Goal: Transaction & Acquisition: Purchase product/service

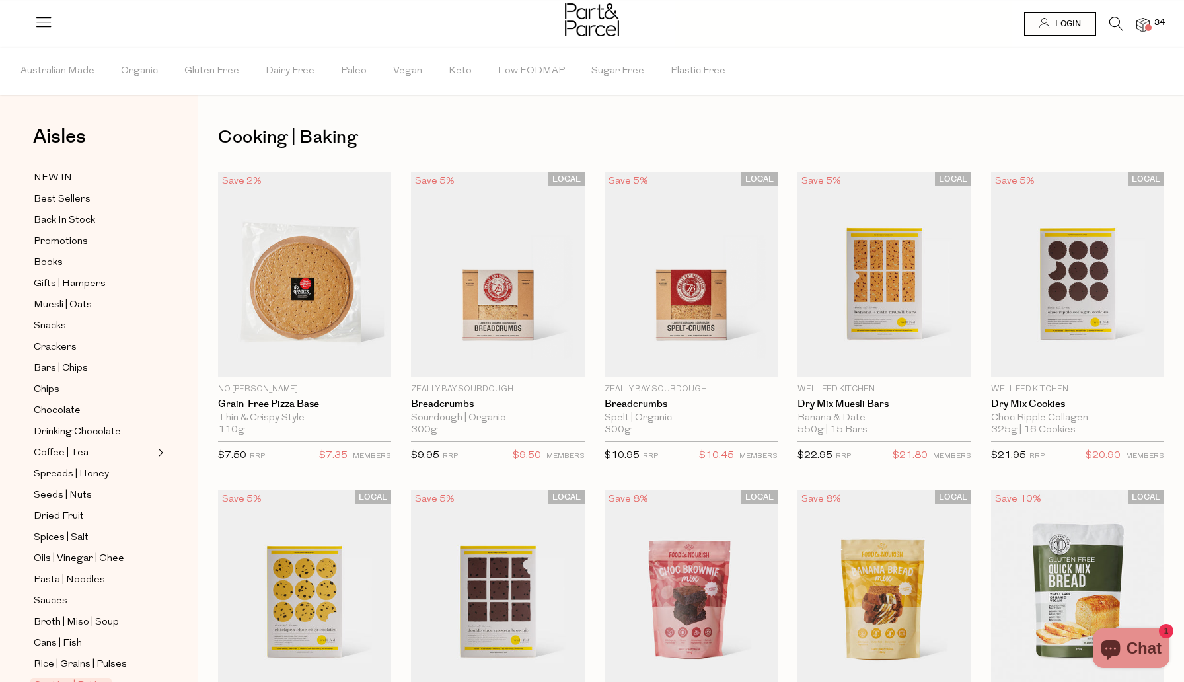
click at [1140, 17] on li "34" at bounding box center [1137, 26] width 26 height 18
click at [1144, 25] on img at bounding box center [1143, 25] width 13 height 15
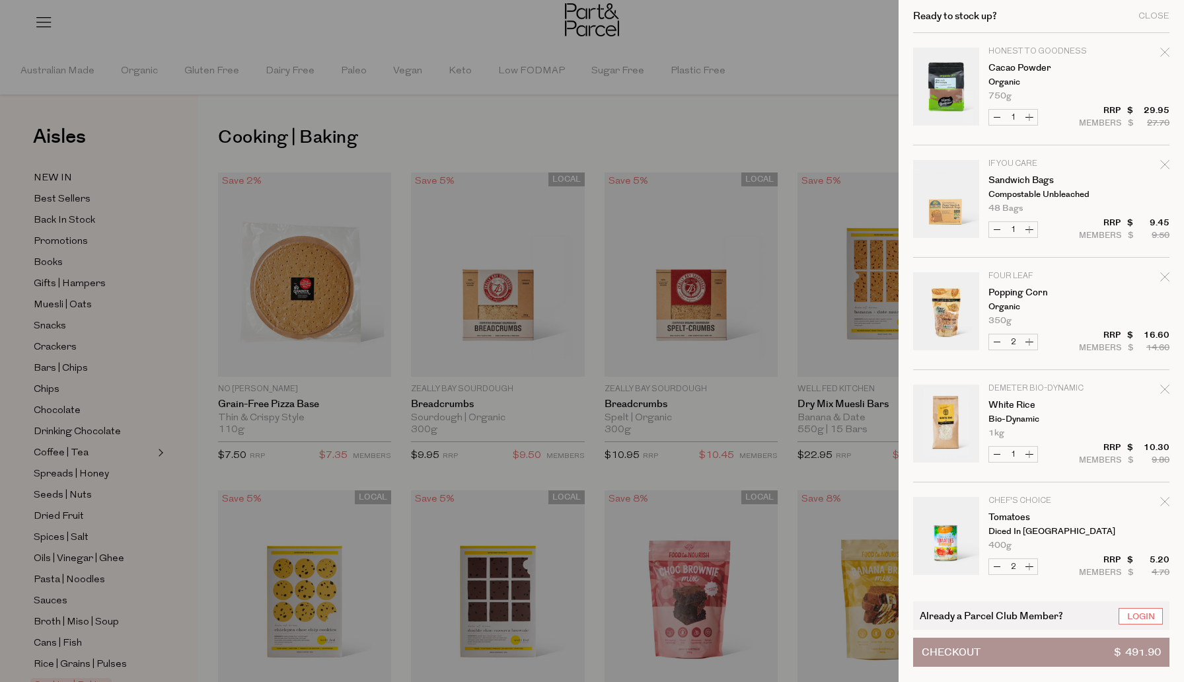
click at [953, 656] on span "Checkout" at bounding box center [951, 652] width 59 height 28
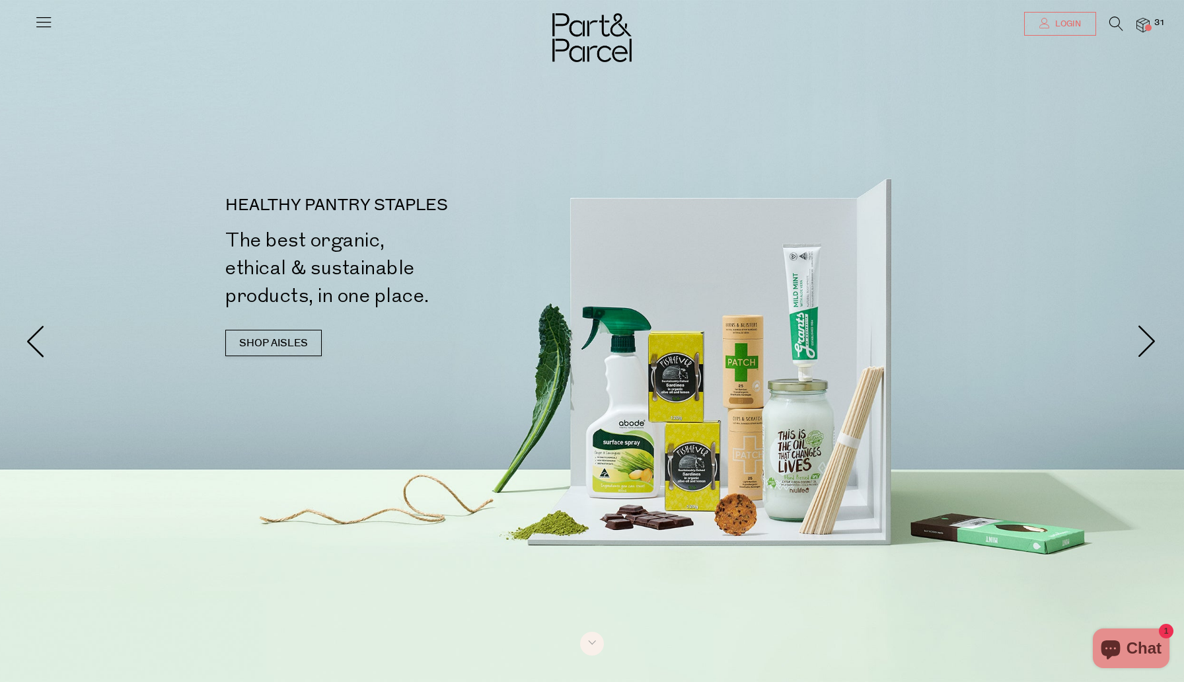
click at [1069, 15] on link "Login" at bounding box center [1060, 24] width 72 height 24
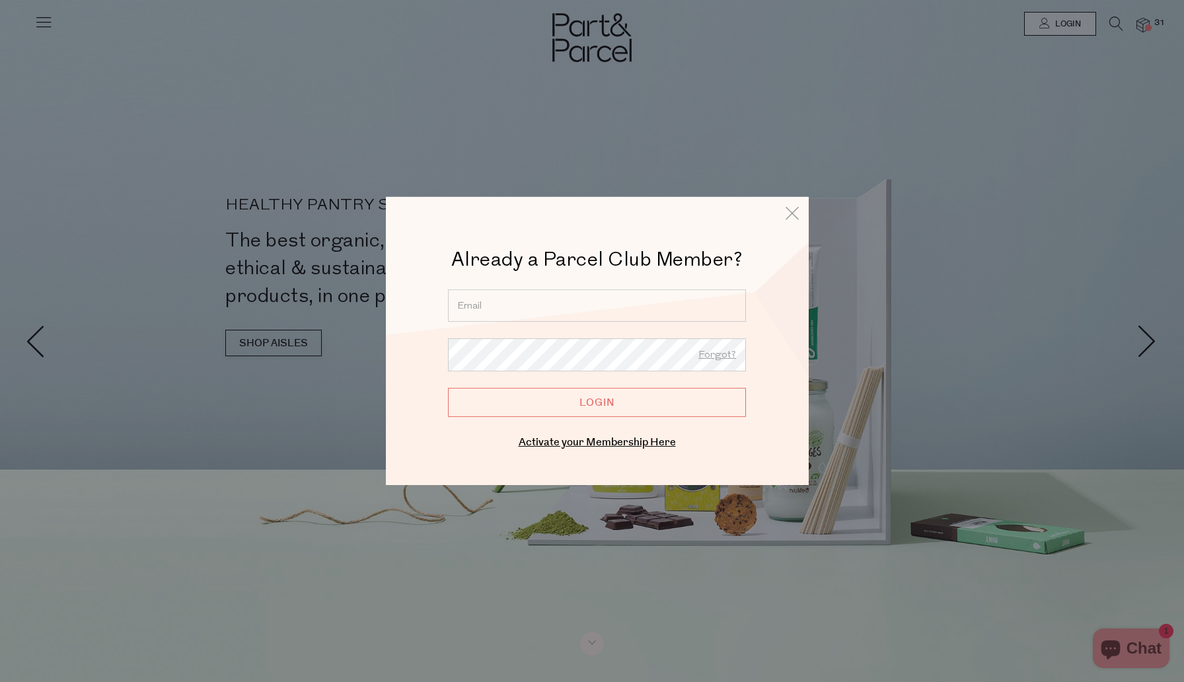
click at [605, 319] on input "email" at bounding box center [597, 305] width 298 height 32
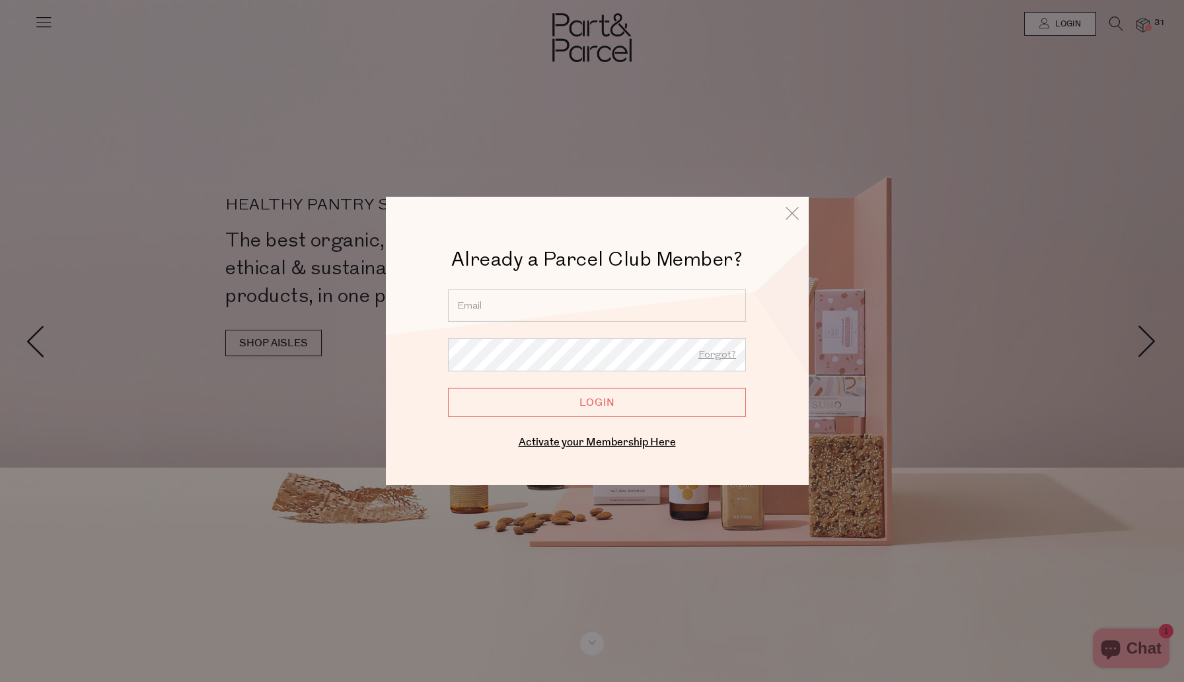
type input "lisa@padcopastoral.com"
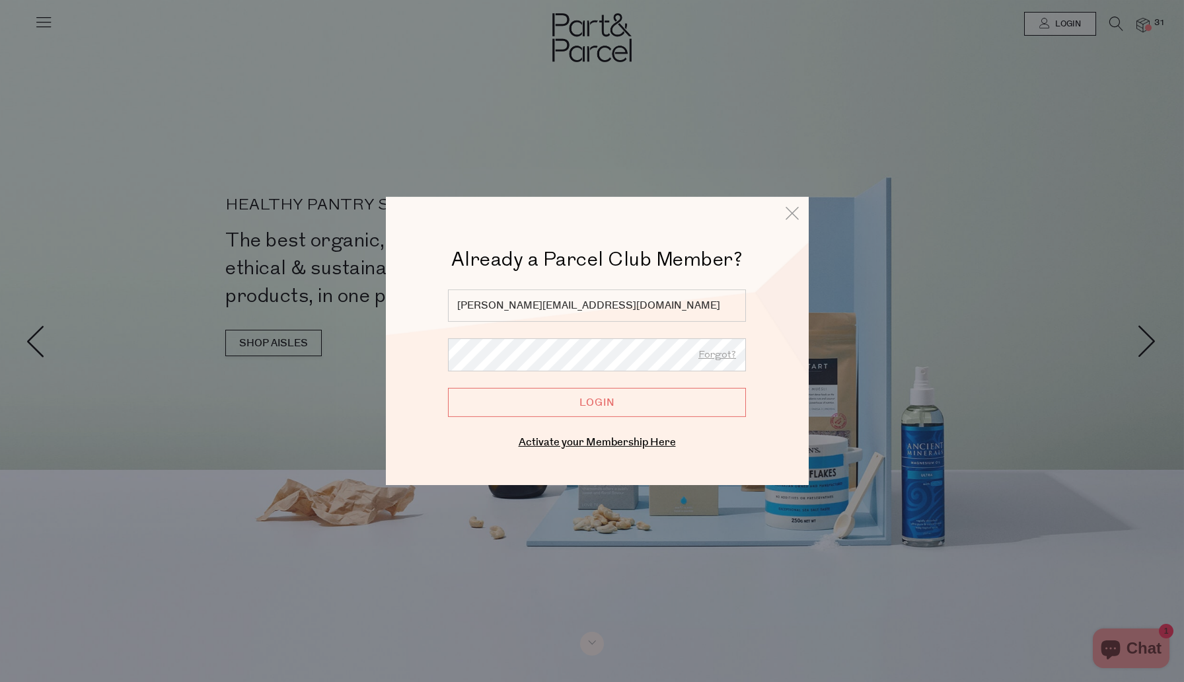
click at [572, 395] on input "Login" at bounding box center [597, 402] width 298 height 29
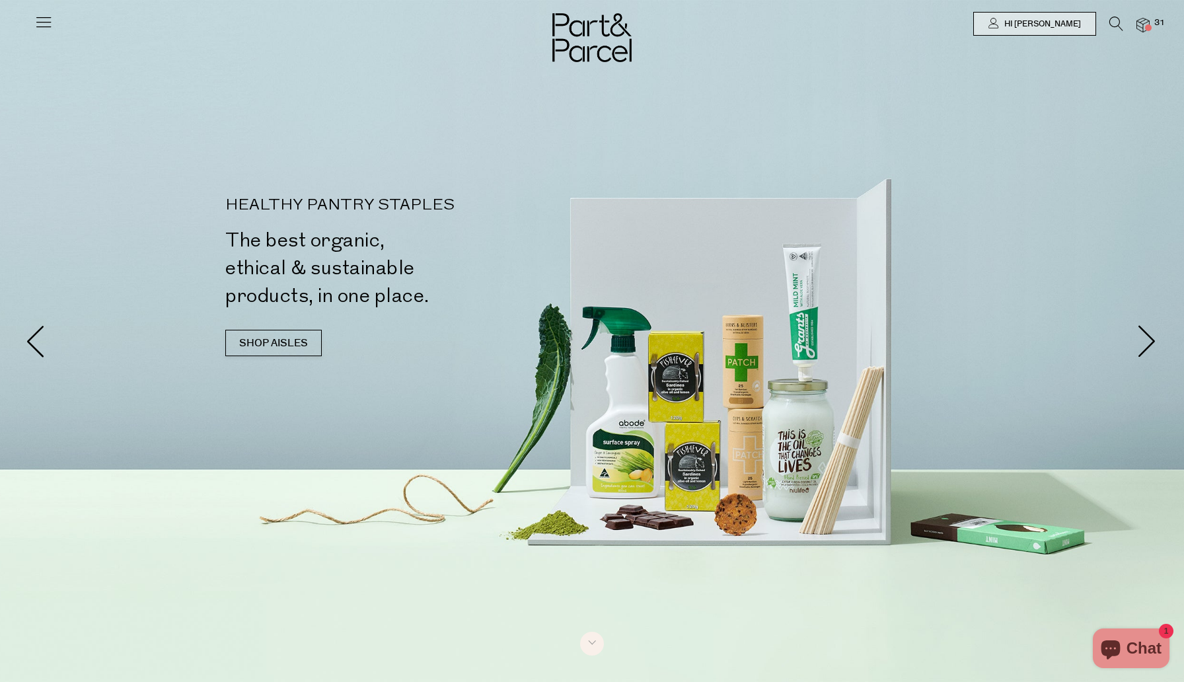
click at [1143, 27] on img at bounding box center [1143, 25] width 13 height 15
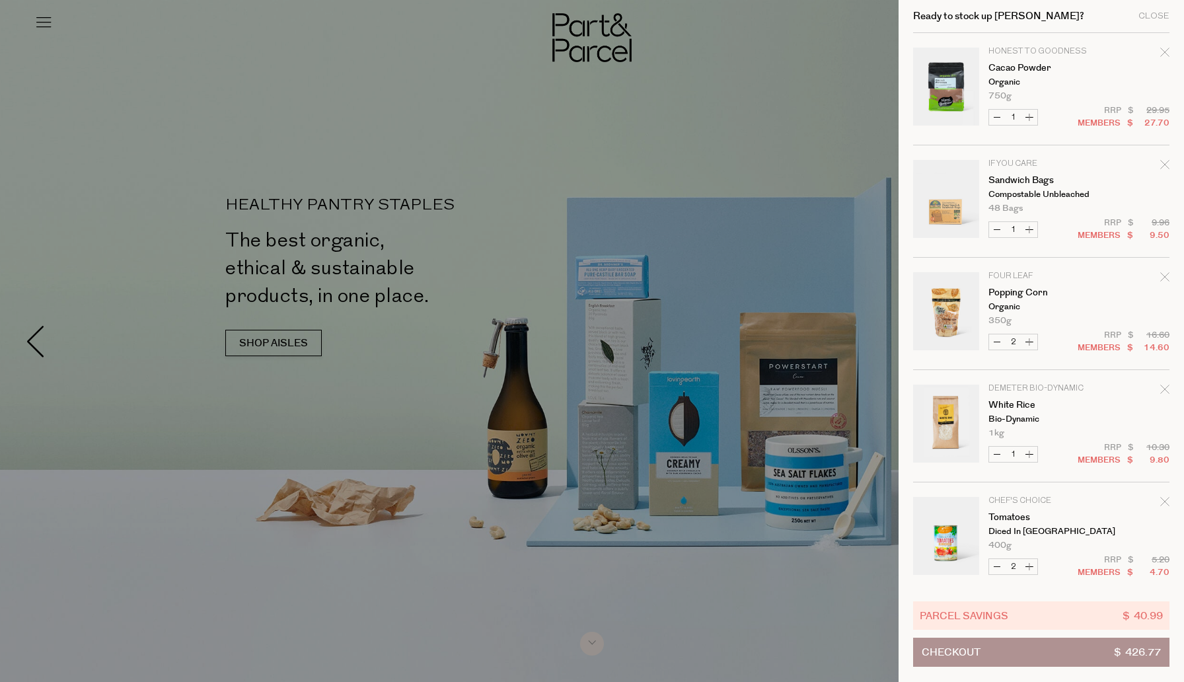
click at [1161, 163] on icon "Remove Sandwich Bags" at bounding box center [1165, 164] width 9 height 9
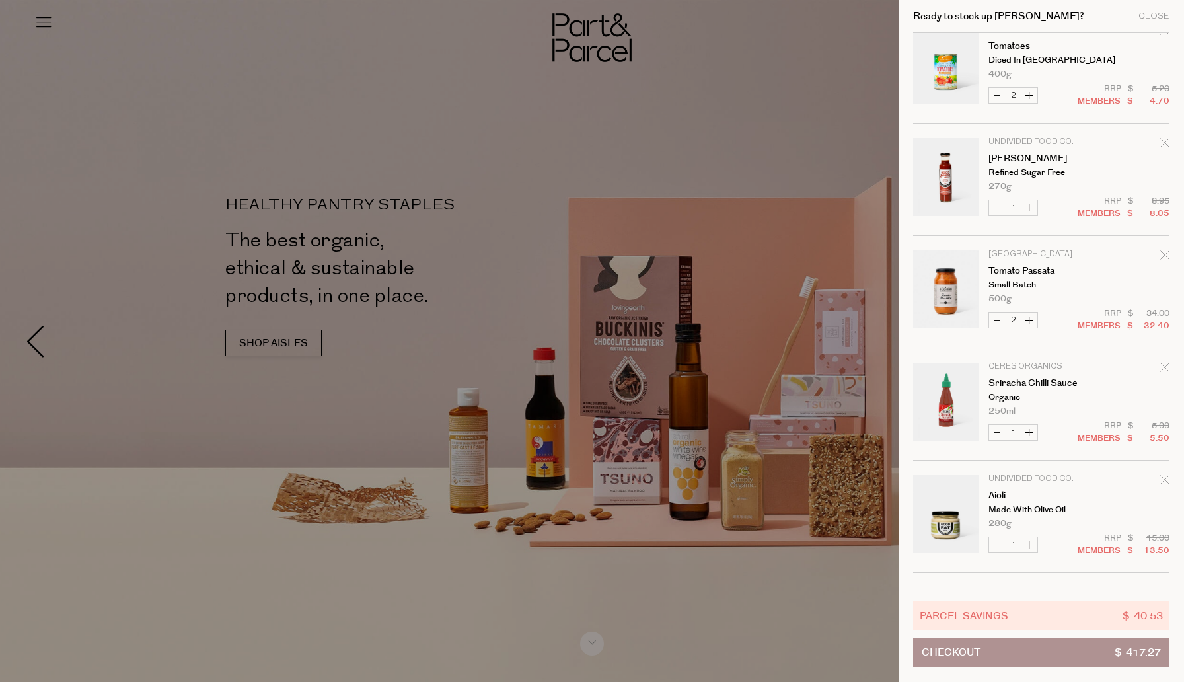
scroll to position [367, 0]
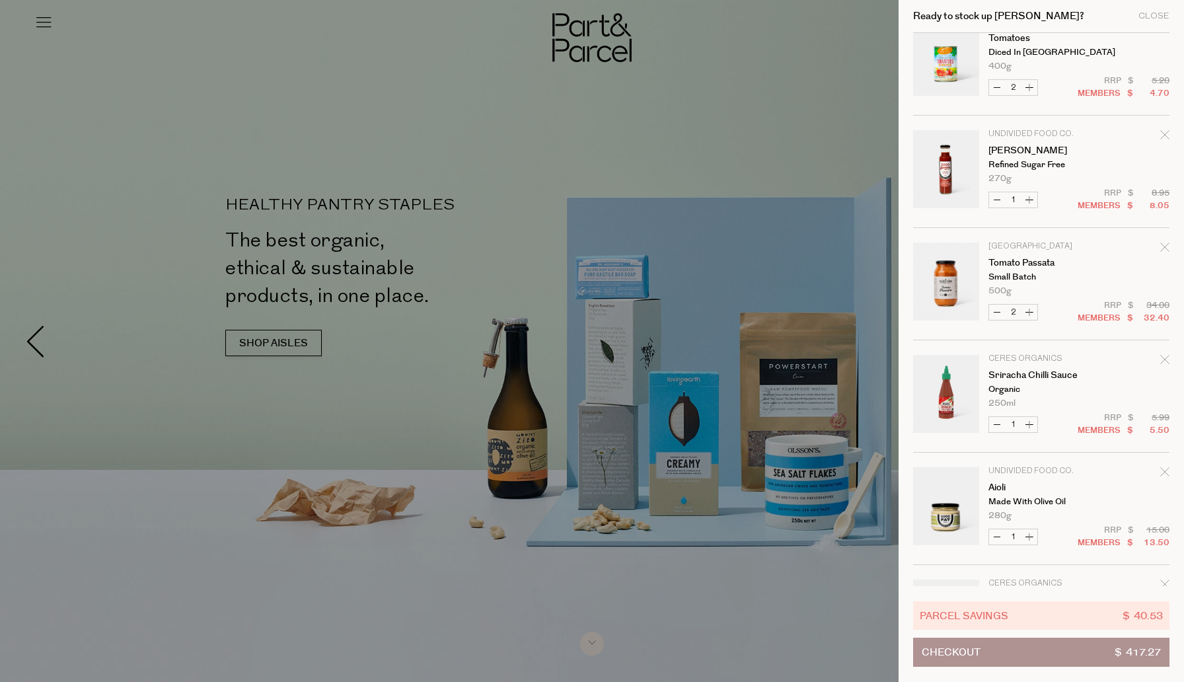
click at [1032, 314] on button "Increase Tomato Passata" at bounding box center [1030, 312] width 16 height 15
type input "3"
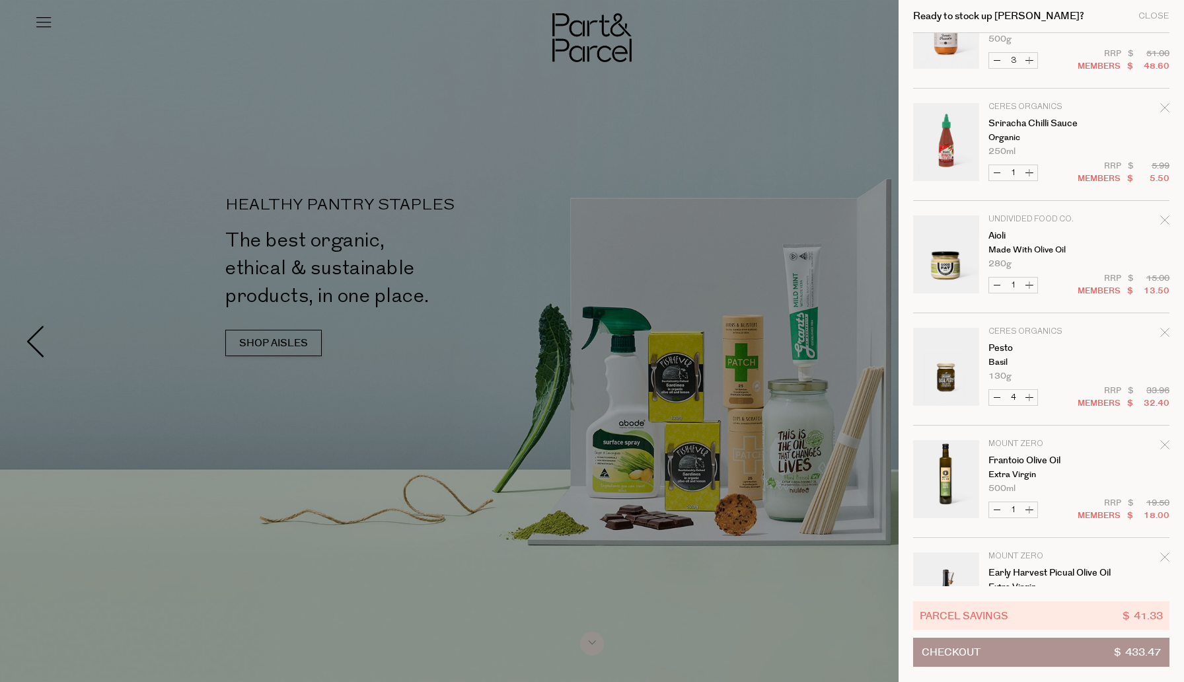
scroll to position [623, 0]
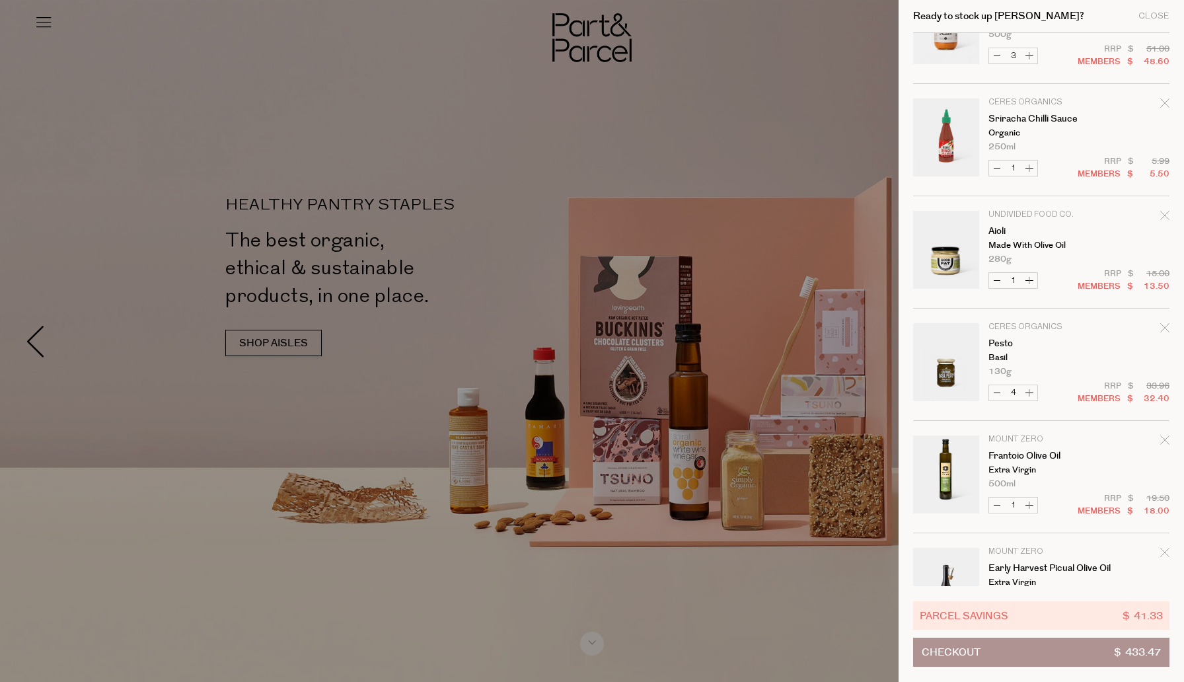
click at [1030, 394] on button "Increase Pesto" at bounding box center [1030, 392] width 16 height 15
type input "5"
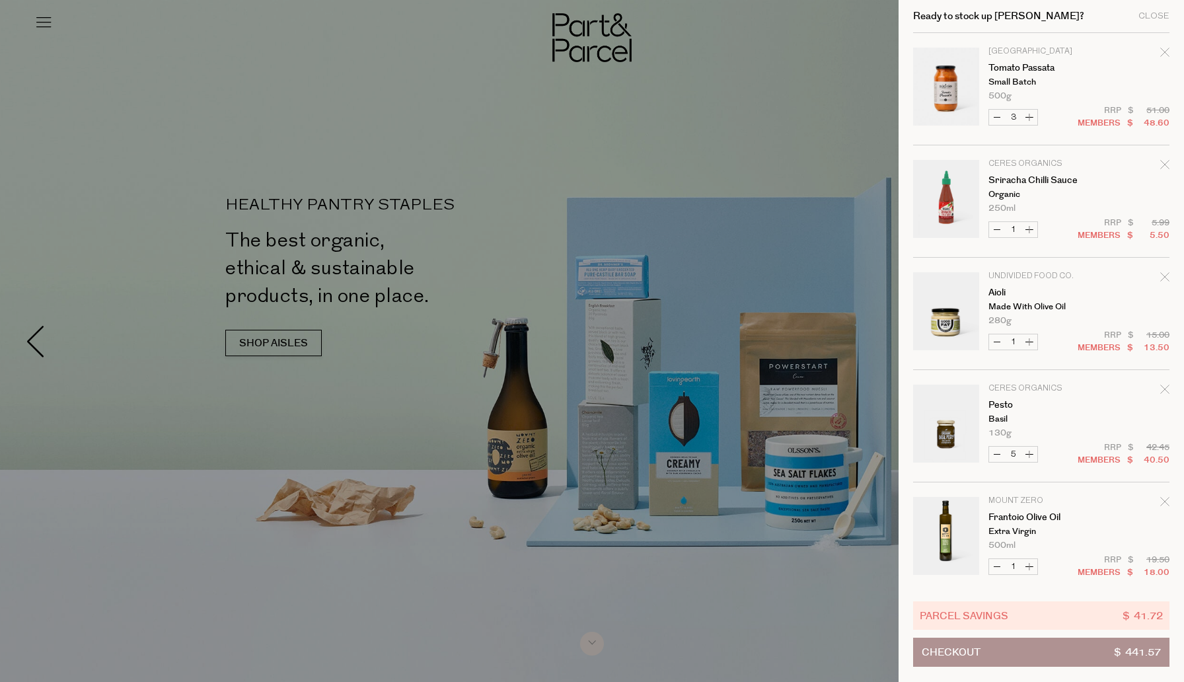
scroll to position [614, 0]
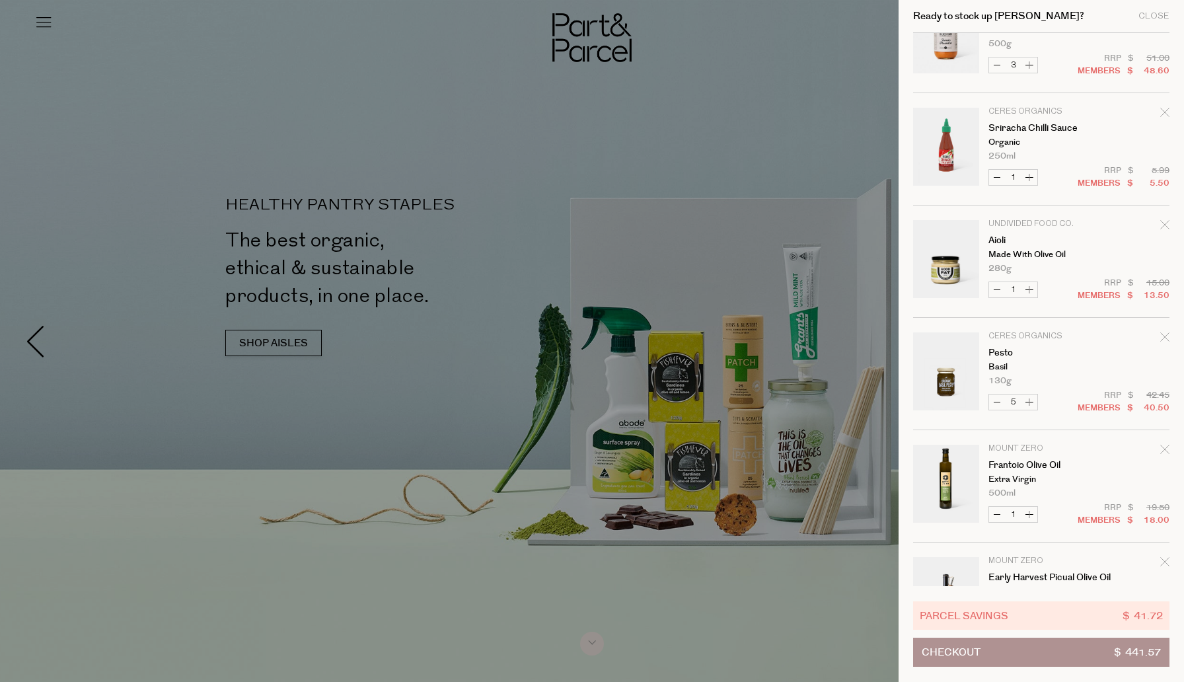
click at [1032, 402] on button "Increase Pesto" at bounding box center [1030, 402] width 16 height 15
type input "6"
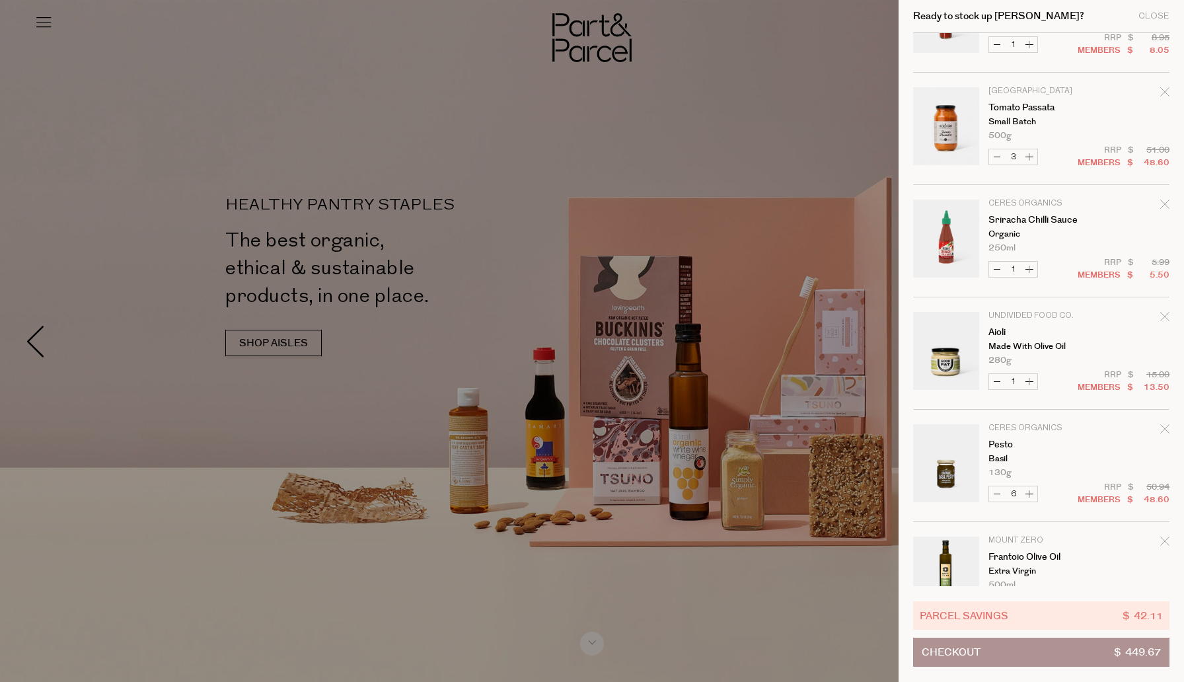
scroll to position [544, 0]
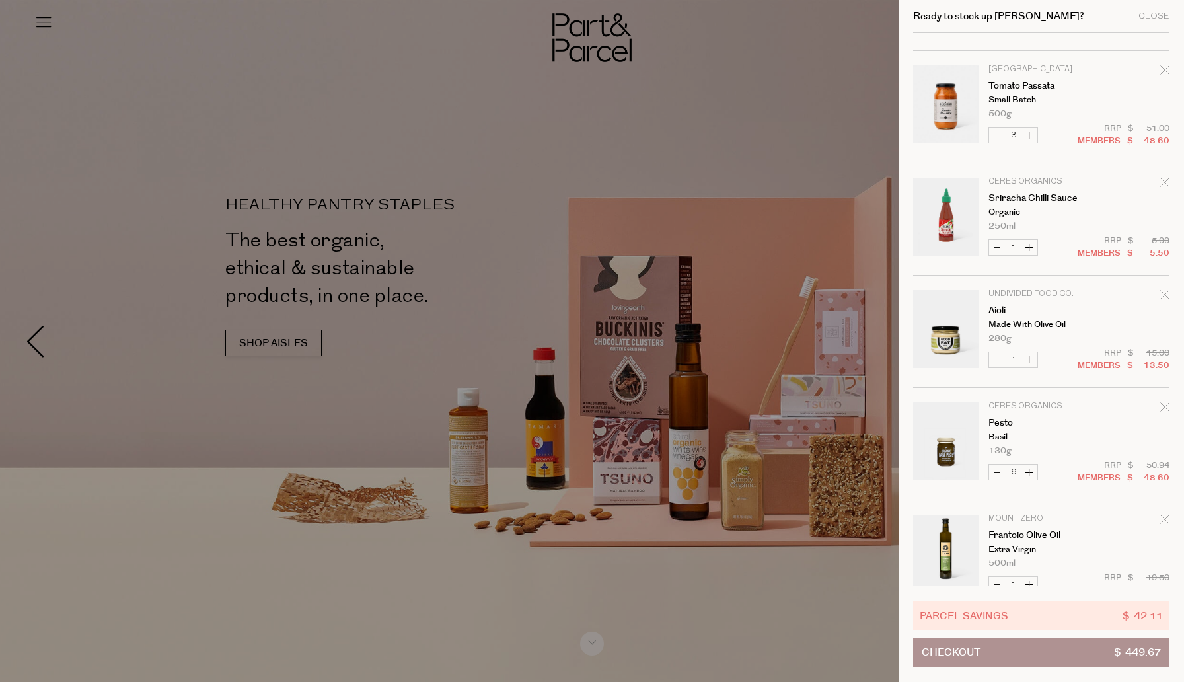
click at [1024, 355] on button "Increase Aioli" at bounding box center [1030, 359] width 16 height 15
type input "2"
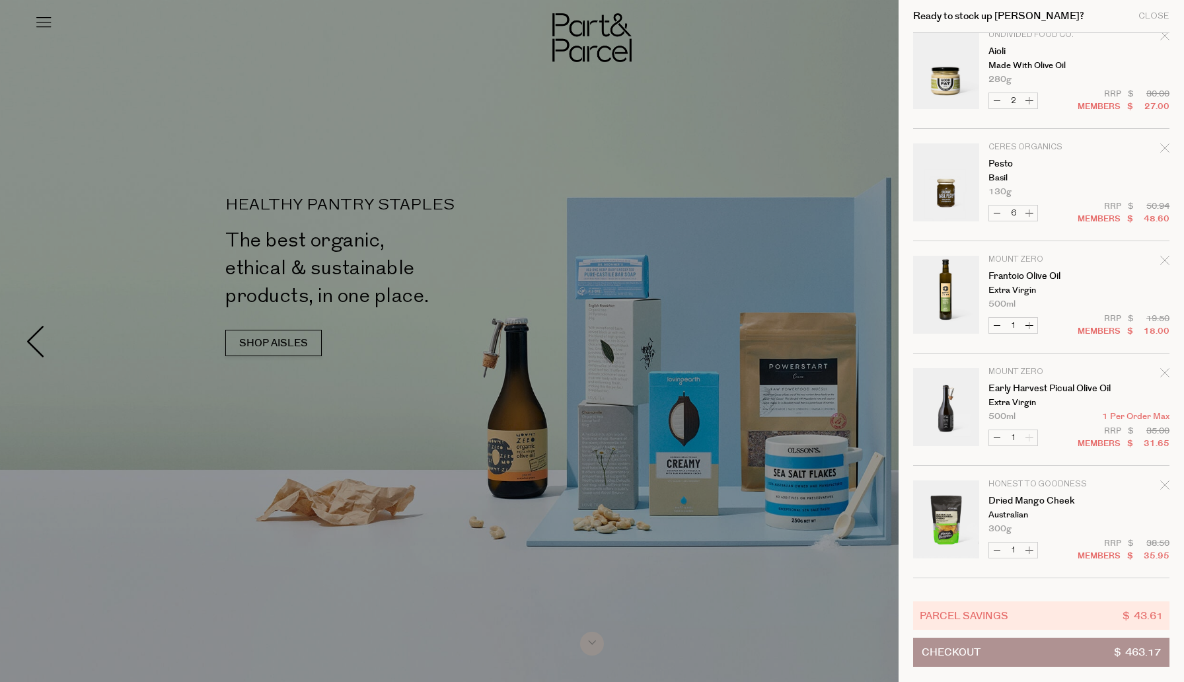
scroll to position [810, 0]
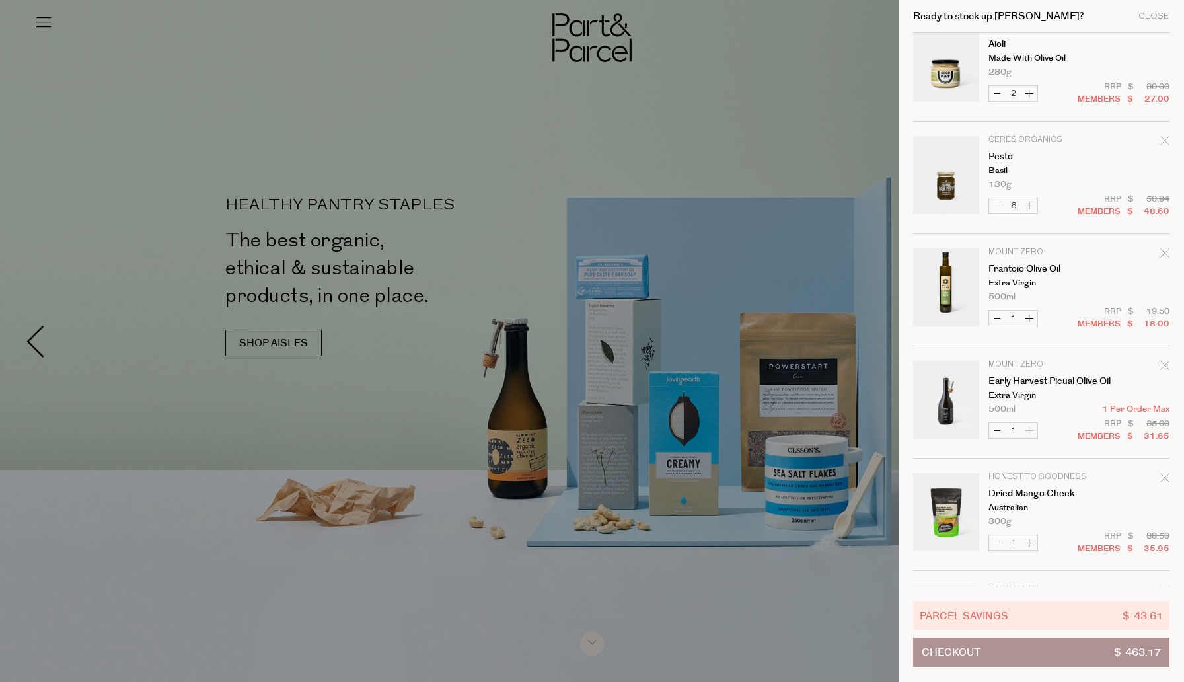
click at [991, 319] on button "Decrease Frantoio Olive Oil" at bounding box center [997, 318] width 16 height 15
type input "0"
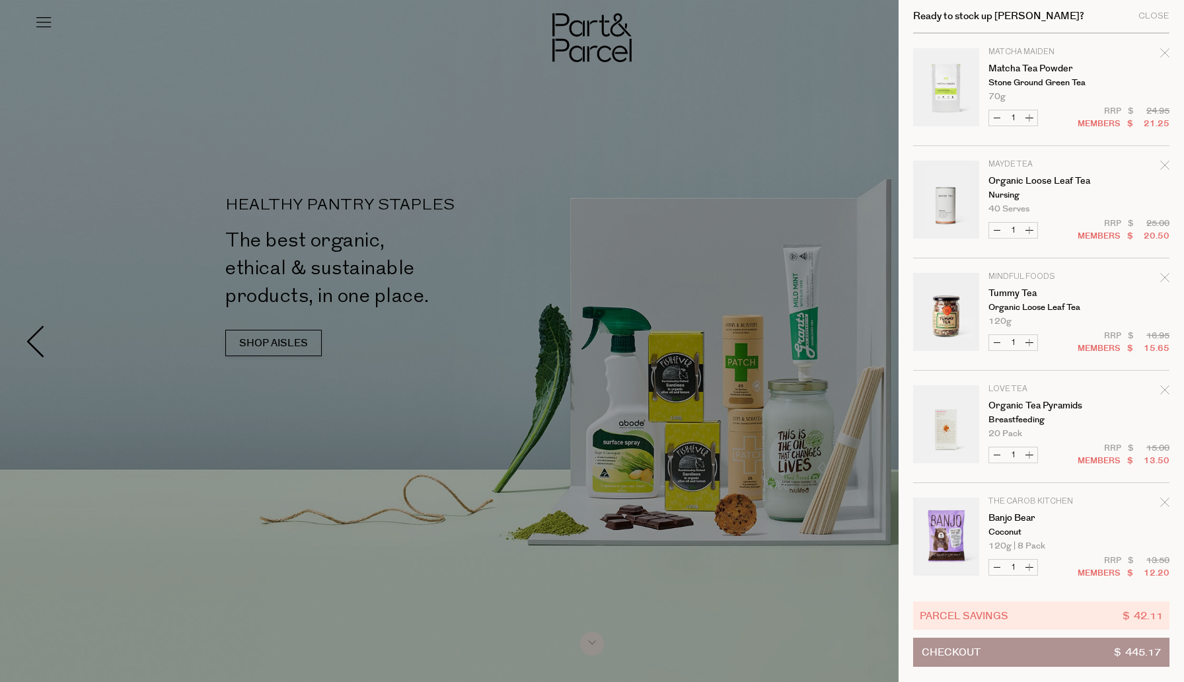
scroll to position [1516, 0]
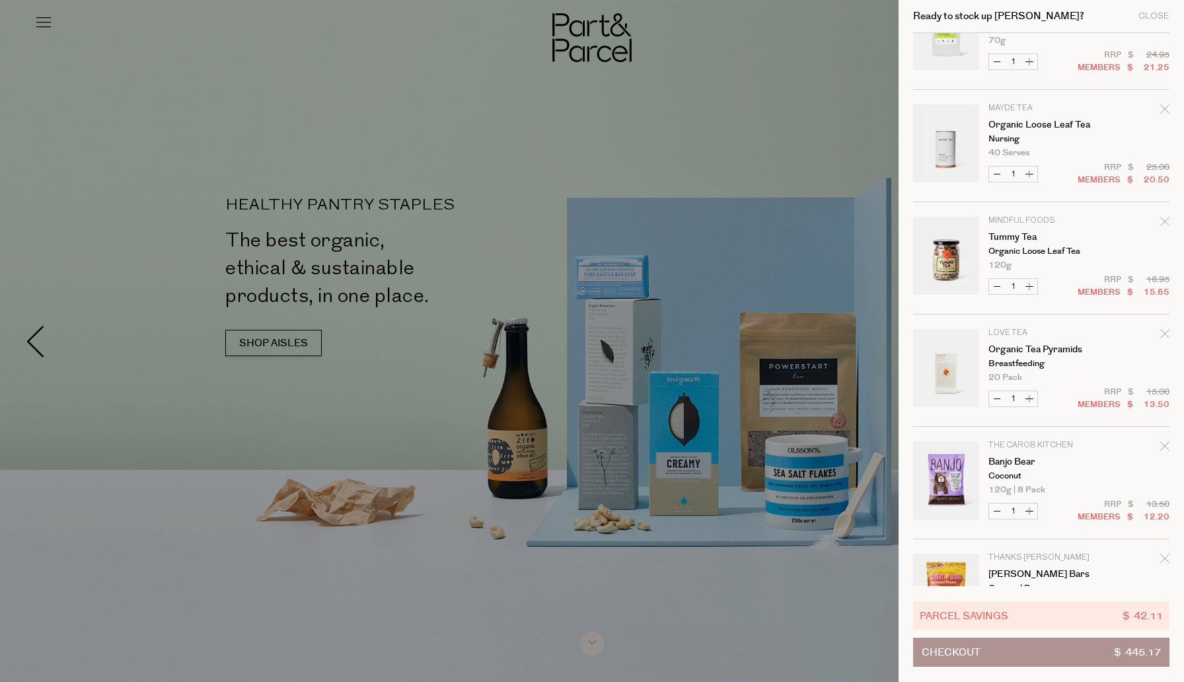
click at [1165, 337] on icon "Remove Organic Tea Pyramids" at bounding box center [1165, 333] width 9 height 9
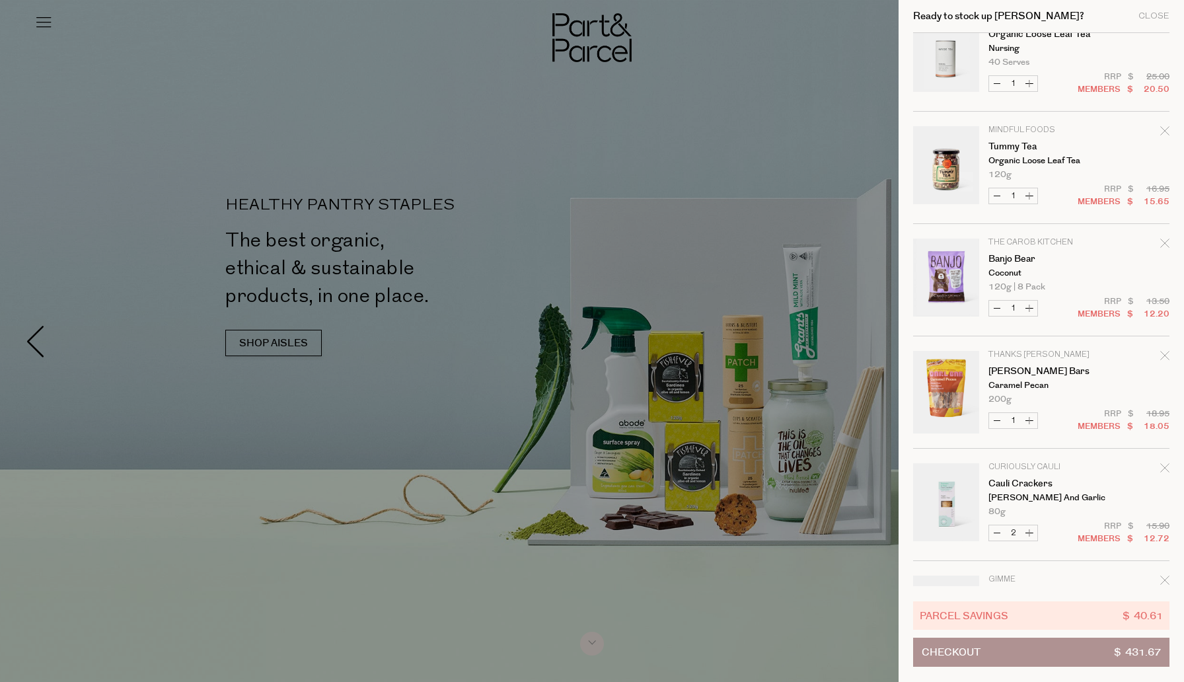
scroll to position [1654, 0]
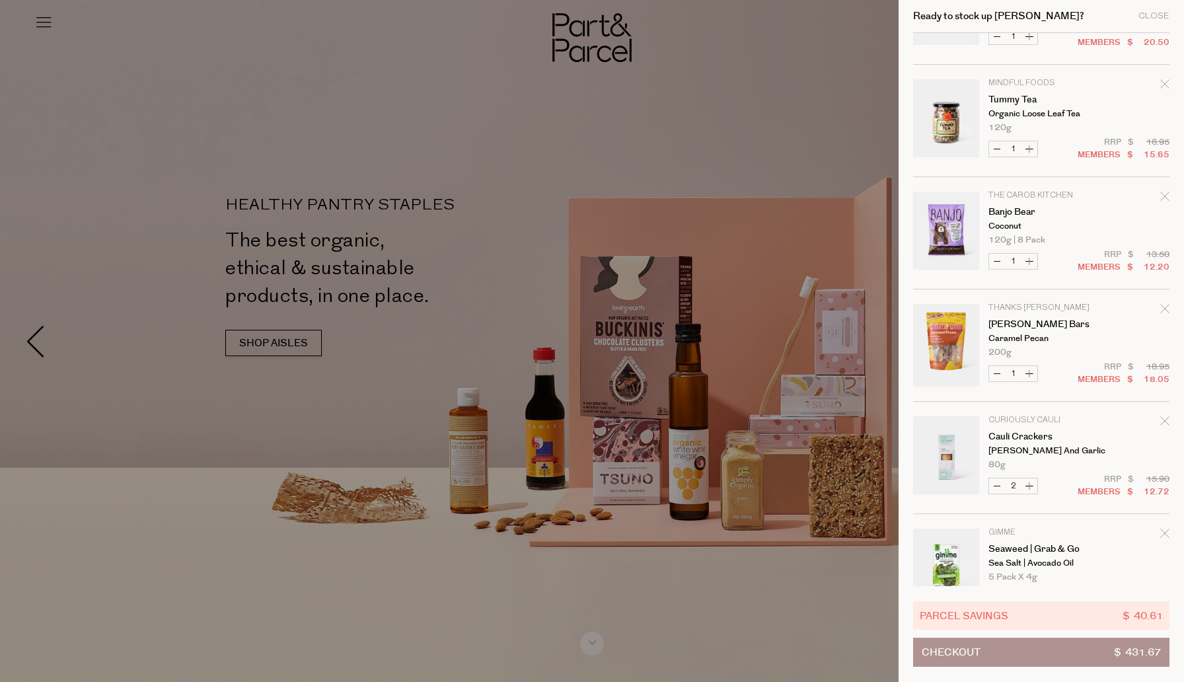
click at [1028, 258] on button "Increase Banjo Bear" at bounding box center [1030, 261] width 16 height 15
type input "2"
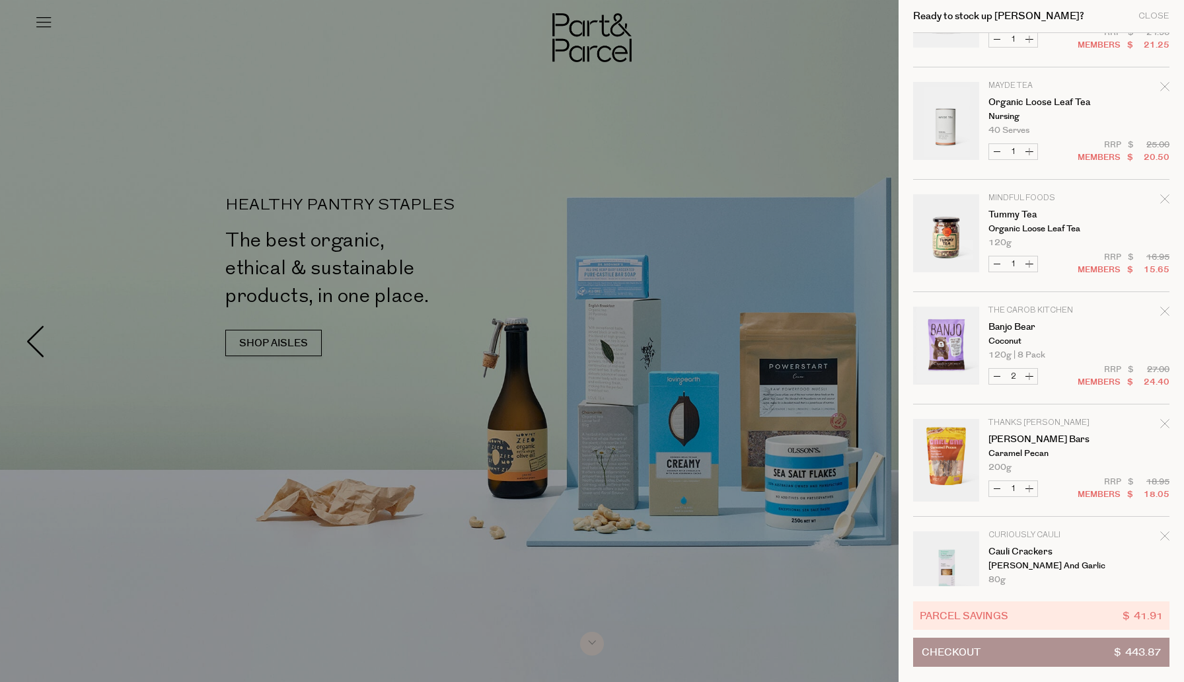
scroll to position [1806, 0]
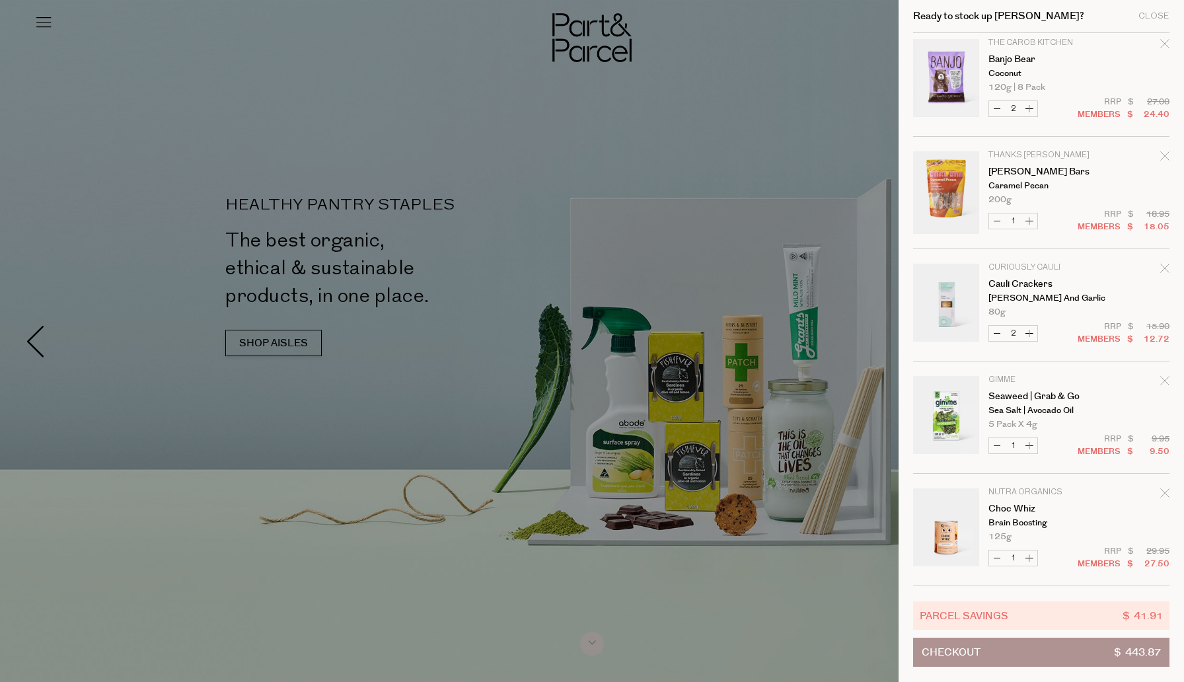
click at [1032, 336] on button "Increase Cauli Crackers" at bounding box center [1030, 333] width 16 height 15
type input "3"
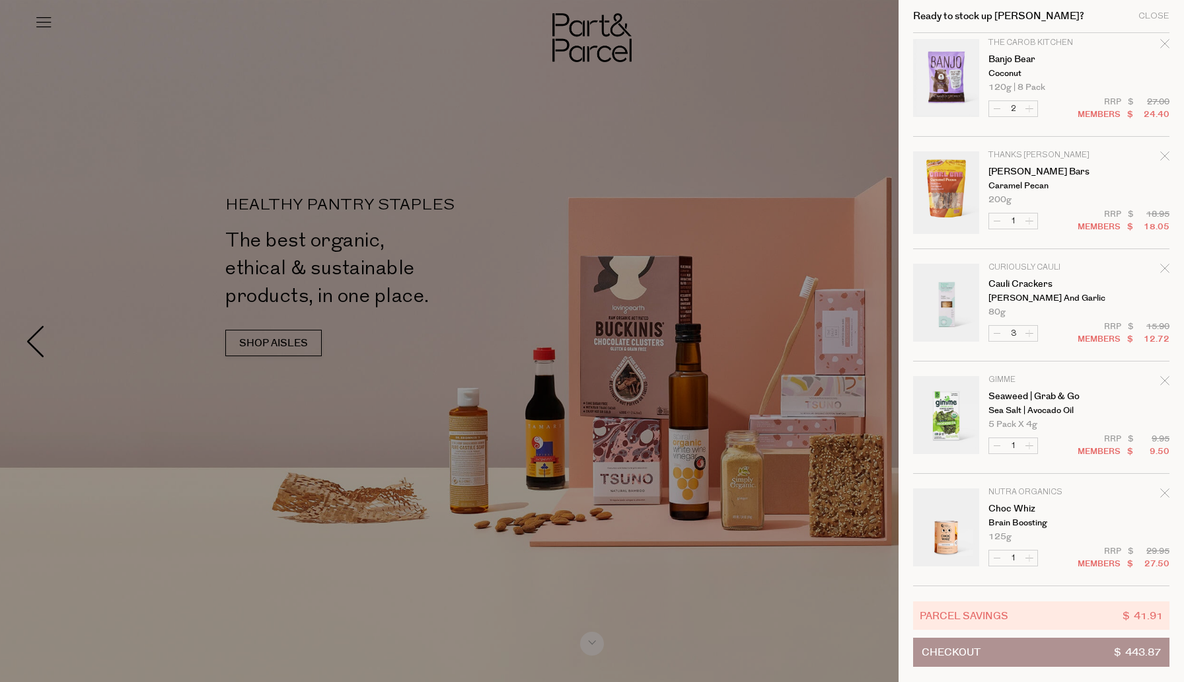
click at [0, 155] on div at bounding box center [592, 341] width 1184 height 682
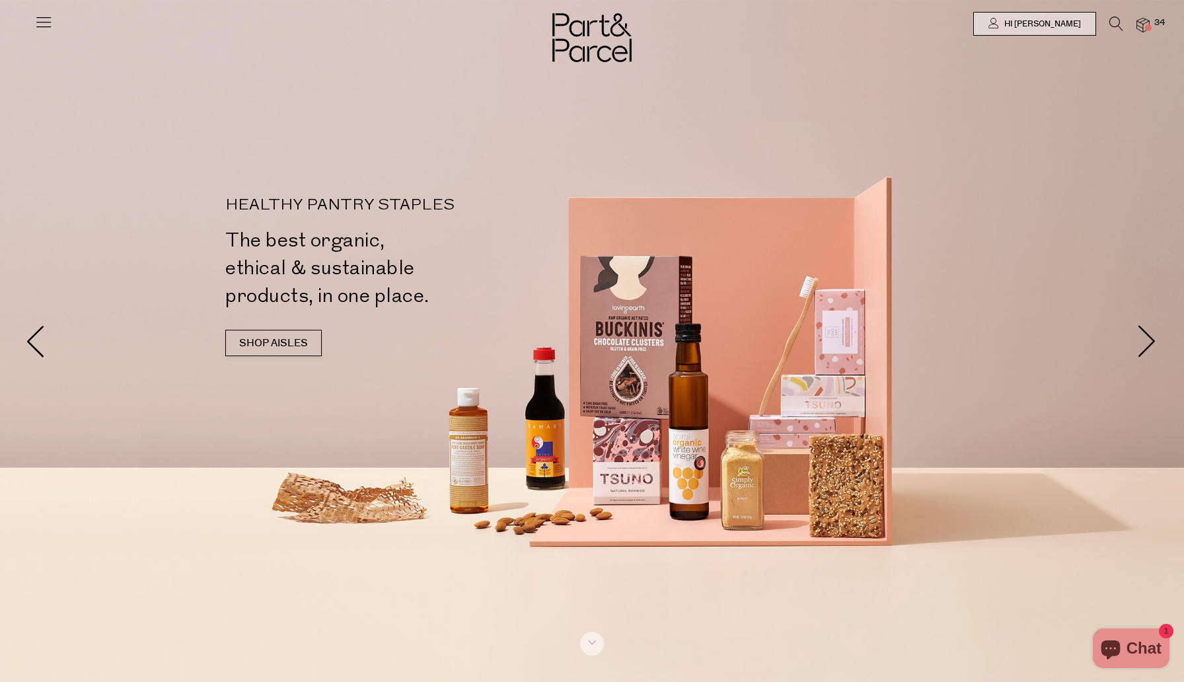
click at [42, 22] on icon at bounding box center [43, 22] width 19 height 19
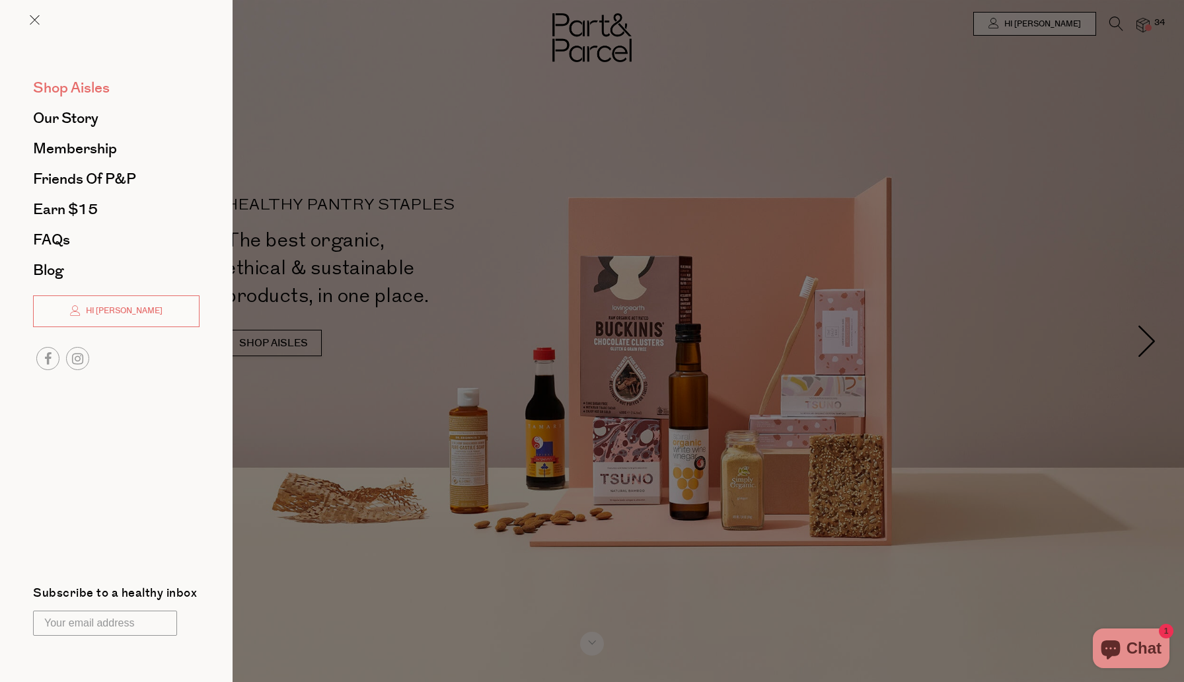
click at [59, 89] on span "Shop Aisles" at bounding box center [71, 87] width 77 height 21
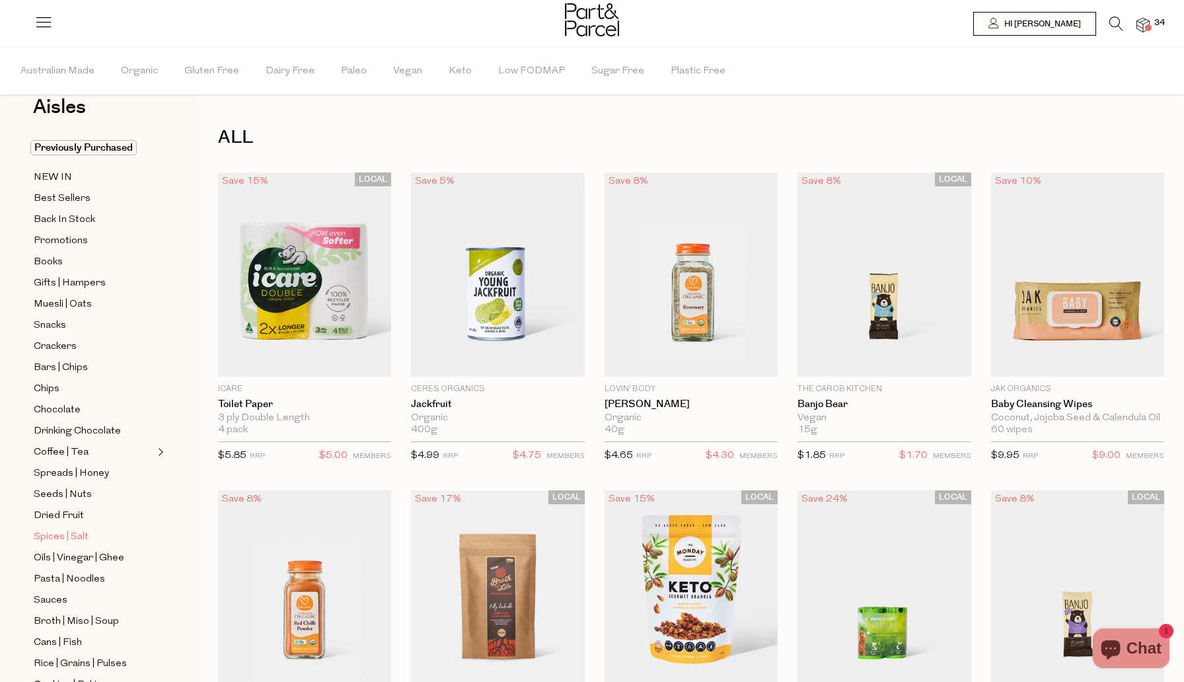
scroll to position [35, 0]
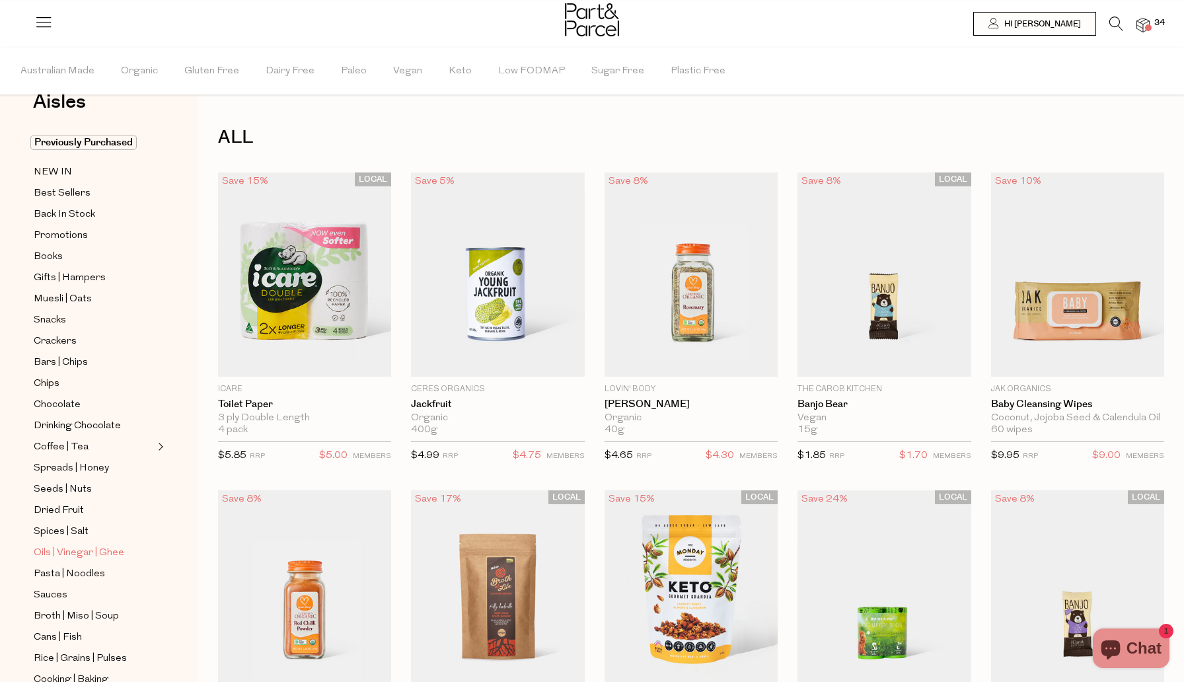
click at [76, 552] on span "Oils | Vinegar | Ghee" at bounding box center [79, 553] width 91 height 16
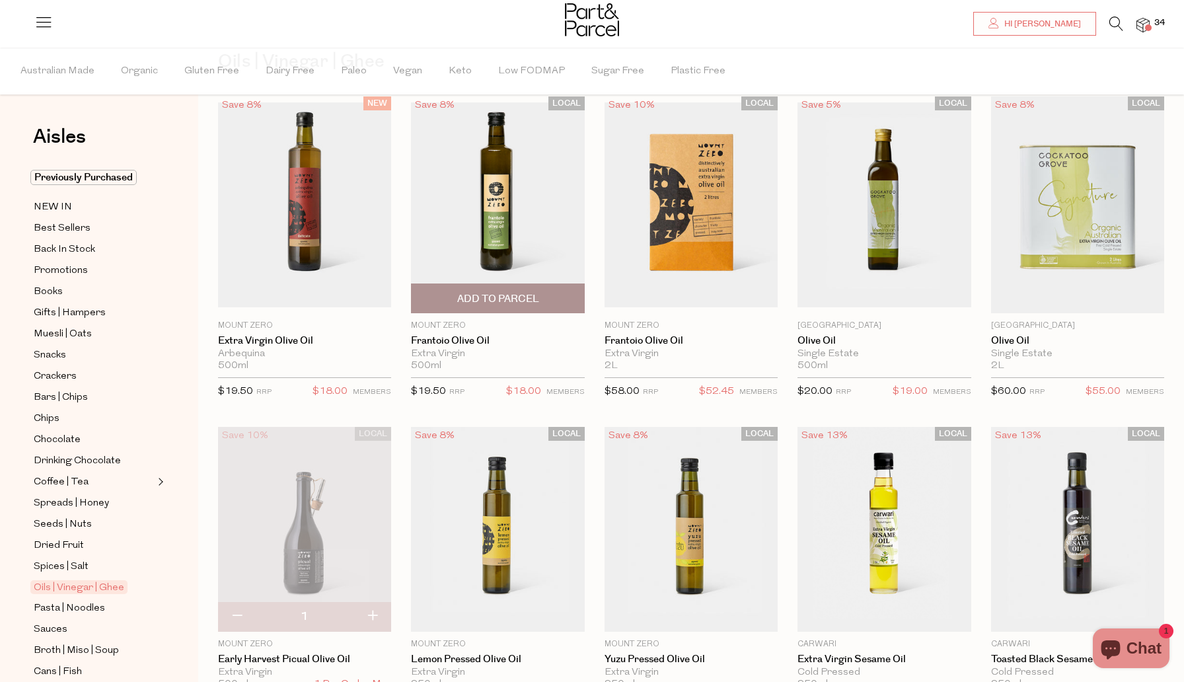
scroll to position [36, 0]
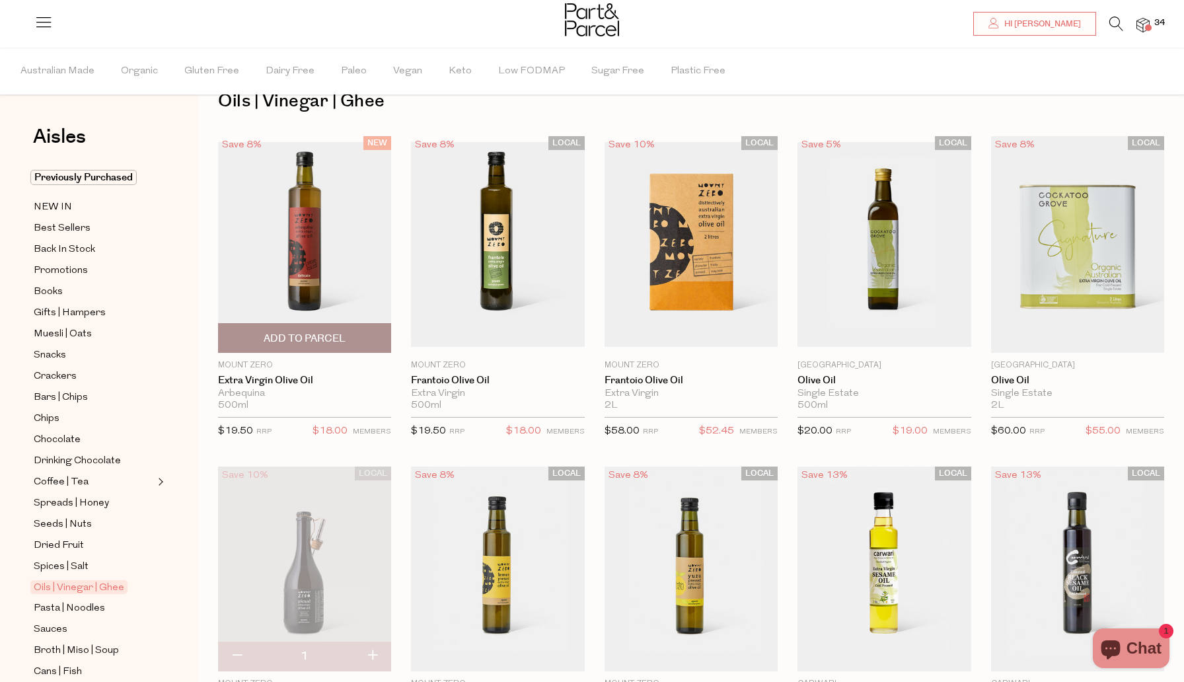
click at [333, 338] on span "Add To Parcel" at bounding box center [305, 339] width 82 height 14
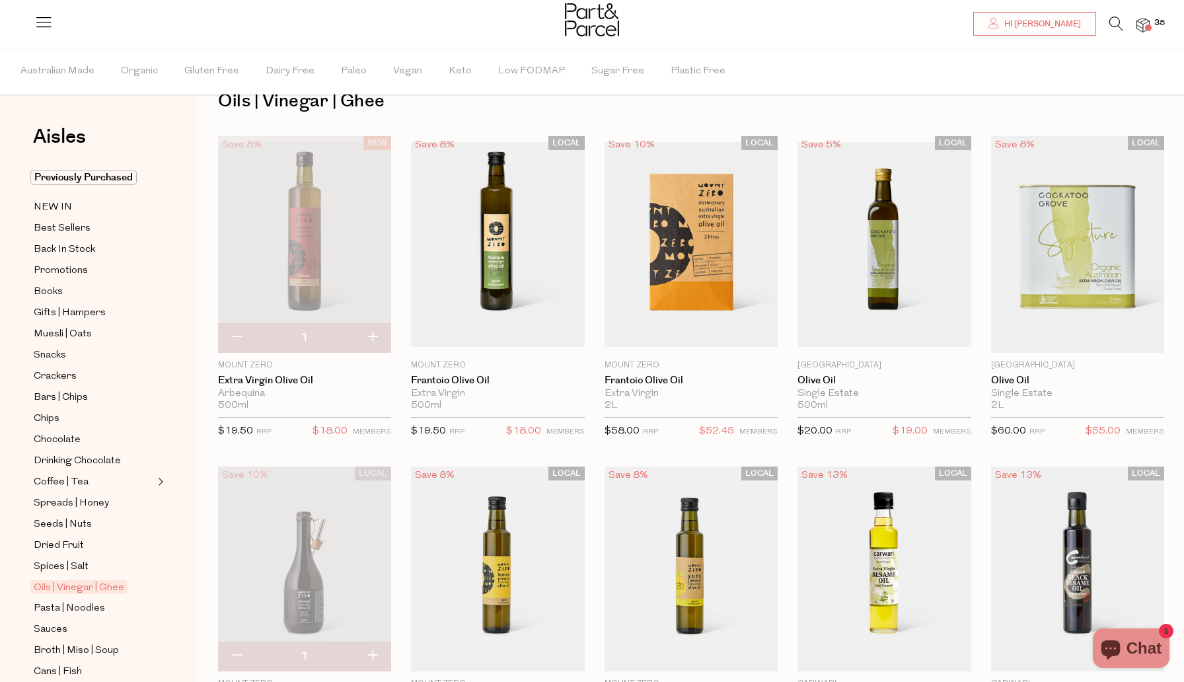
click at [234, 654] on button "button" at bounding box center [237, 656] width 38 height 29
type input "0"
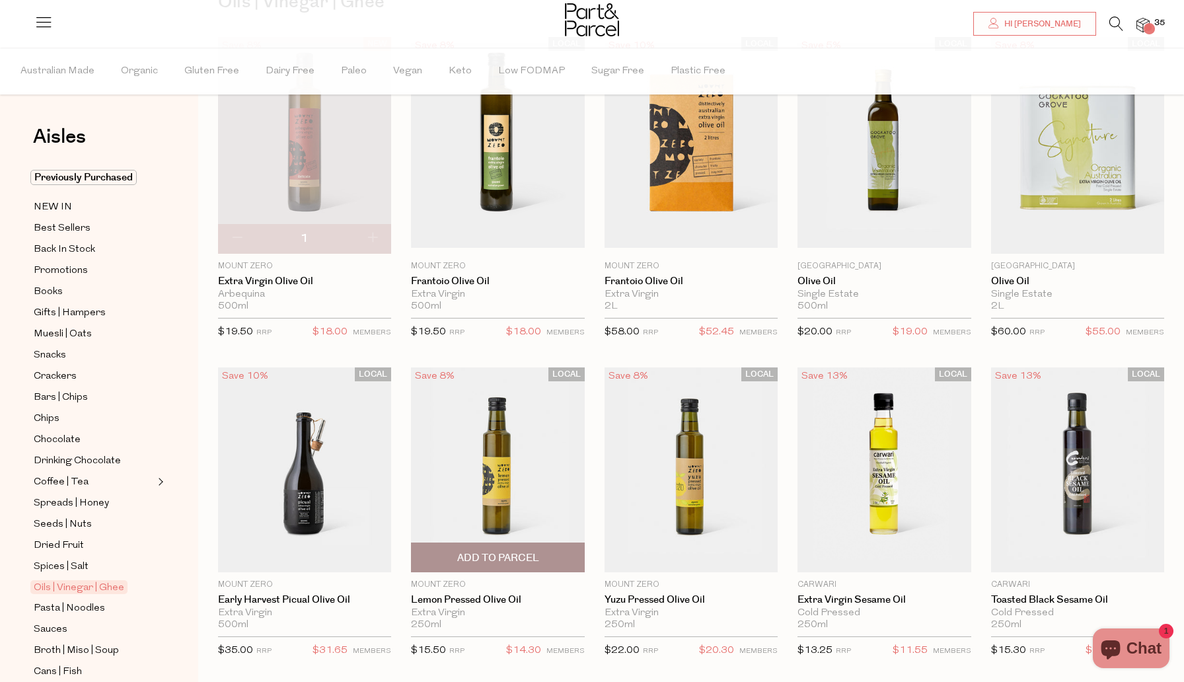
scroll to position [134, 0]
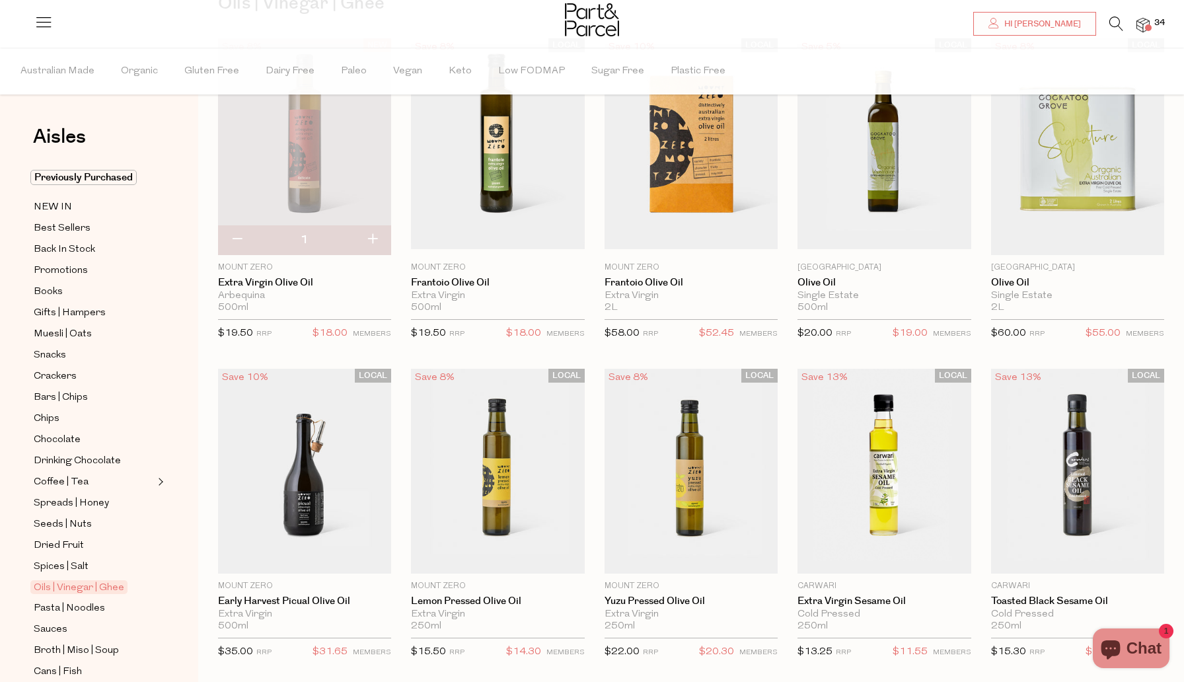
click at [368, 238] on button "button" at bounding box center [373, 239] width 38 height 29
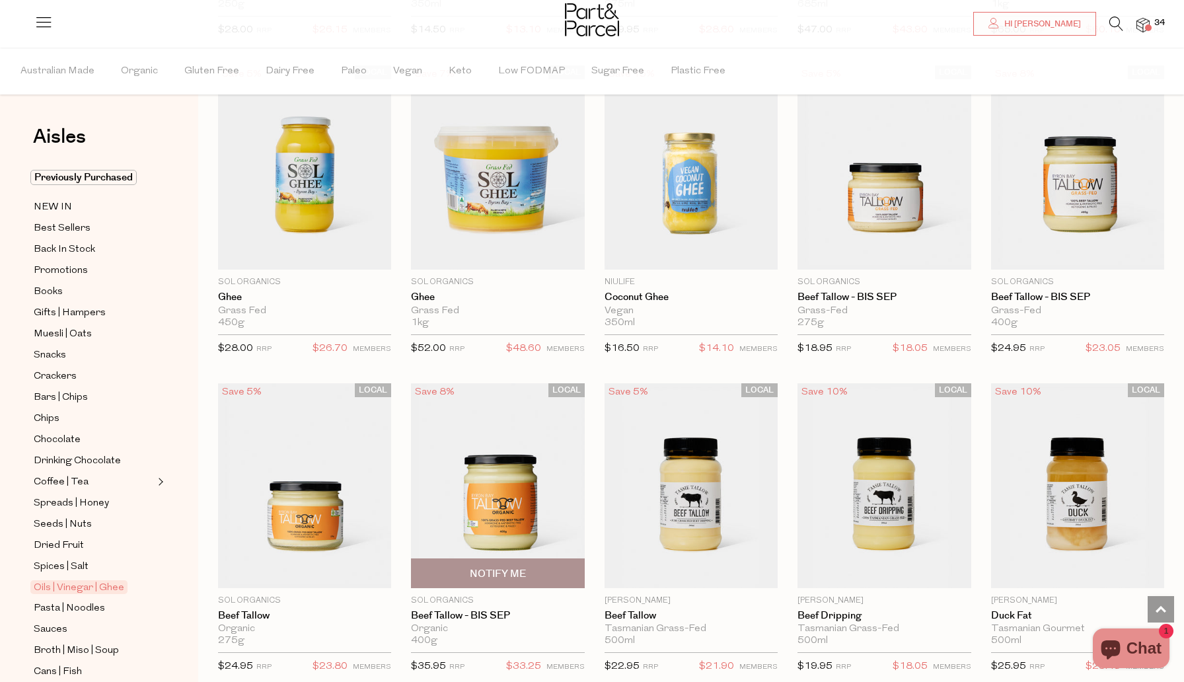
scroll to position [1643, 0]
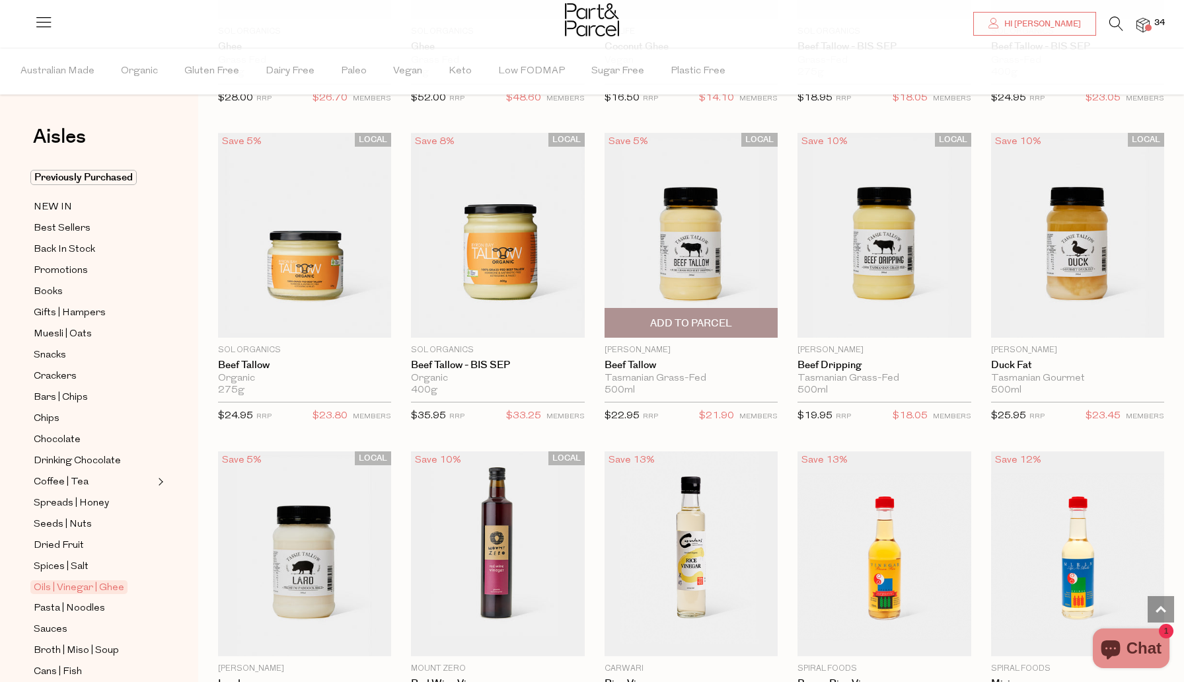
click at [686, 327] on span "Add To Parcel" at bounding box center [691, 324] width 82 height 14
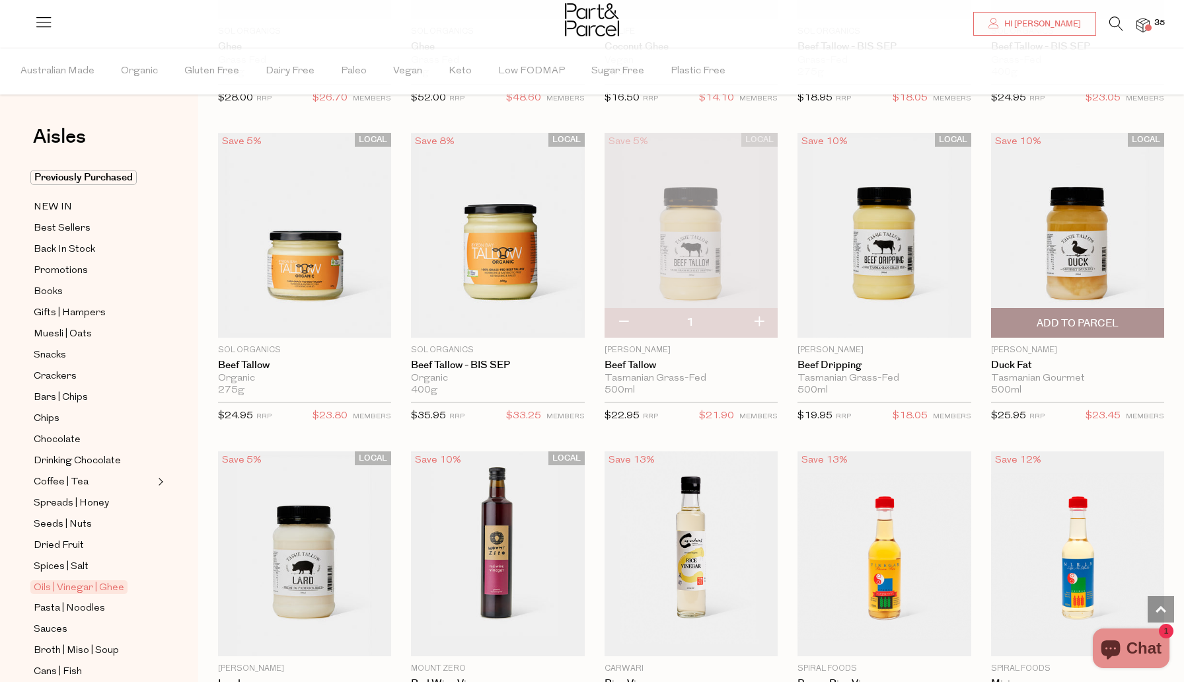
click at [1058, 322] on span "Add To Parcel" at bounding box center [1078, 324] width 82 height 14
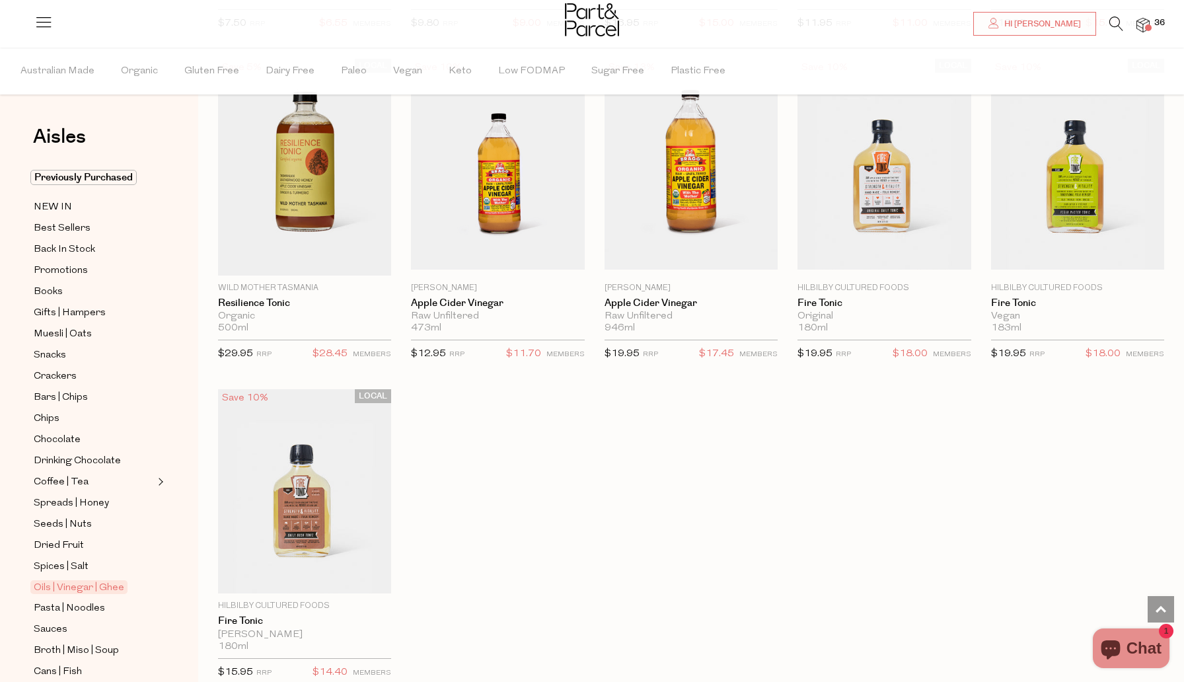
scroll to position [2650, 0]
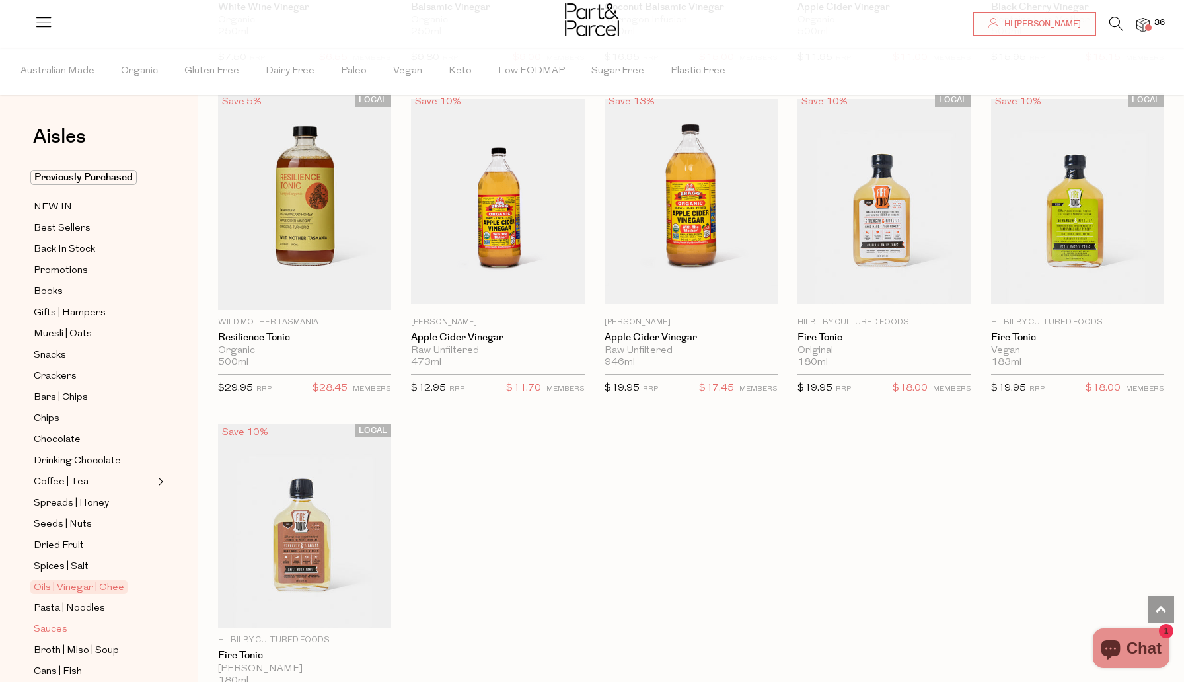
click at [50, 628] on span "Sauces" at bounding box center [51, 630] width 34 height 16
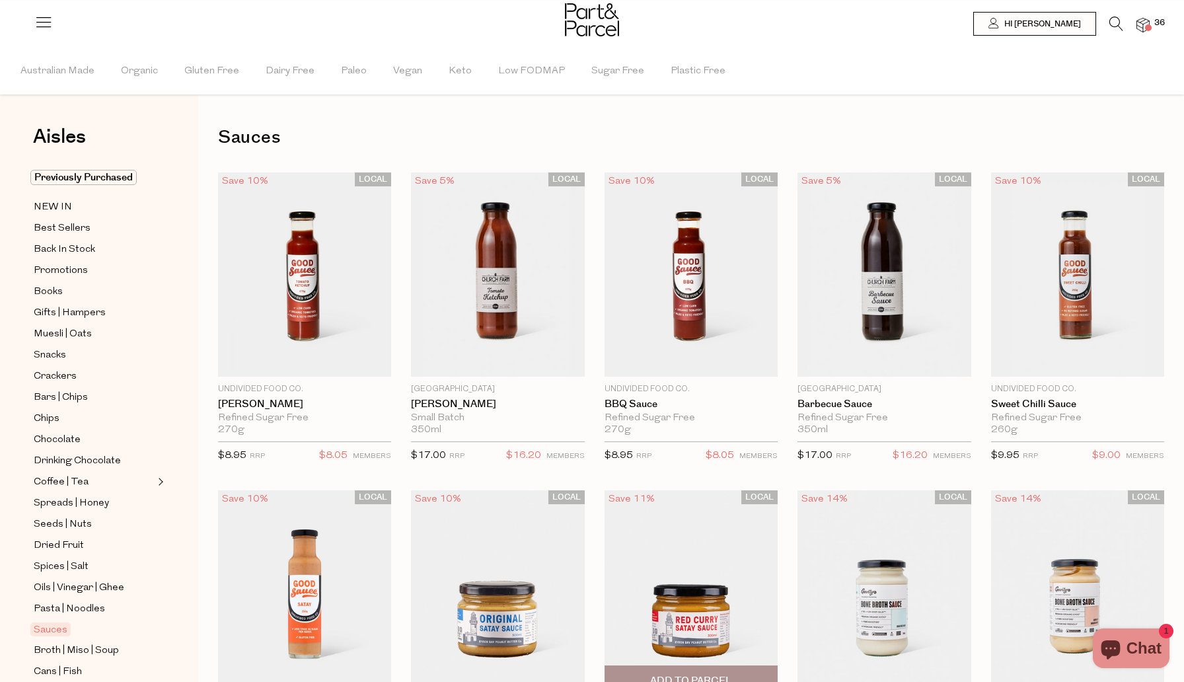
type input "6"
type input "2"
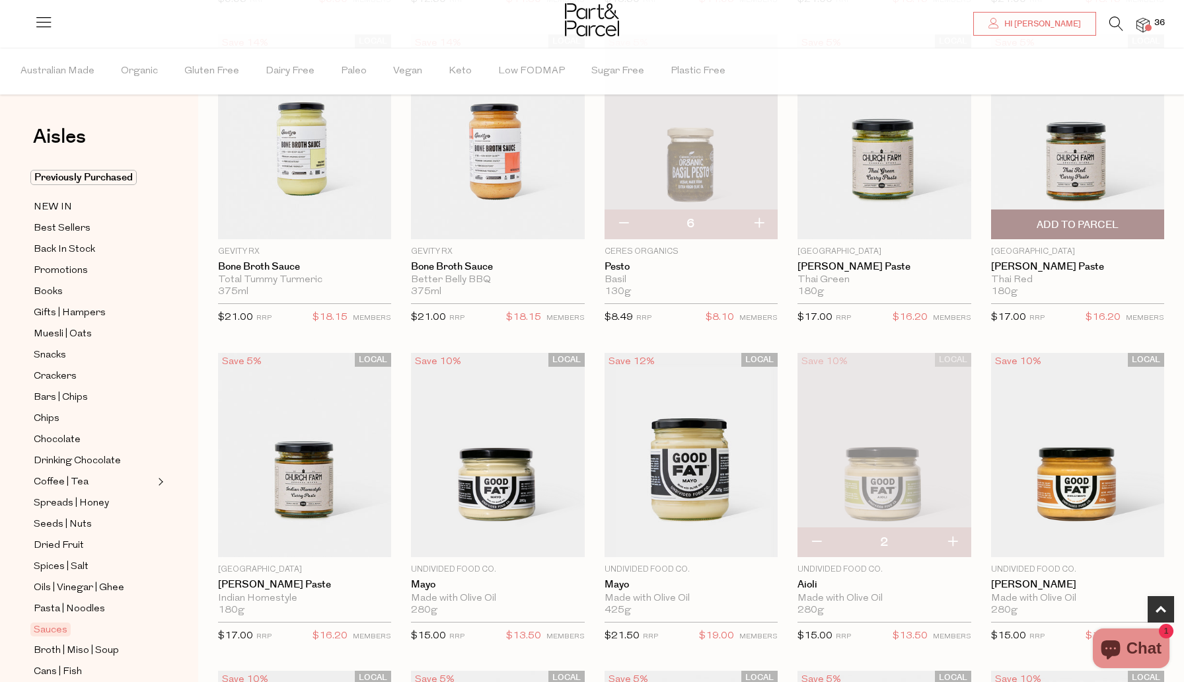
scroll to position [775, 0]
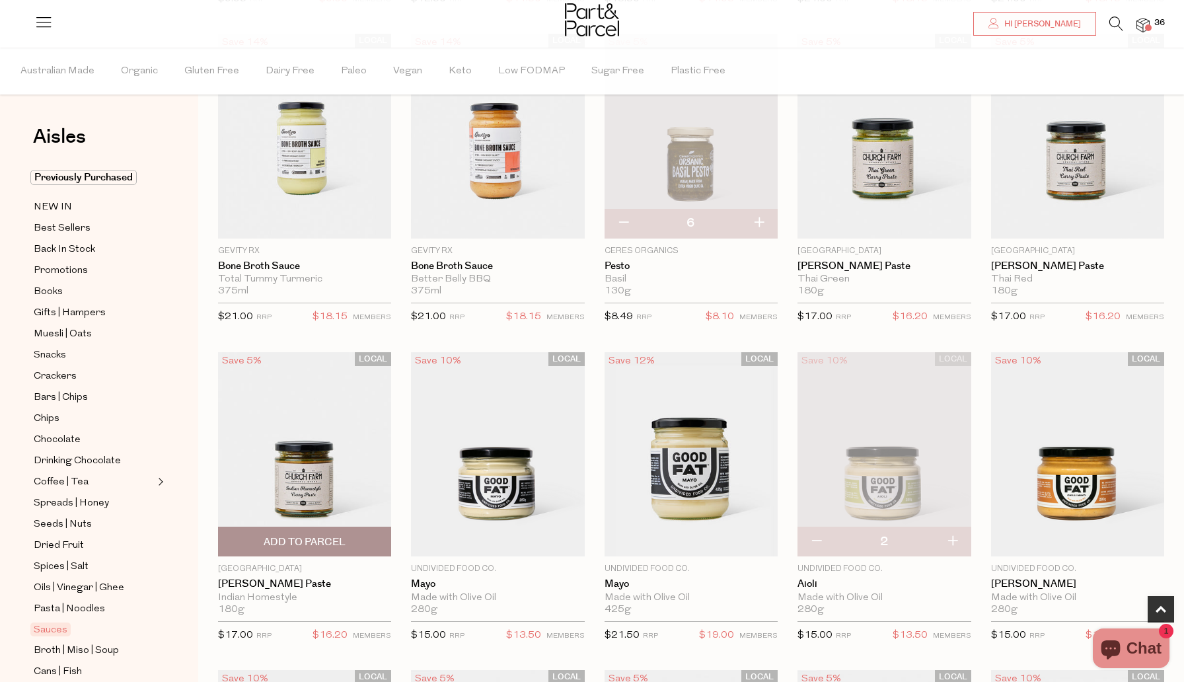
click at [286, 544] on span "Add To Parcel" at bounding box center [305, 542] width 82 height 14
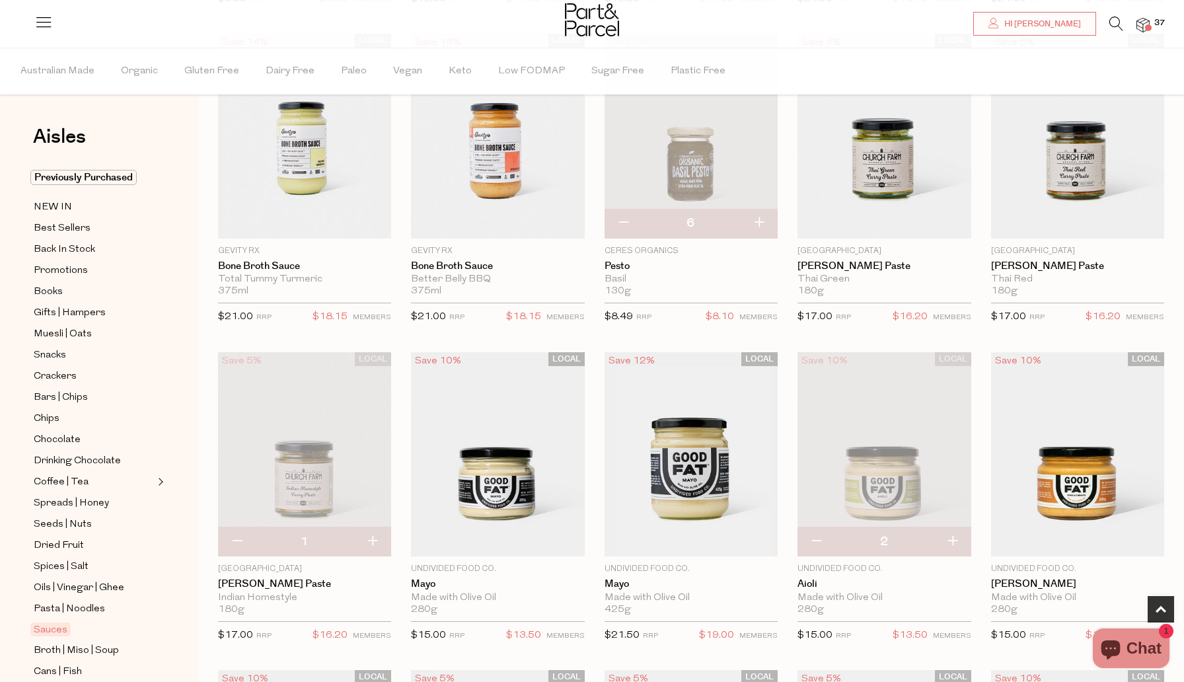
click at [378, 540] on button "button" at bounding box center [373, 541] width 38 height 29
type input "2"
click at [1086, 537] on span "Add To Parcel" at bounding box center [1078, 542] width 82 height 14
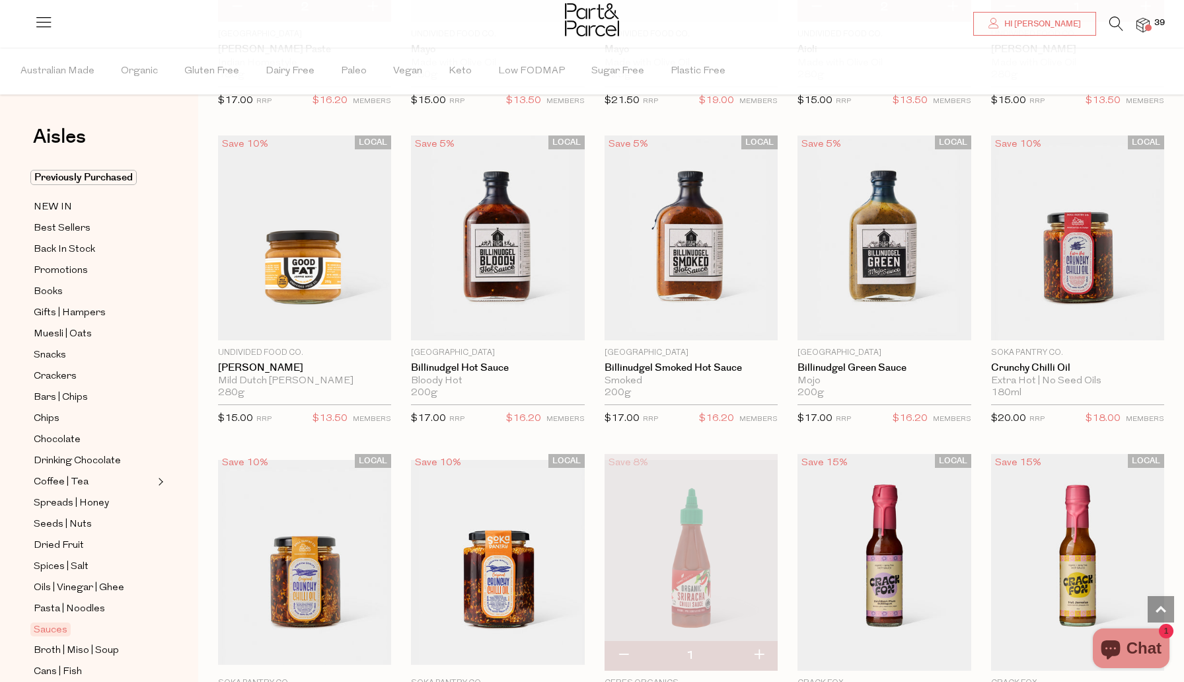
scroll to position [1435, 0]
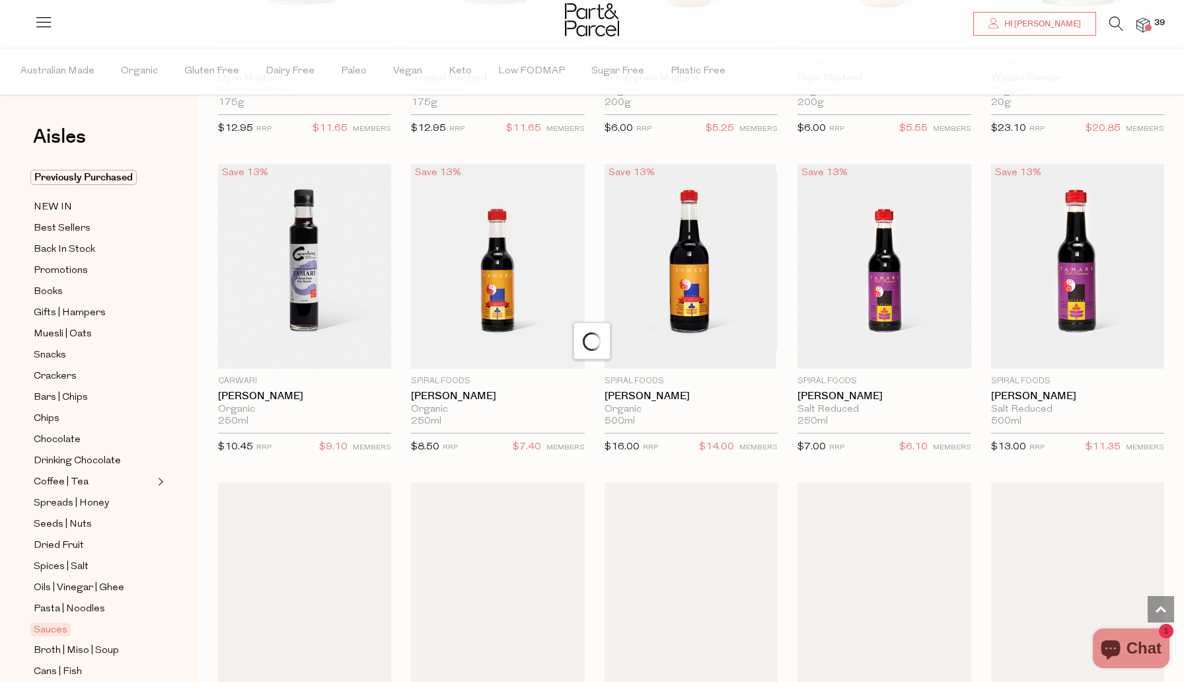
scroll to position [3104, 0]
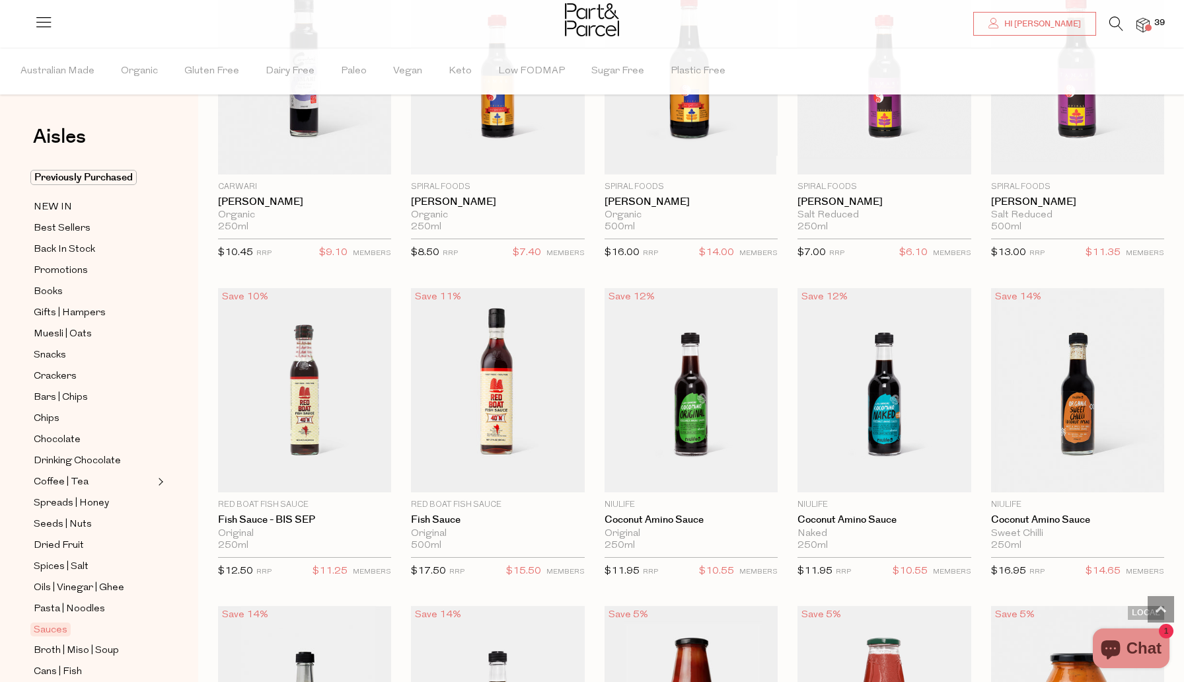
type input "3"
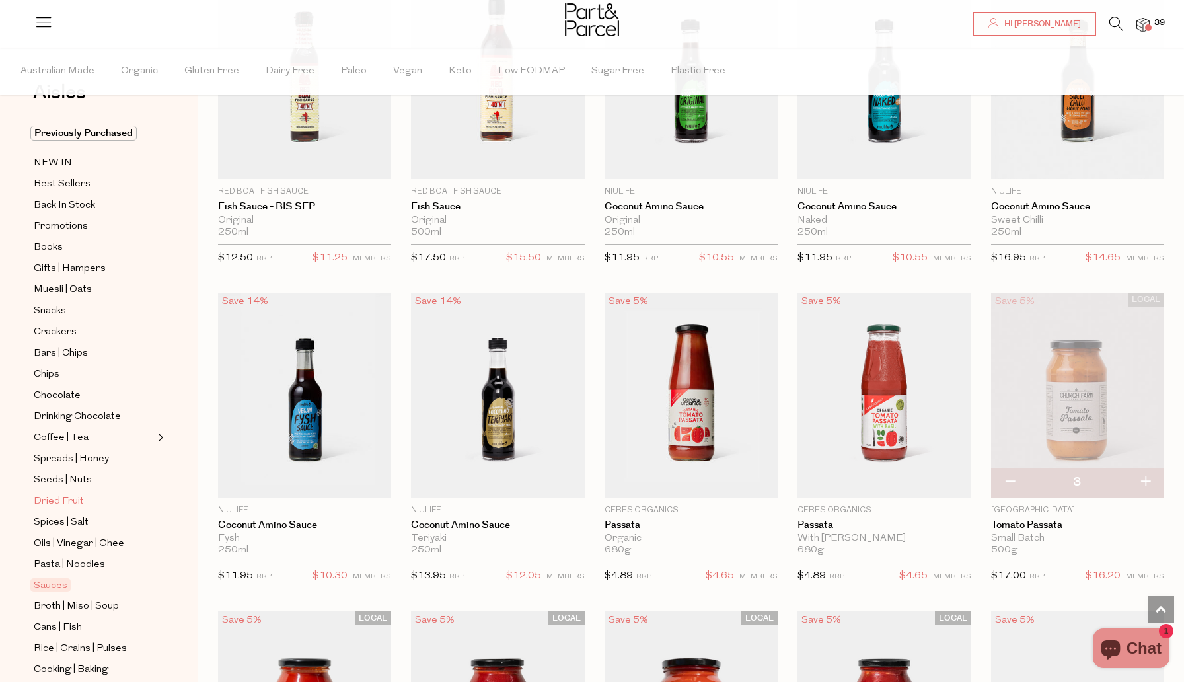
scroll to position [95, 0]
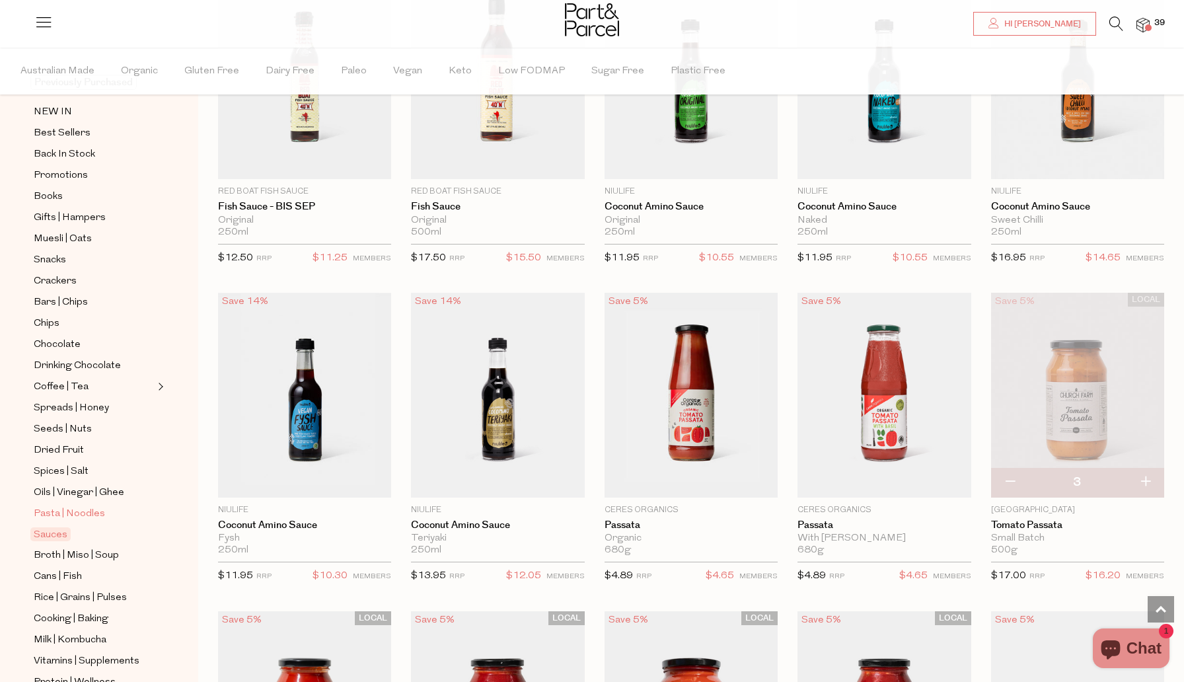
click at [60, 514] on span "Pasta | Noodles" at bounding box center [69, 514] width 71 height 16
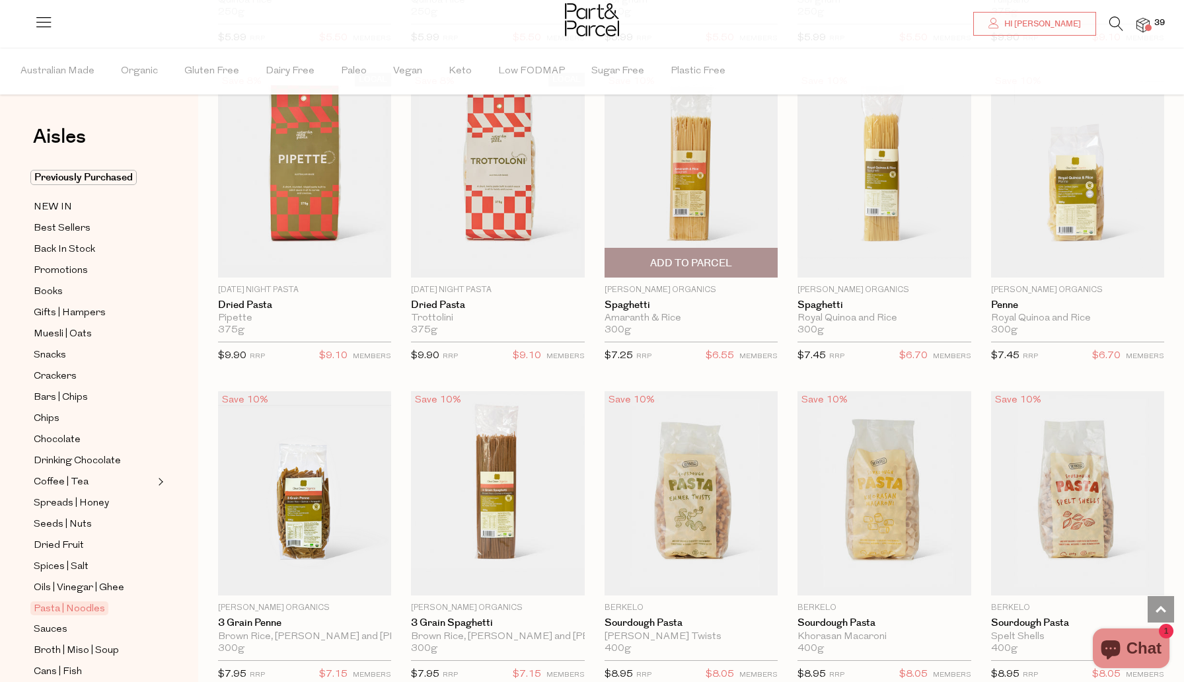
scroll to position [858, 0]
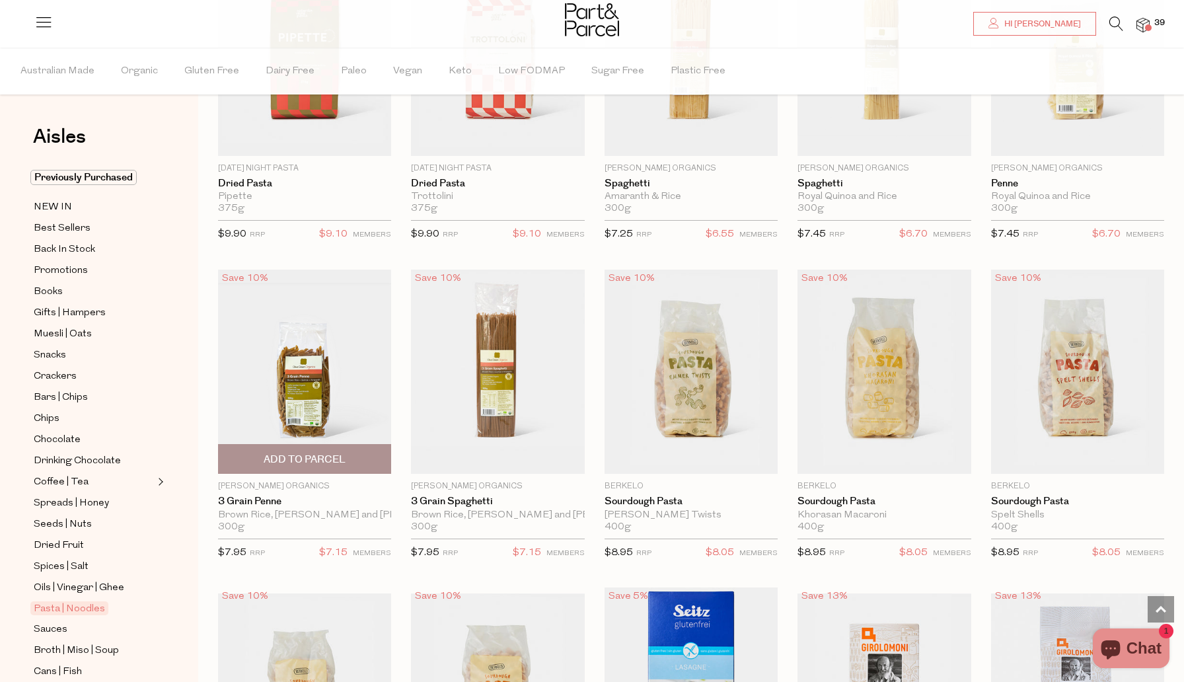
click at [315, 459] on span "Add To Parcel" at bounding box center [305, 460] width 82 height 14
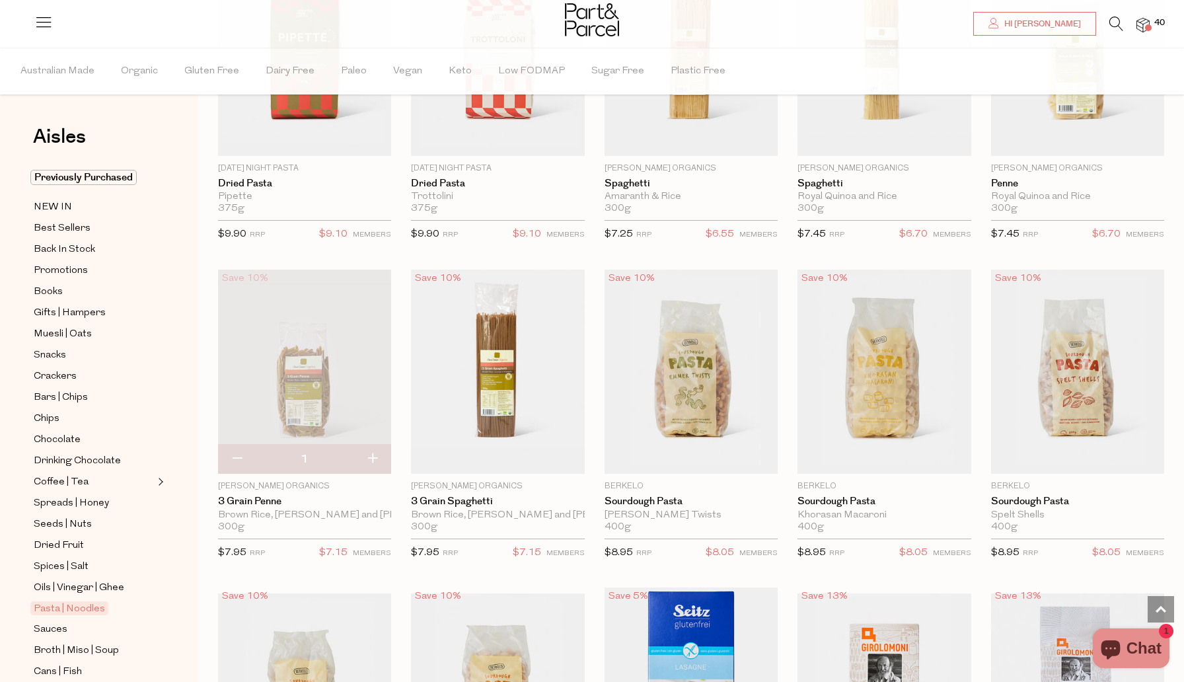
click at [375, 457] on button "button" at bounding box center [373, 459] width 38 height 29
type input "2"
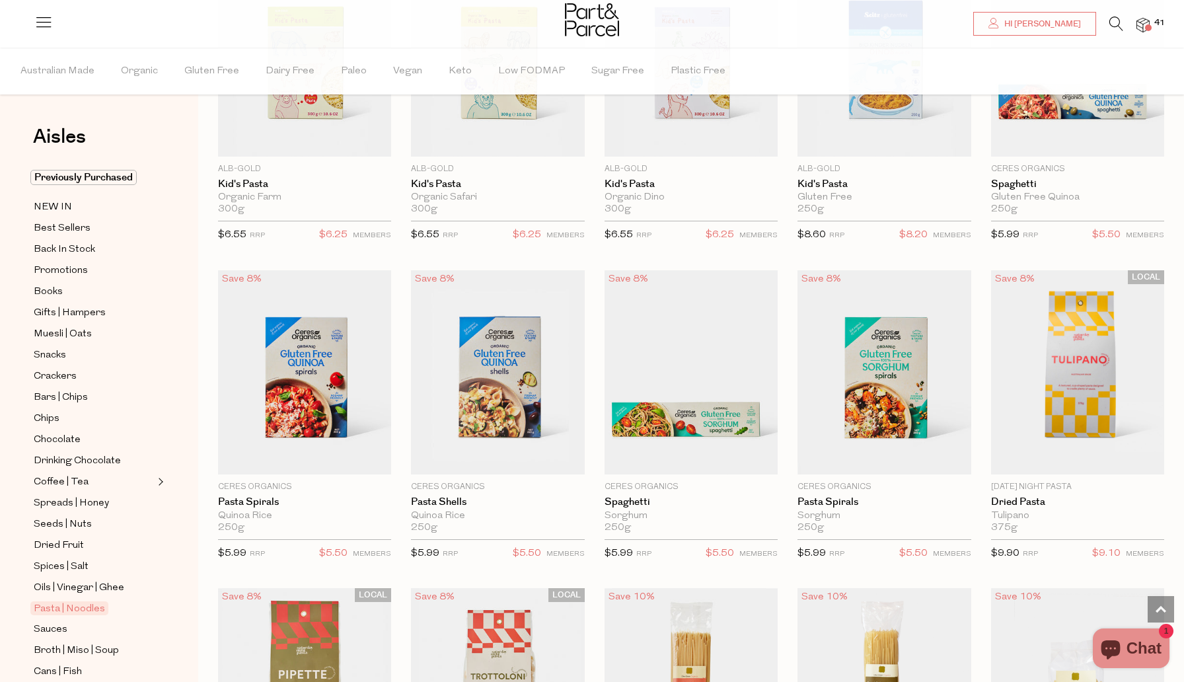
scroll to position [696, 0]
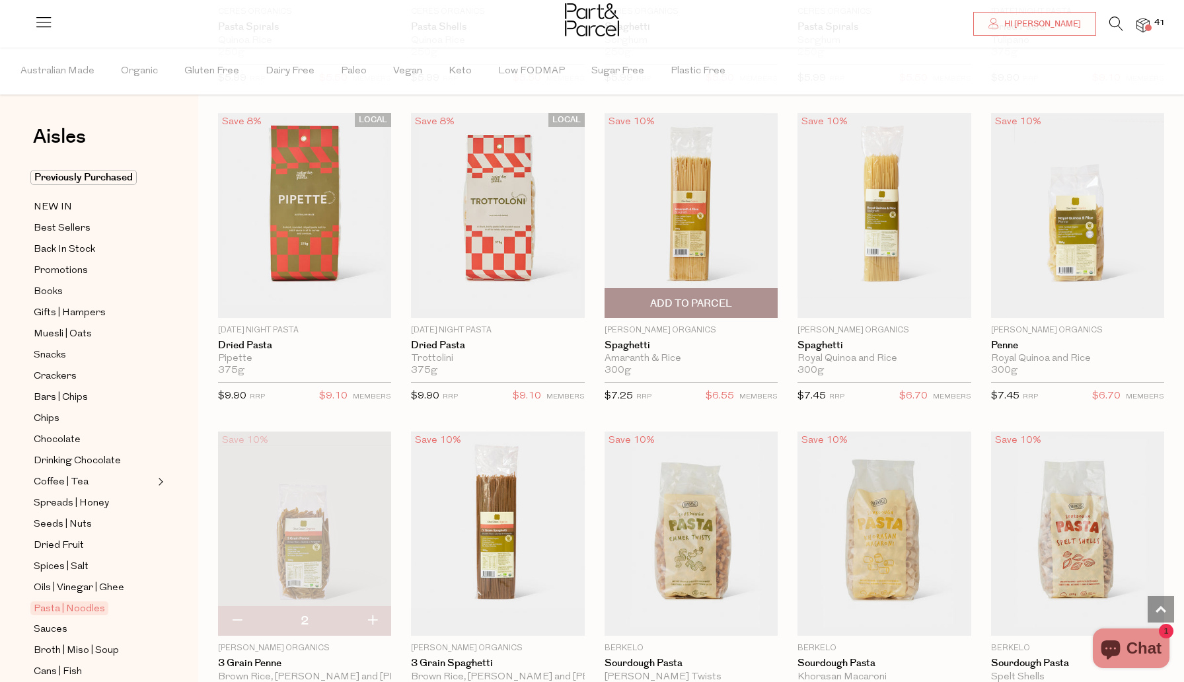
click at [706, 299] on span "Add To Parcel" at bounding box center [691, 304] width 82 height 14
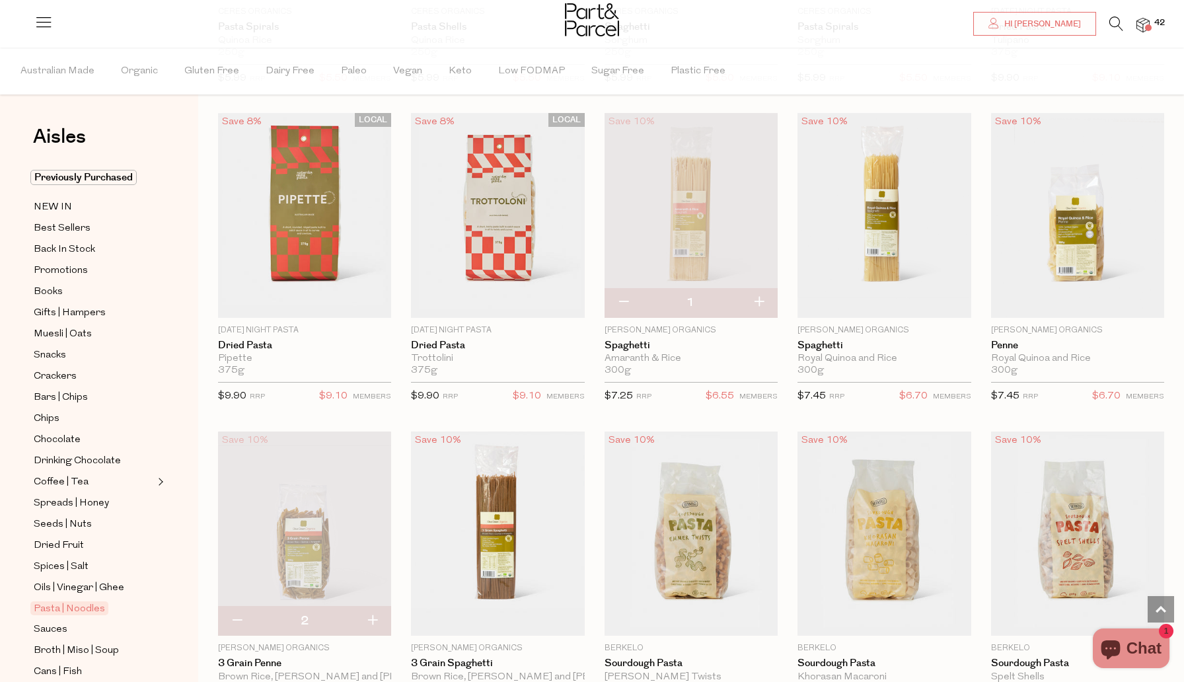
click at [759, 303] on button "button" at bounding box center [759, 302] width 38 height 29
type input "2"
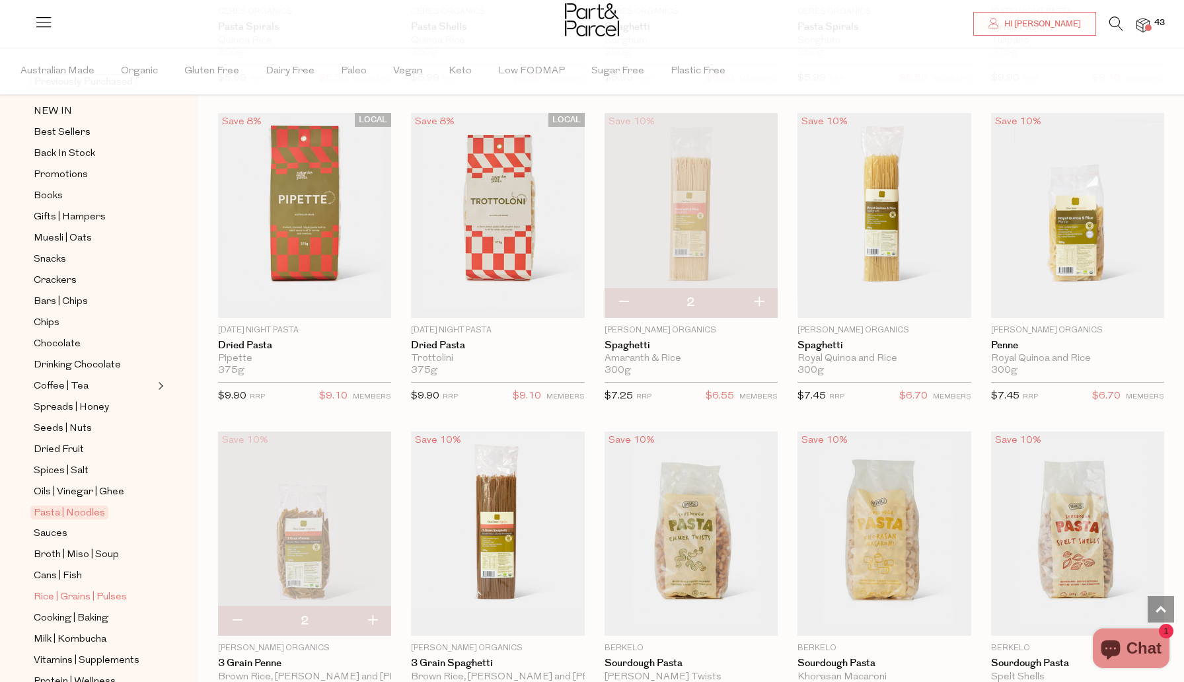
scroll to position [100, 0]
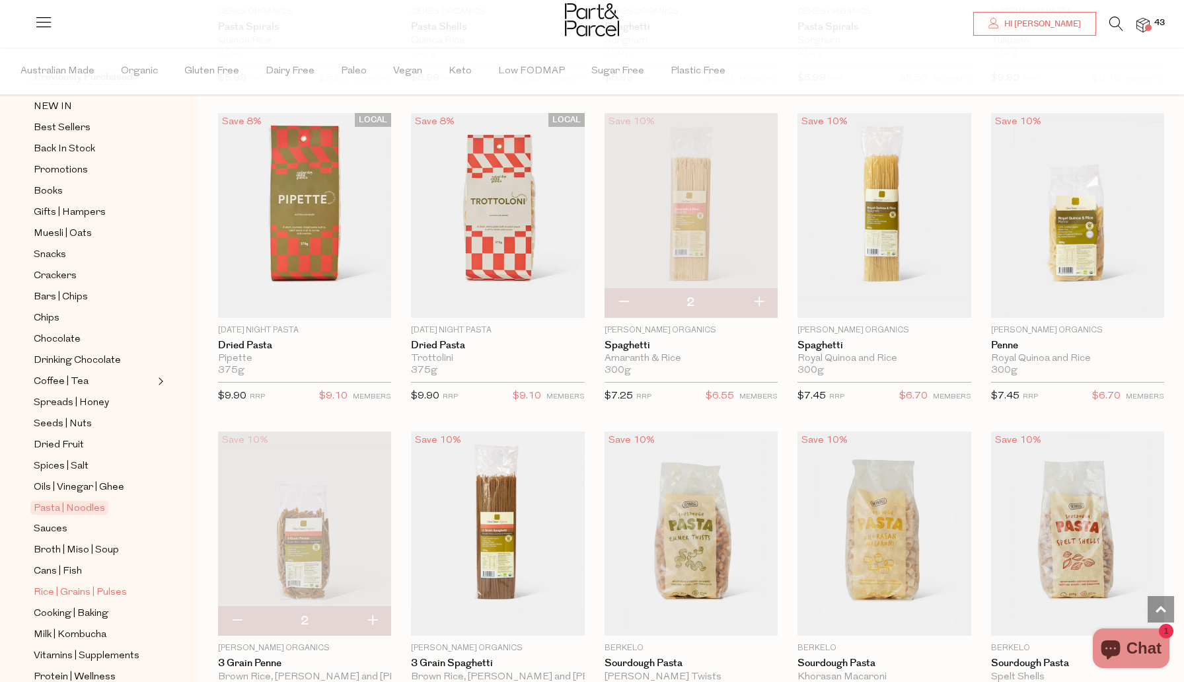
click at [54, 595] on span "Rice | Grains | Pulses" at bounding box center [80, 593] width 93 height 16
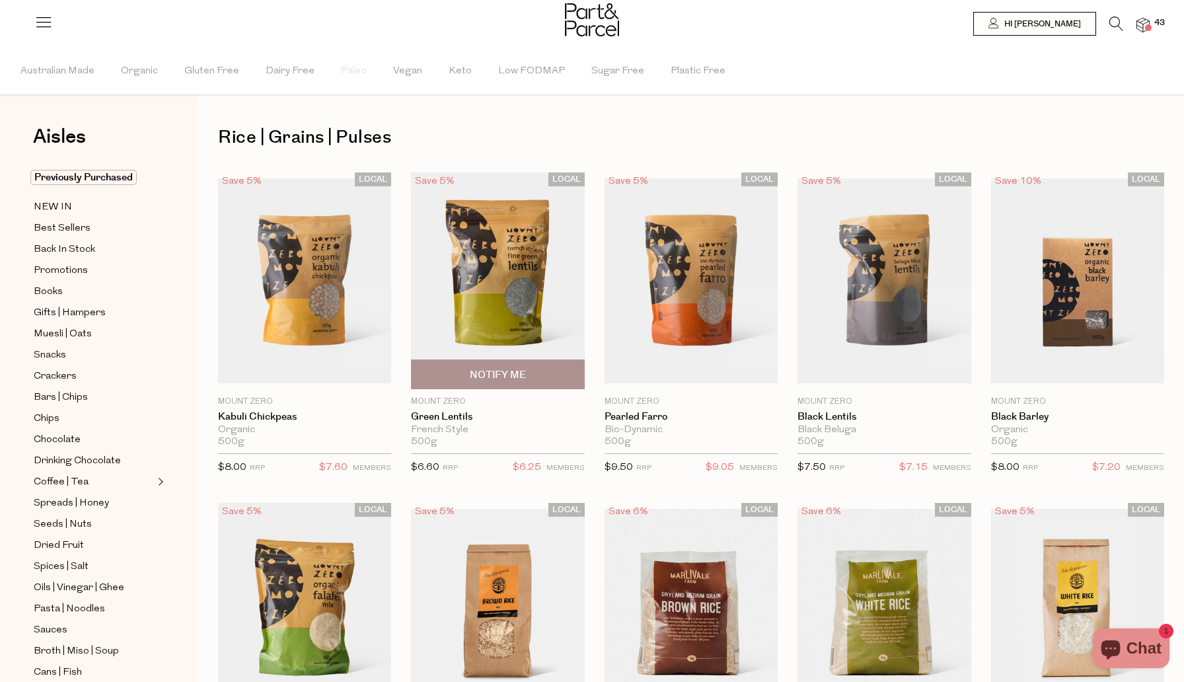
type input "2"
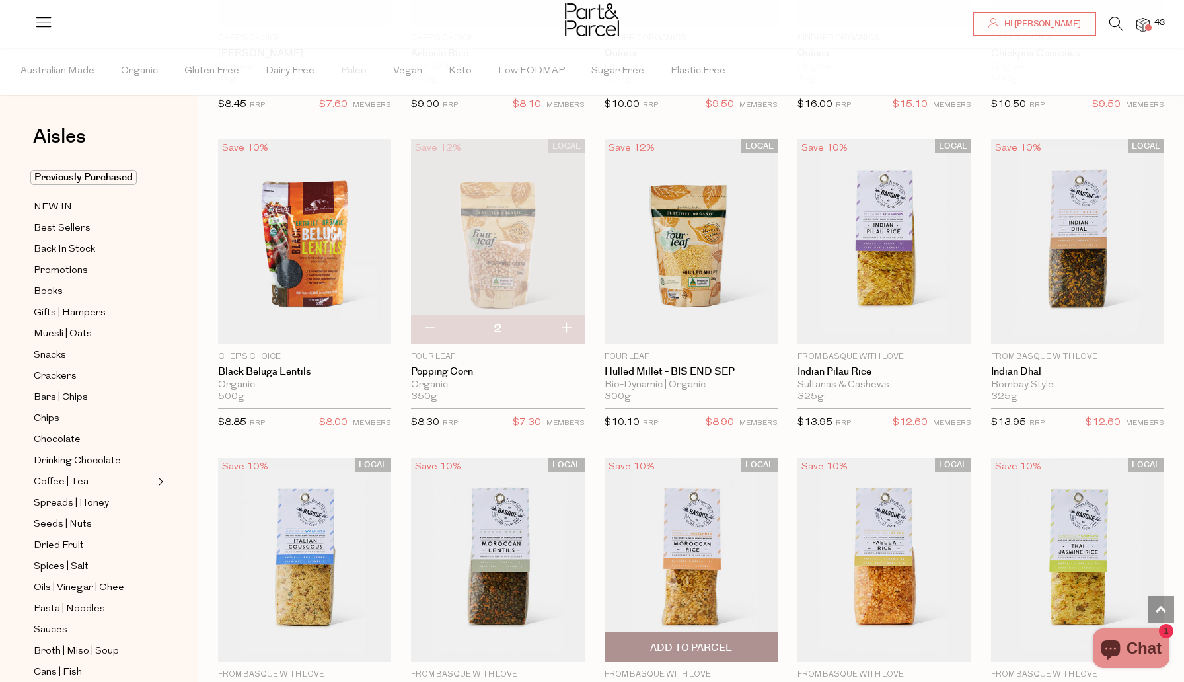
scroll to position [1325, 0]
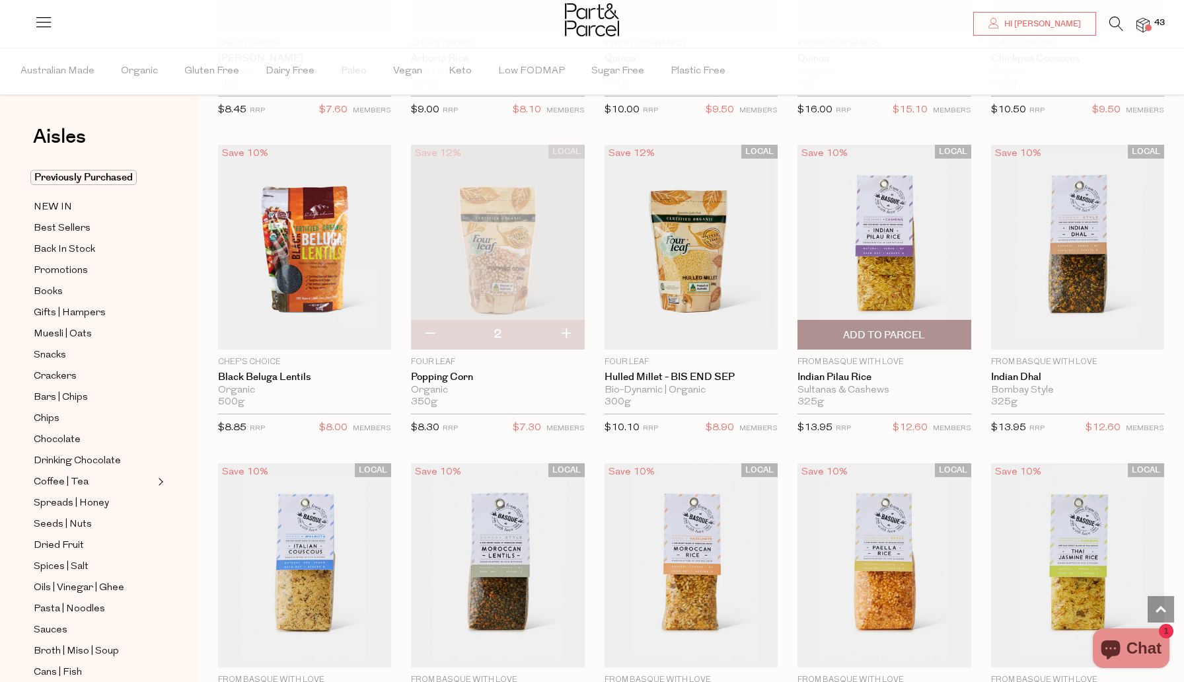
click at [892, 338] on span "Add To Parcel" at bounding box center [884, 335] width 82 height 14
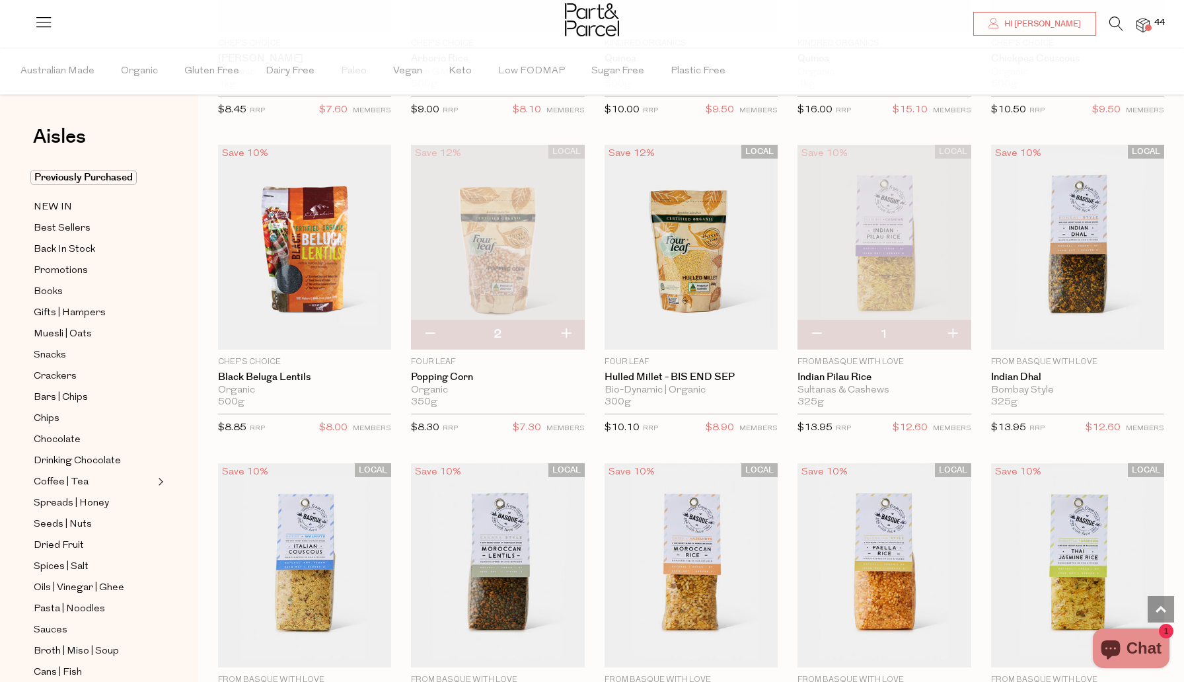
click at [953, 334] on button "button" at bounding box center [953, 334] width 38 height 29
type input "2"
click at [1100, 337] on span "Add To Parcel" at bounding box center [1078, 335] width 82 height 14
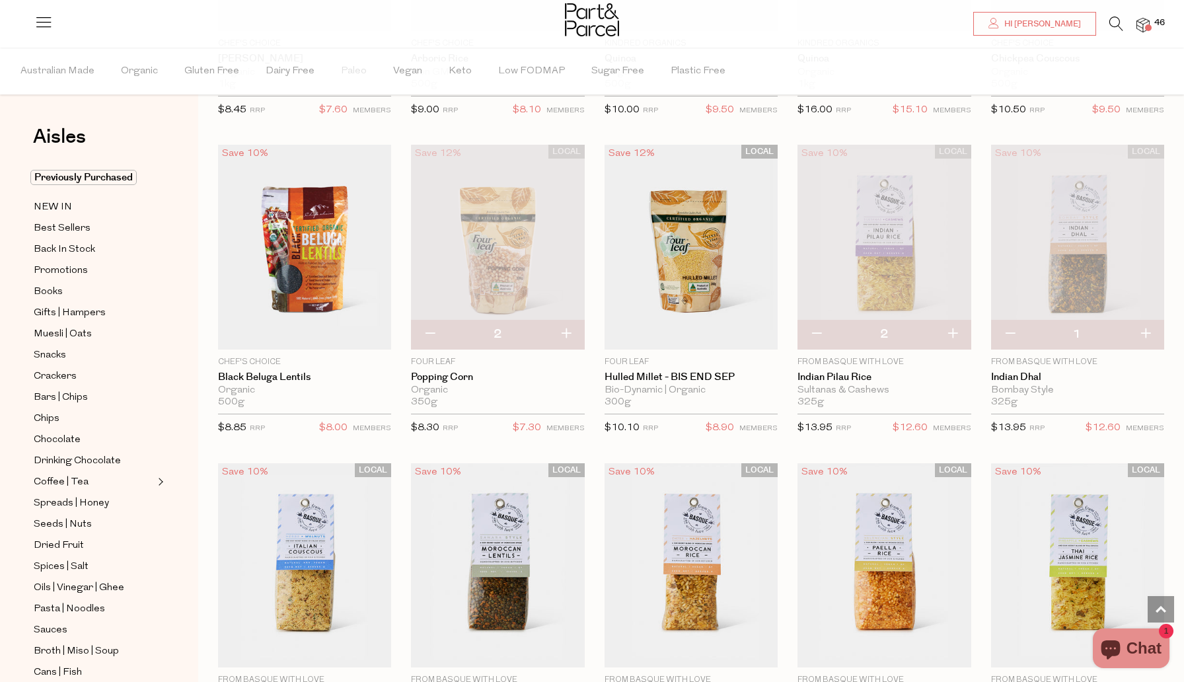
click at [1149, 333] on button "button" at bounding box center [1146, 334] width 38 height 29
type input "2"
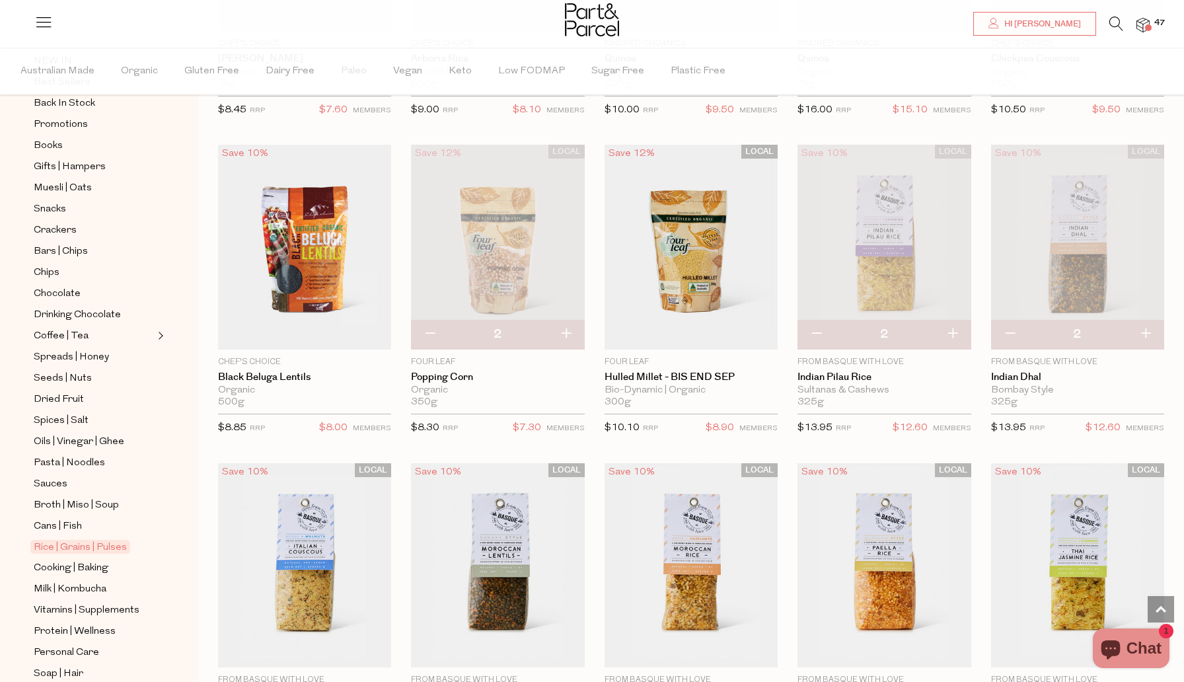
scroll to position [120, 0]
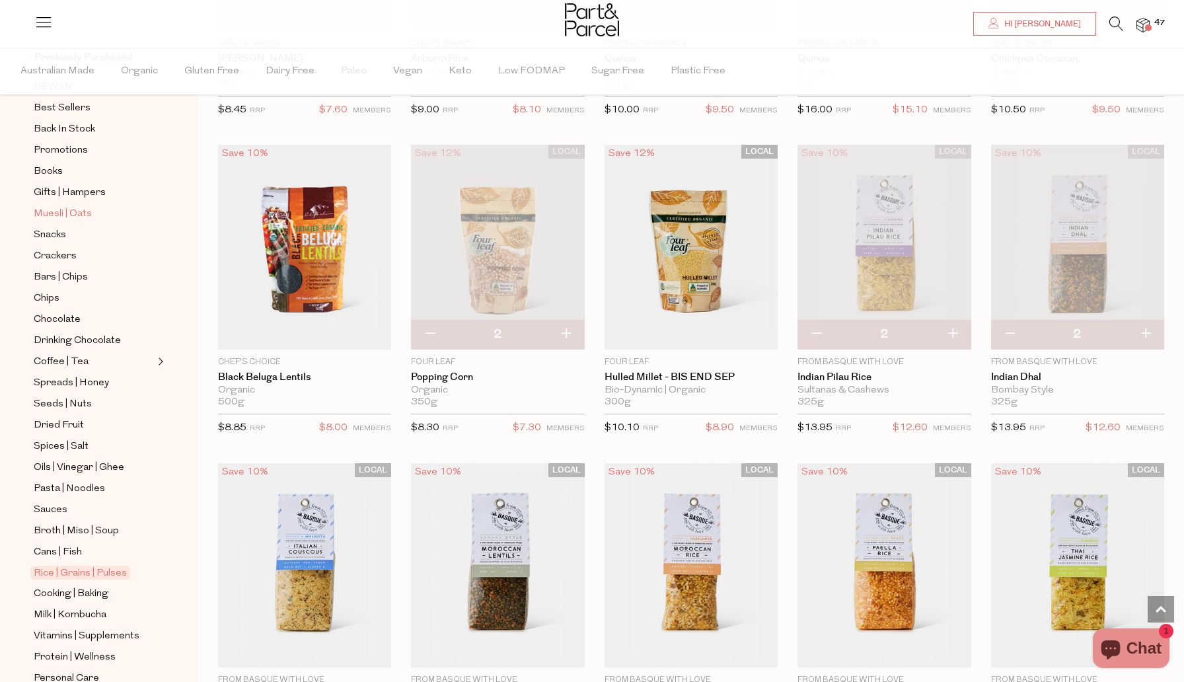
click at [73, 212] on span "Muesli | Oats" at bounding box center [63, 214] width 58 height 16
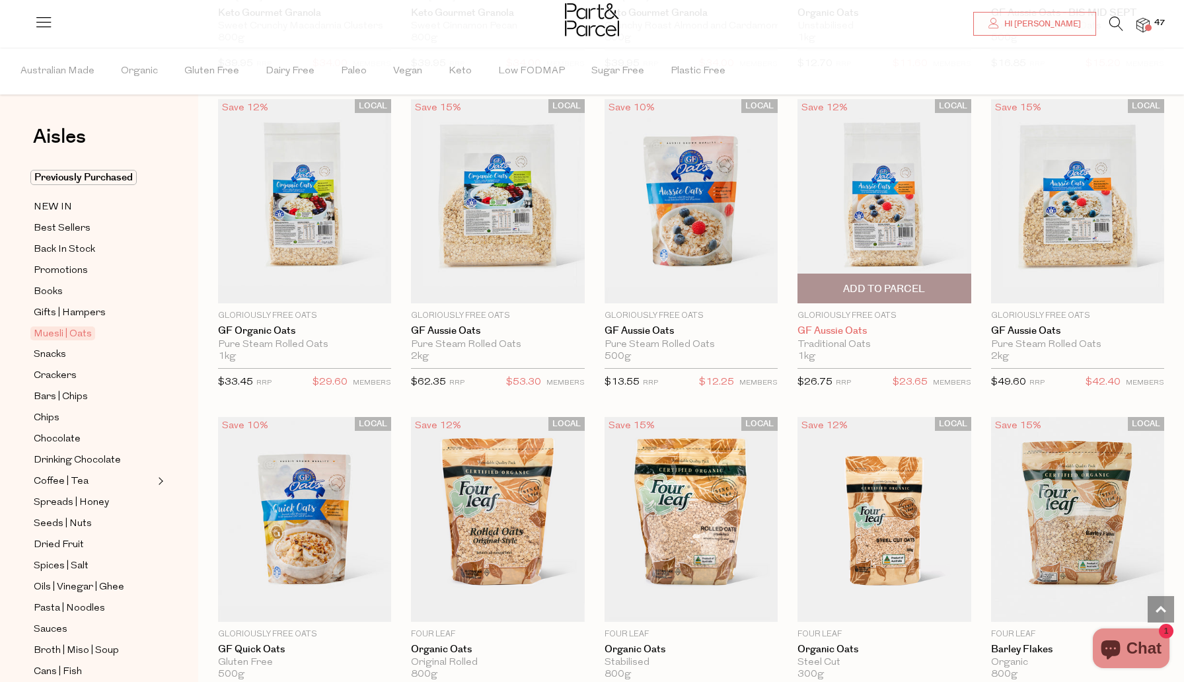
scroll to position [2639, 0]
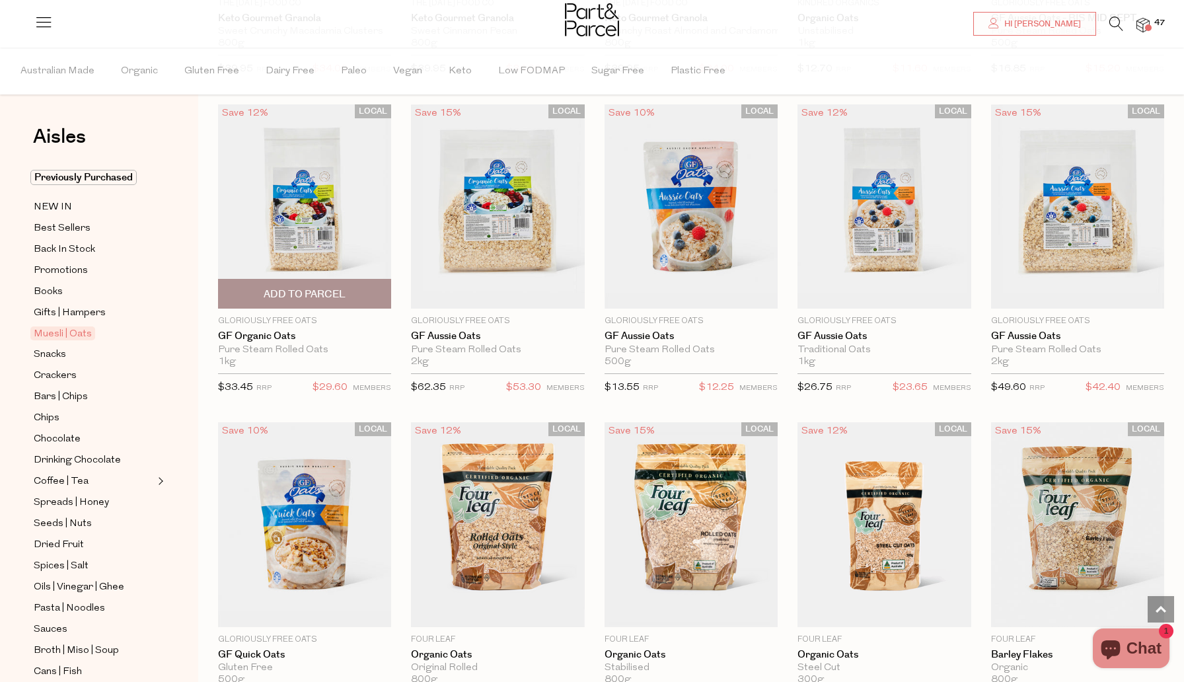
click at [321, 283] on span "Add To Parcel" at bounding box center [304, 294] width 165 height 28
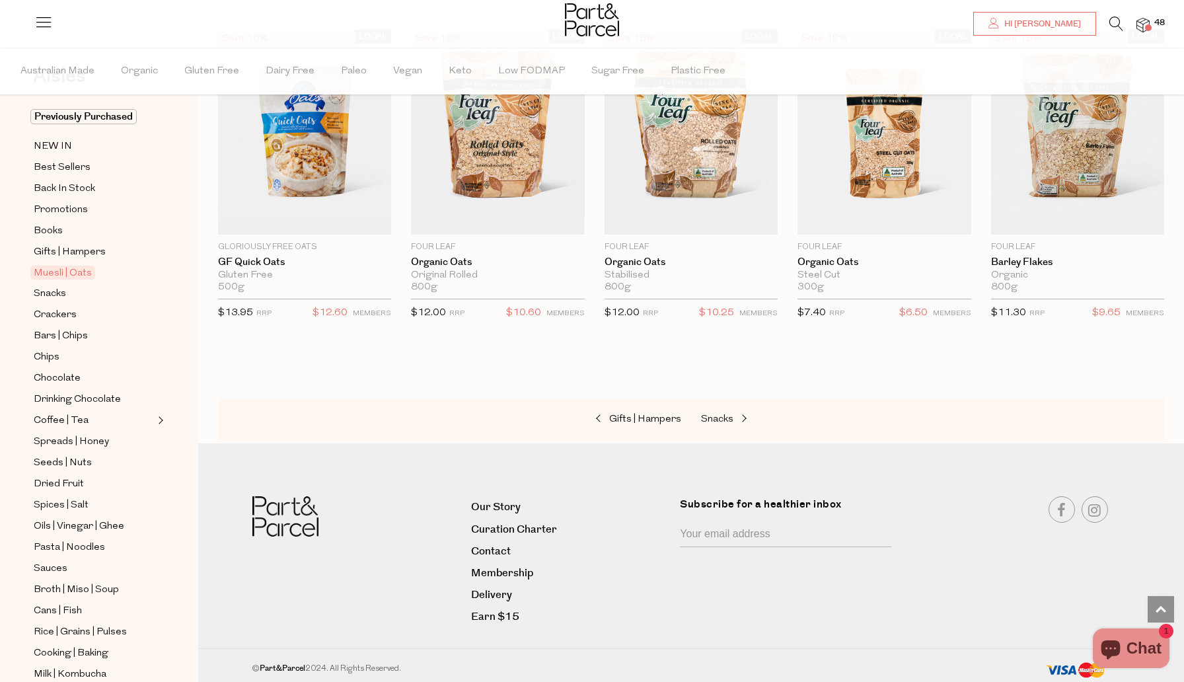
scroll to position [67, 0]
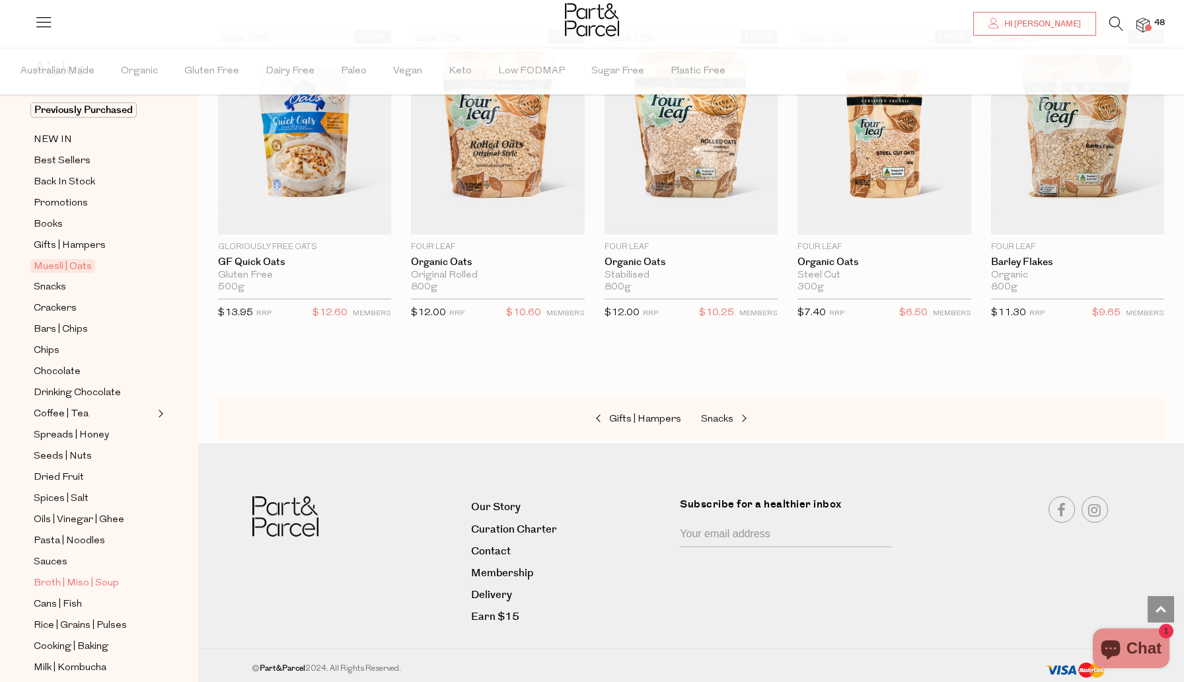
click at [56, 580] on span "Broth | Miso | Soup" at bounding box center [76, 584] width 85 height 16
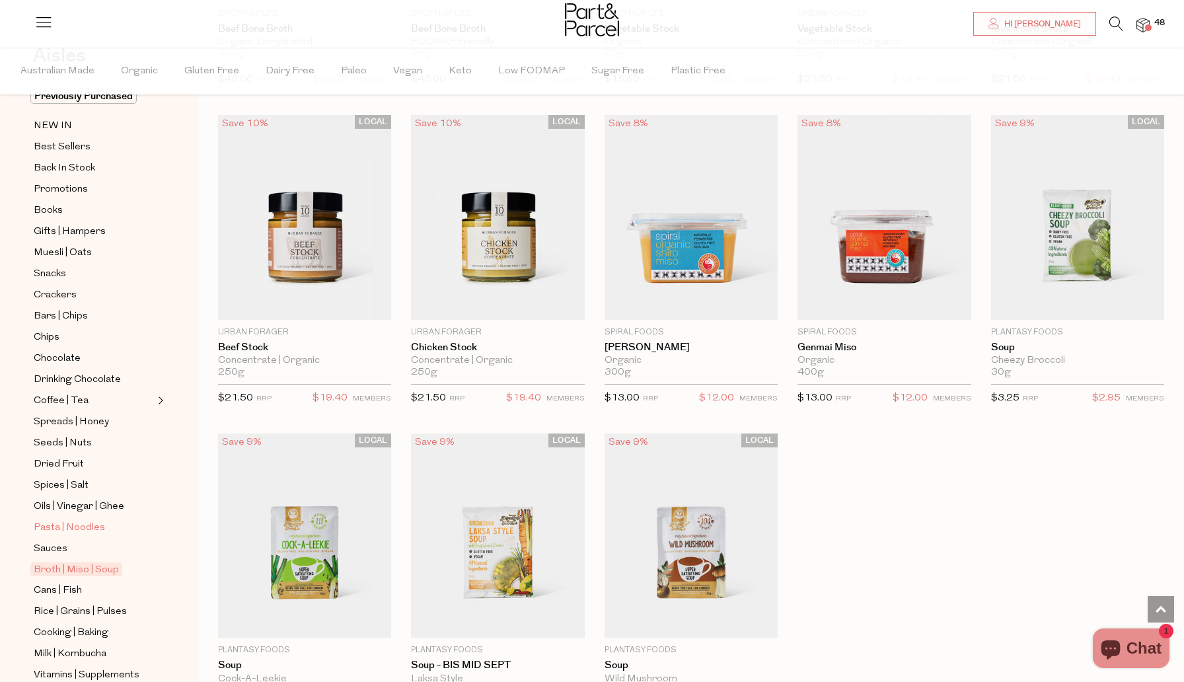
scroll to position [87, 0]
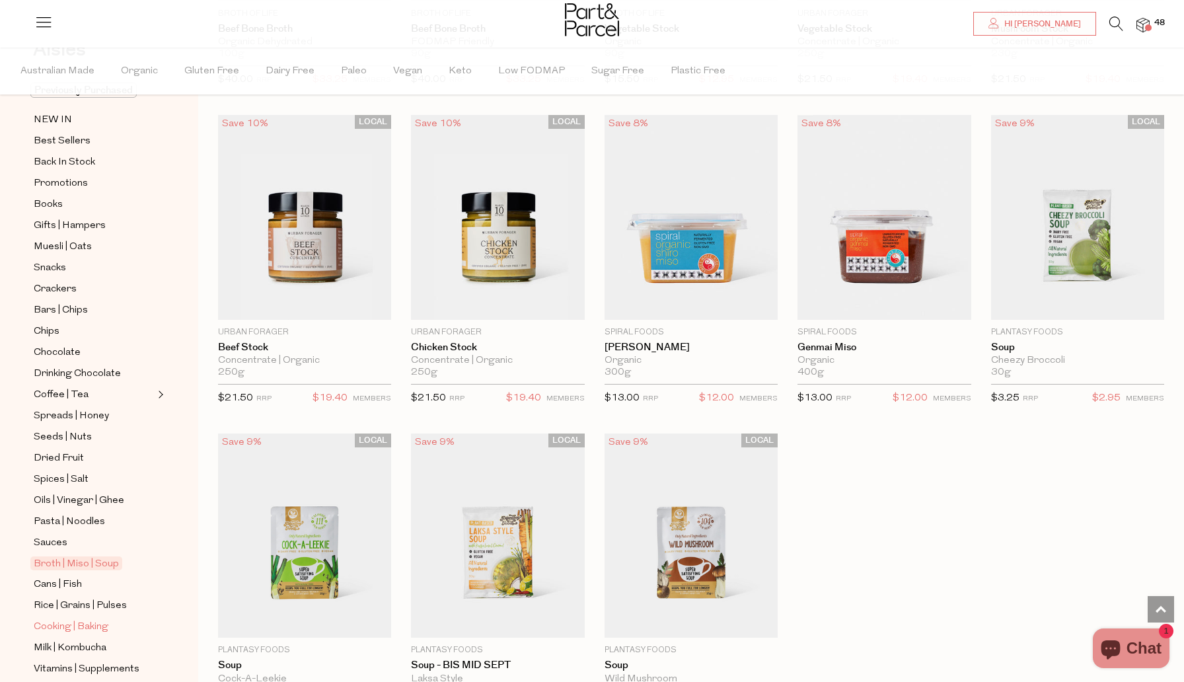
click at [80, 627] on span "Cooking | Baking" at bounding box center [71, 627] width 75 height 16
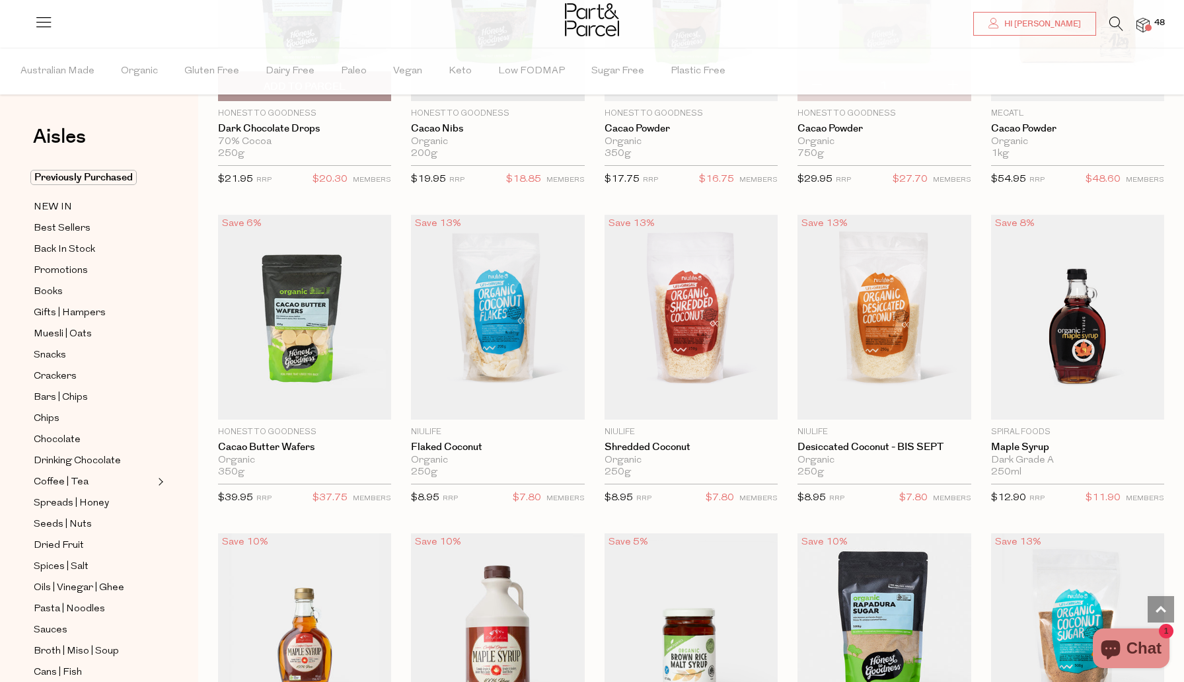
scroll to position [1999, 0]
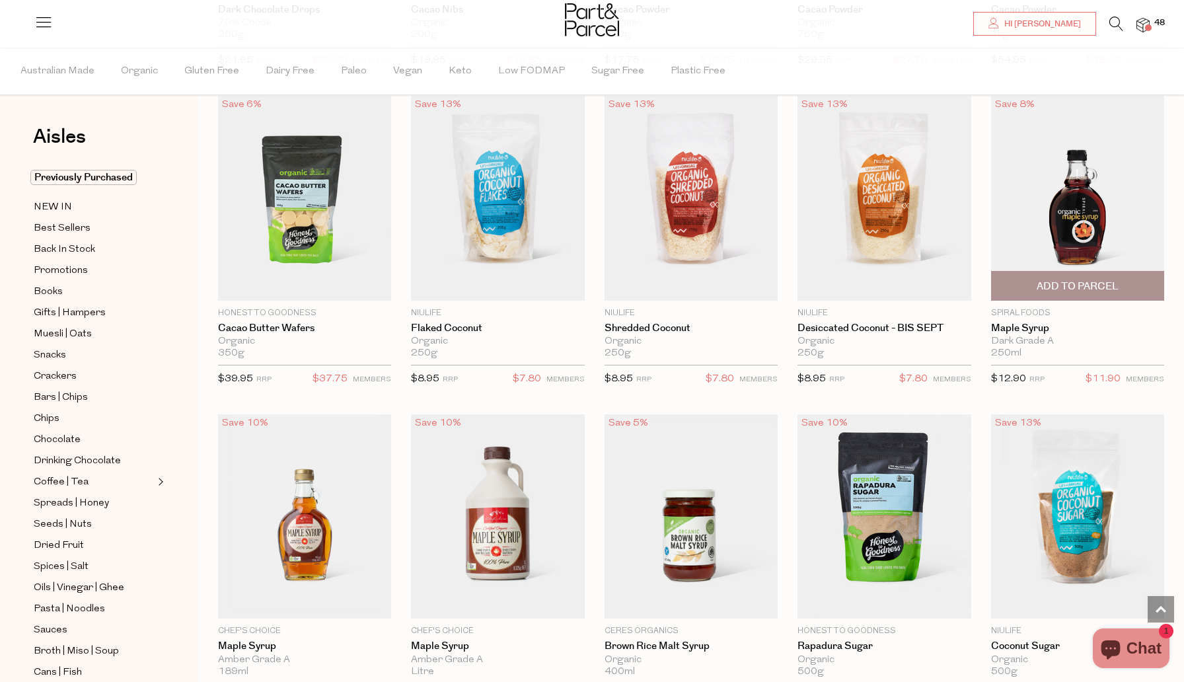
click at [1081, 284] on span "Add To Parcel" at bounding box center [1078, 287] width 82 height 14
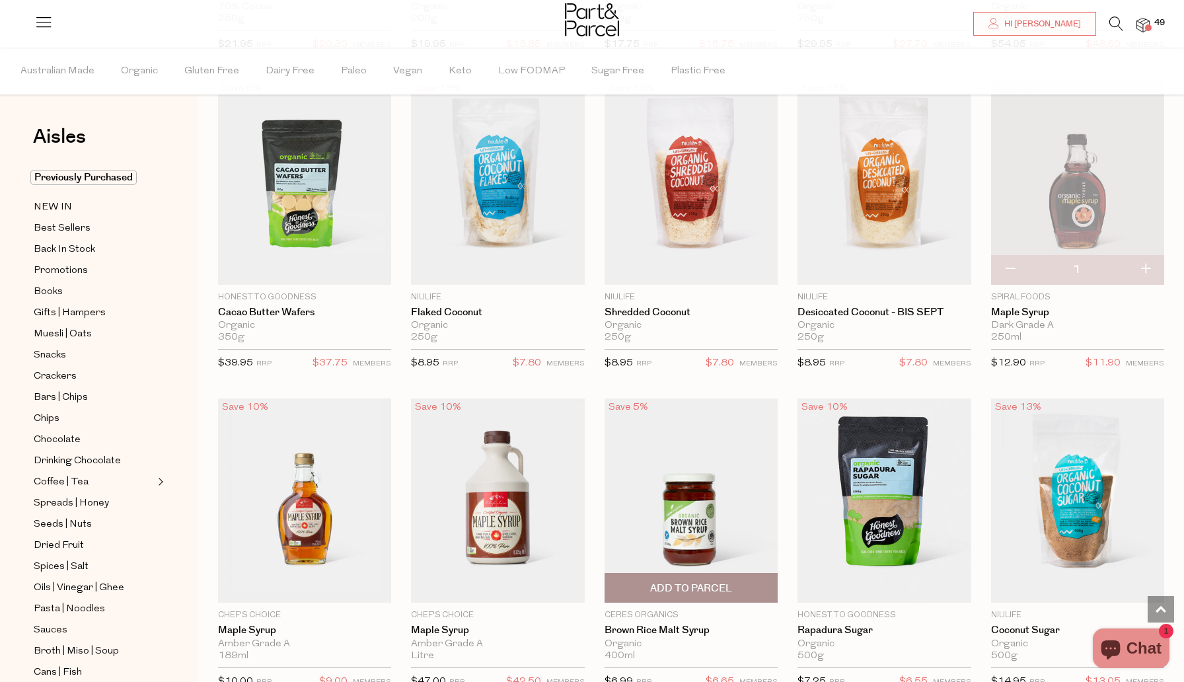
scroll to position [2361, 0]
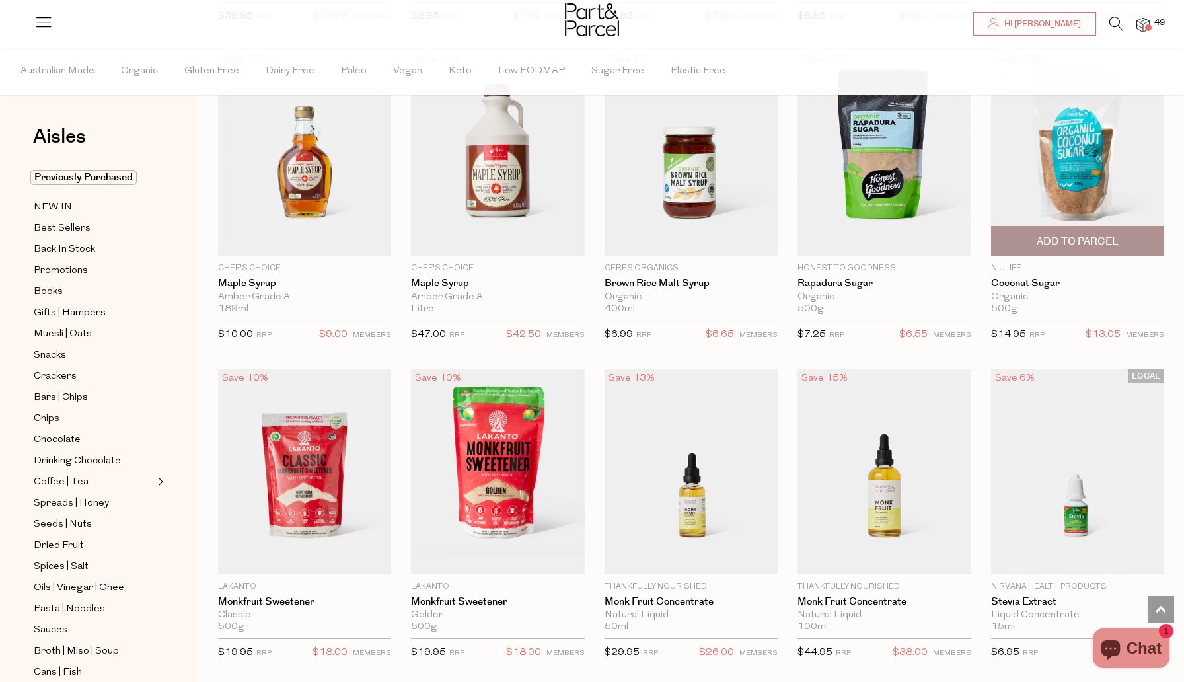
click at [1102, 245] on span "Add To Parcel" at bounding box center [1078, 242] width 82 height 14
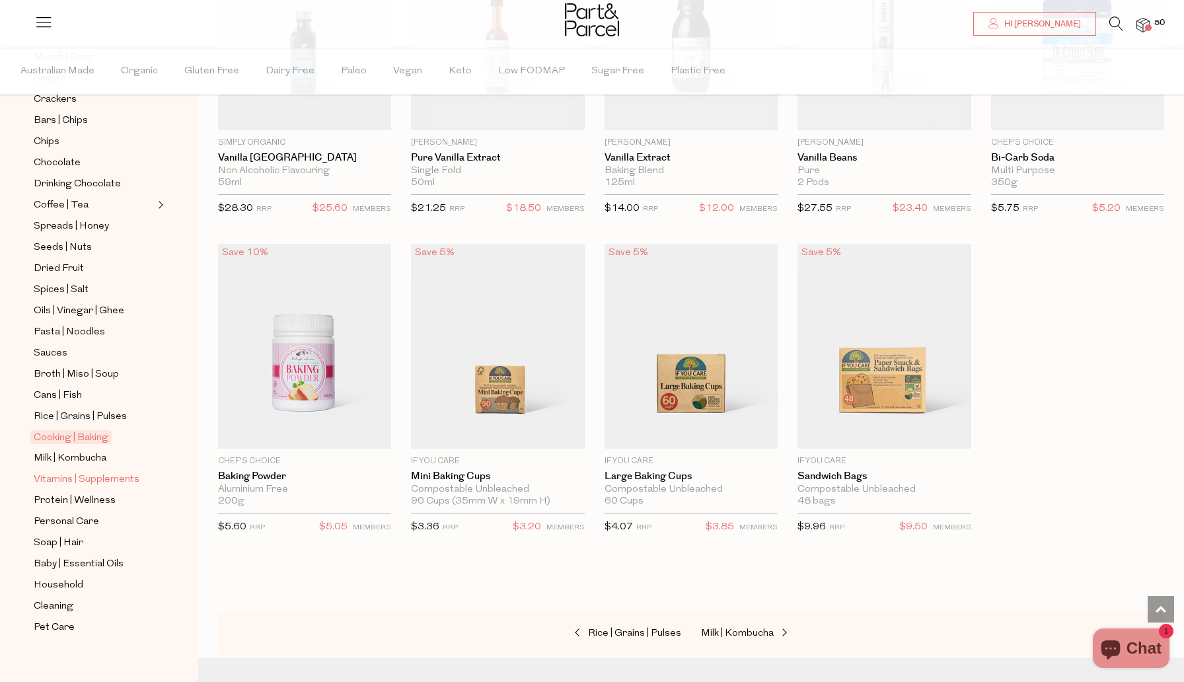
scroll to position [288, 0]
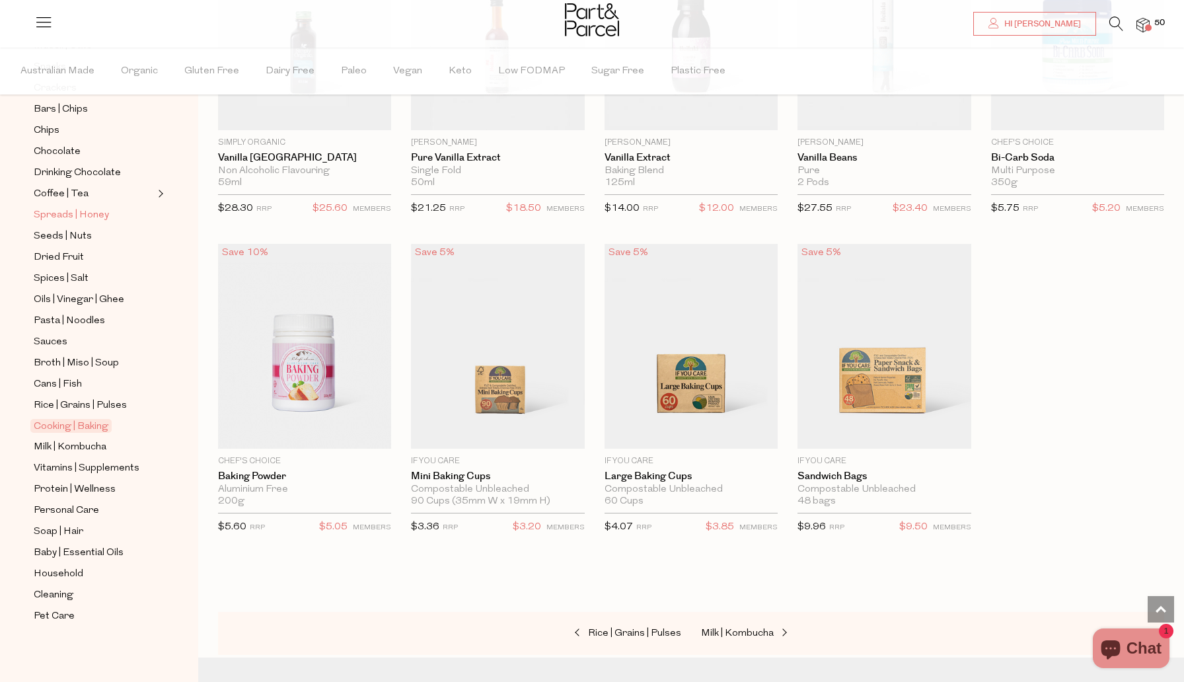
click at [62, 213] on span "Spreads | Honey" at bounding box center [71, 216] width 75 height 16
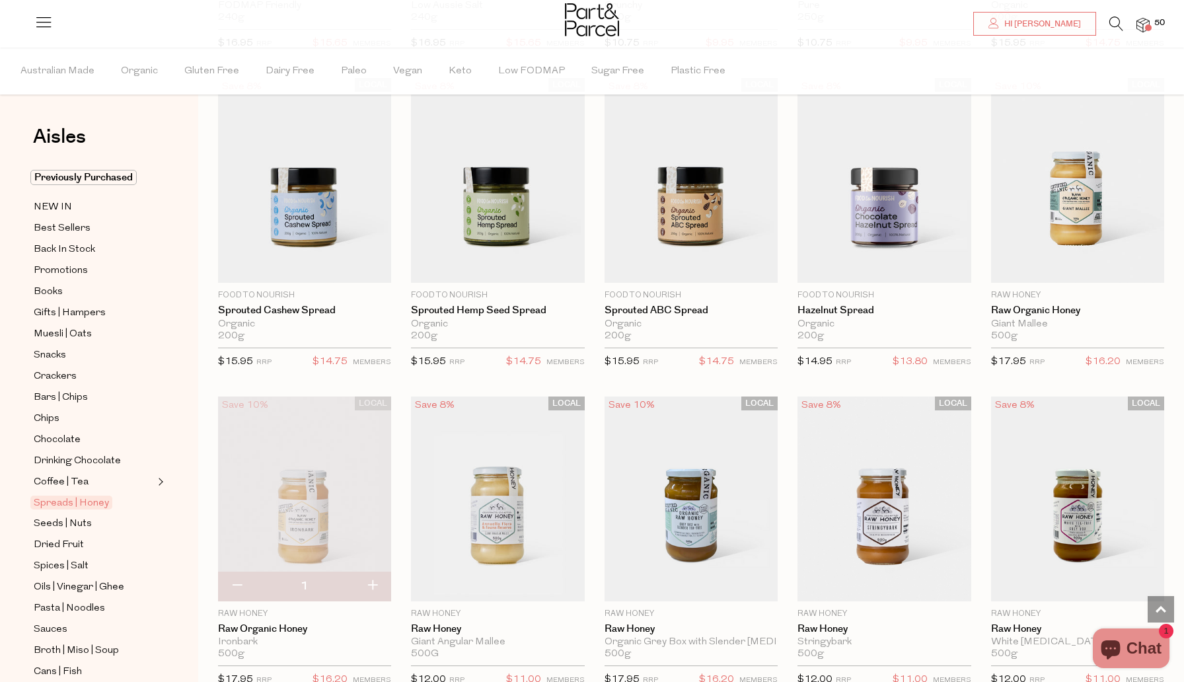
scroll to position [1947, 0]
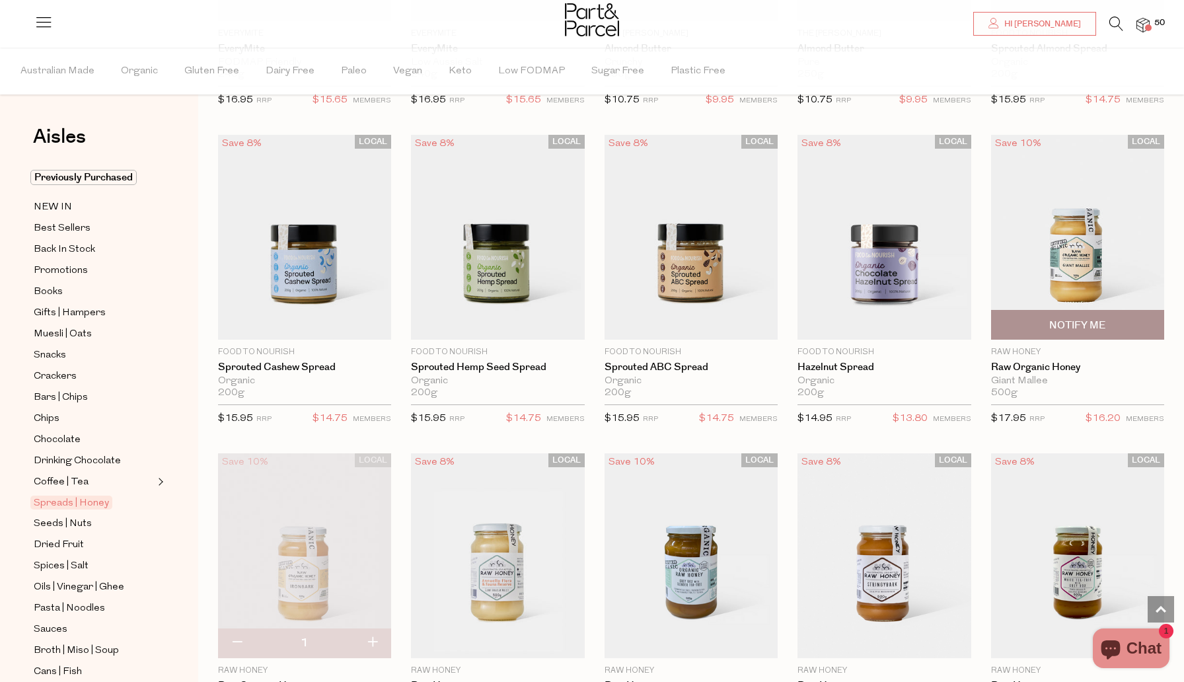
click at [1079, 324] on span "Notify Me" at bounding box center [1077, 326] width 56 height 14
type input "Notify when available"
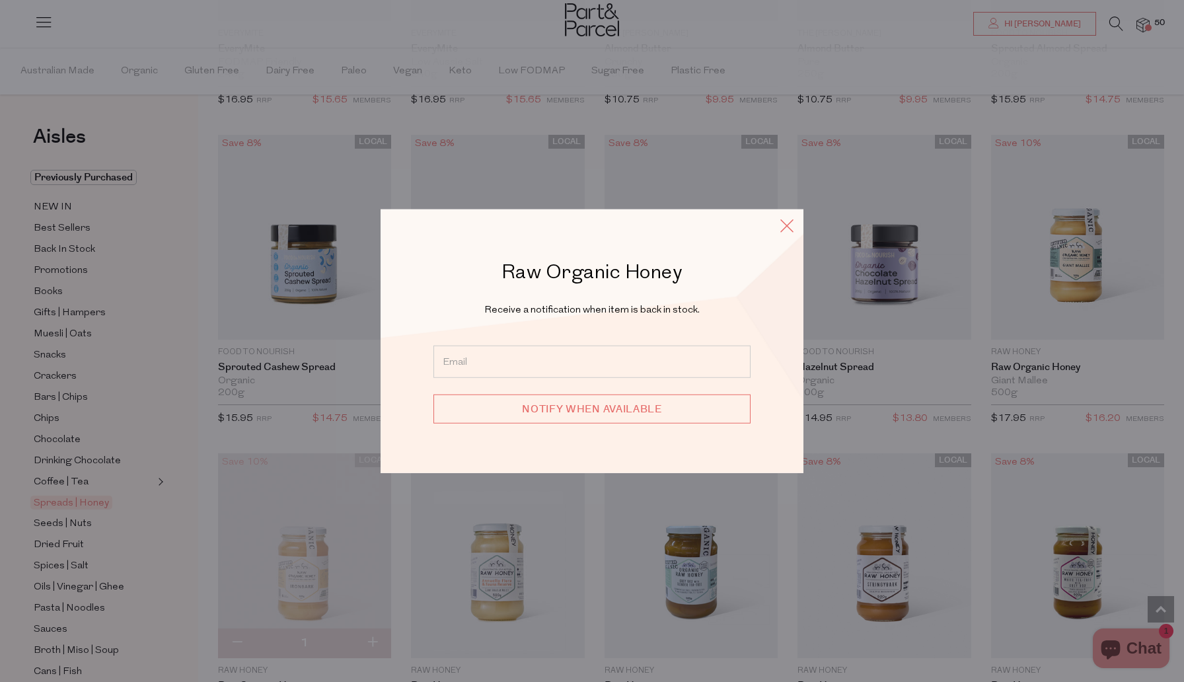
click at [786, 222] on icon at bounding box center [787, 225] width 20 height 19
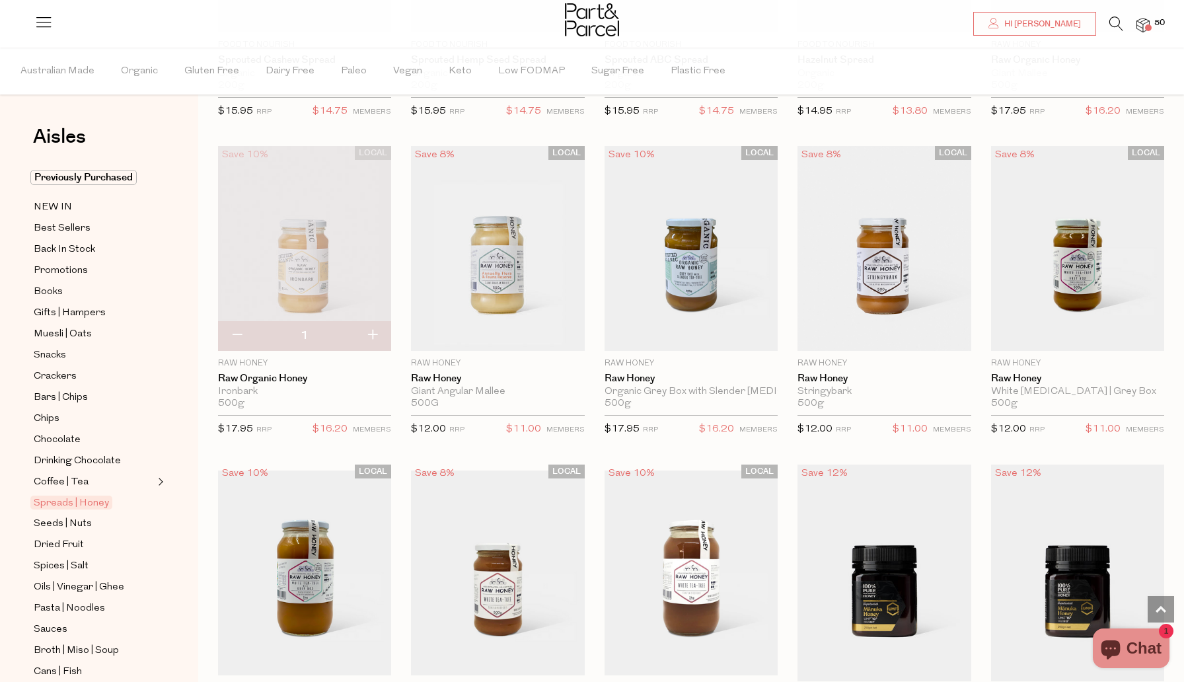
scroll to position [2082, 0]
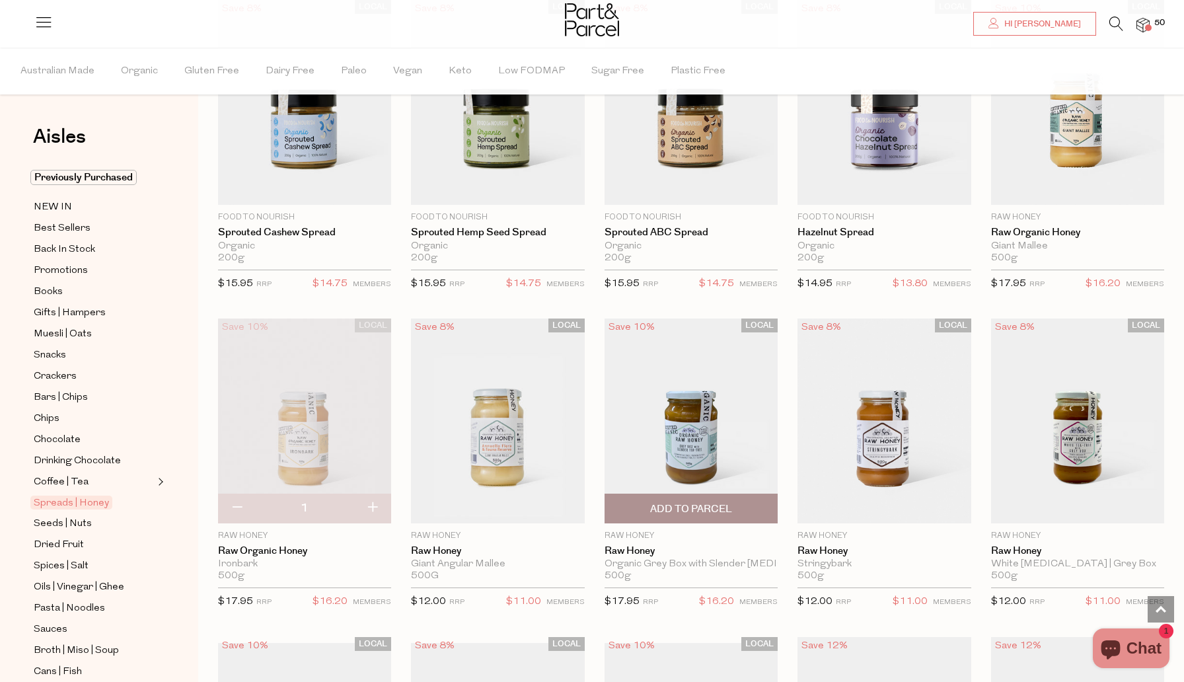
click at [695, 511] on span "Add To Parcel" at bounding box center [691, 509] width 82 height 14
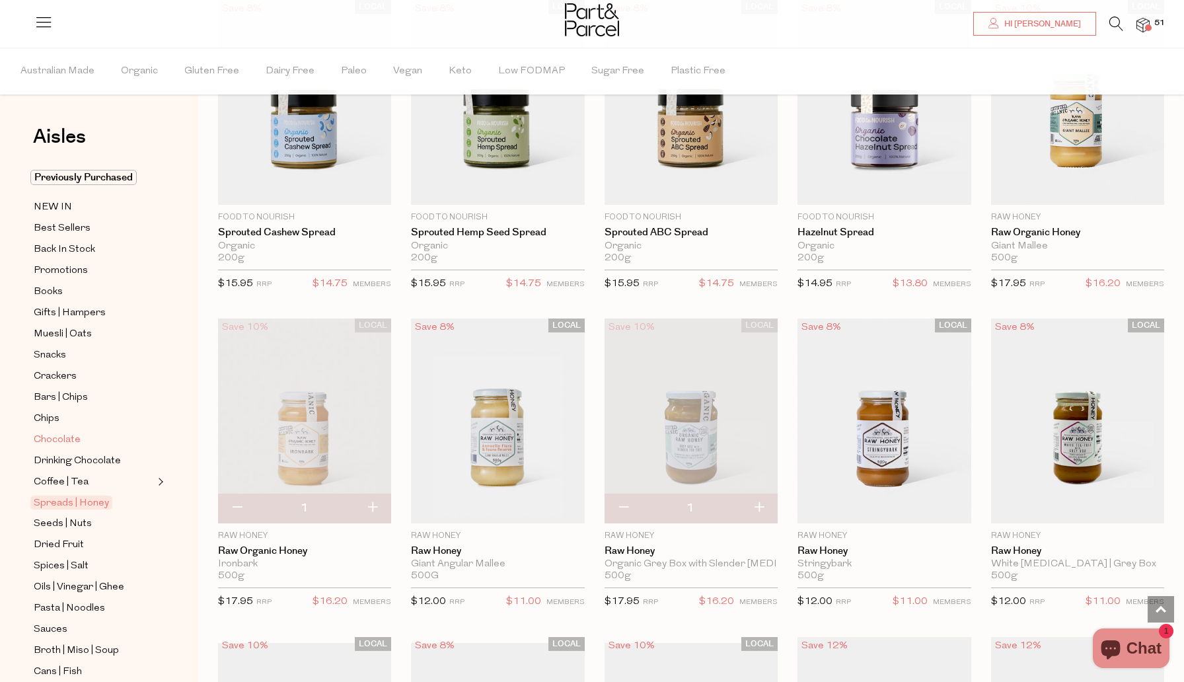
click at [53, 434] on span "Chocolate" at bounding box center [57, 440] width 47 height 16
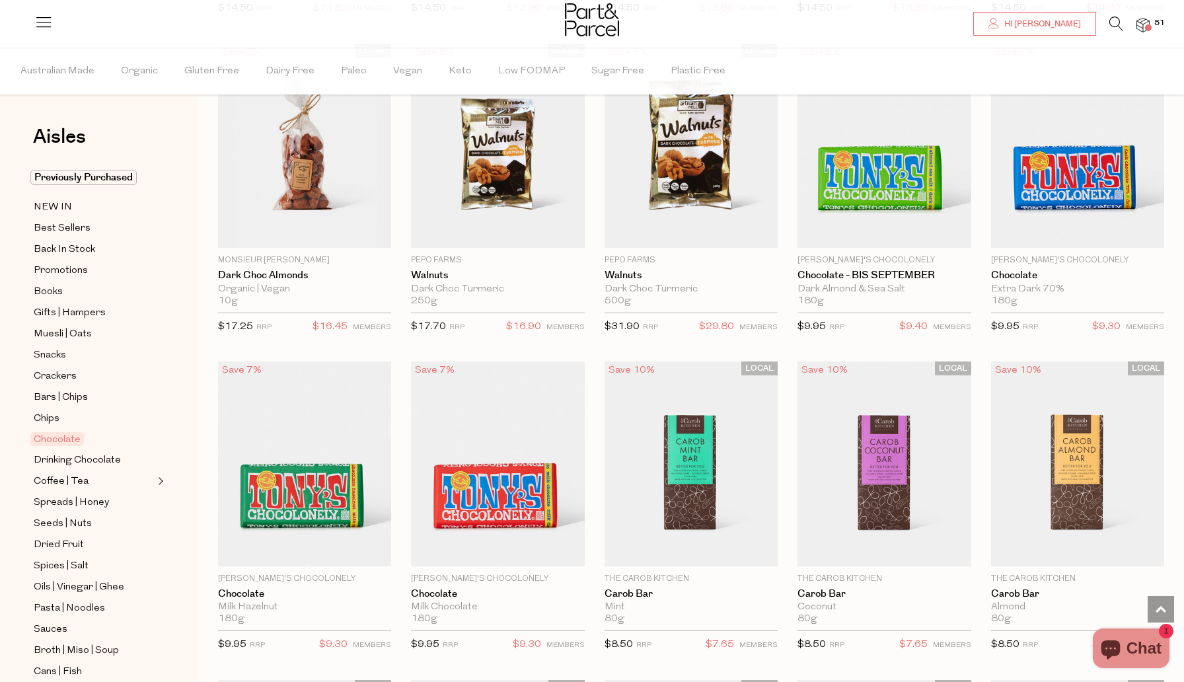
scroll to position [2546, 0]
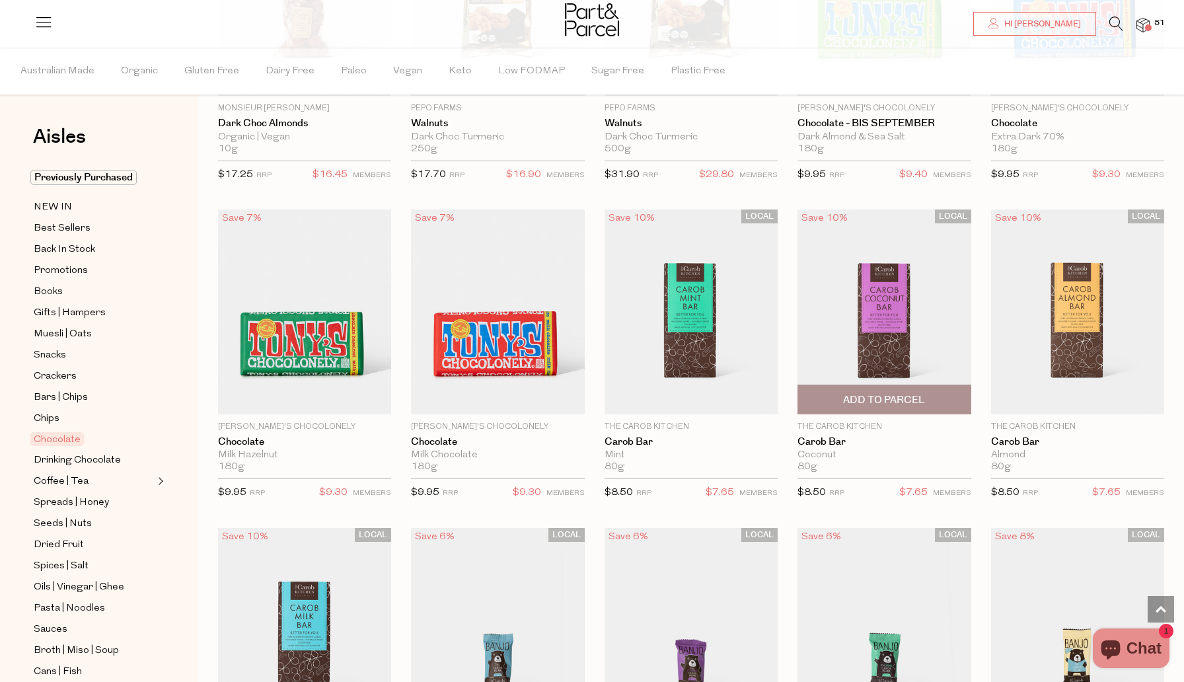
click at [880, 394] on span "Add To Parcel" at bounding box center [884, 400] width 82 height 14
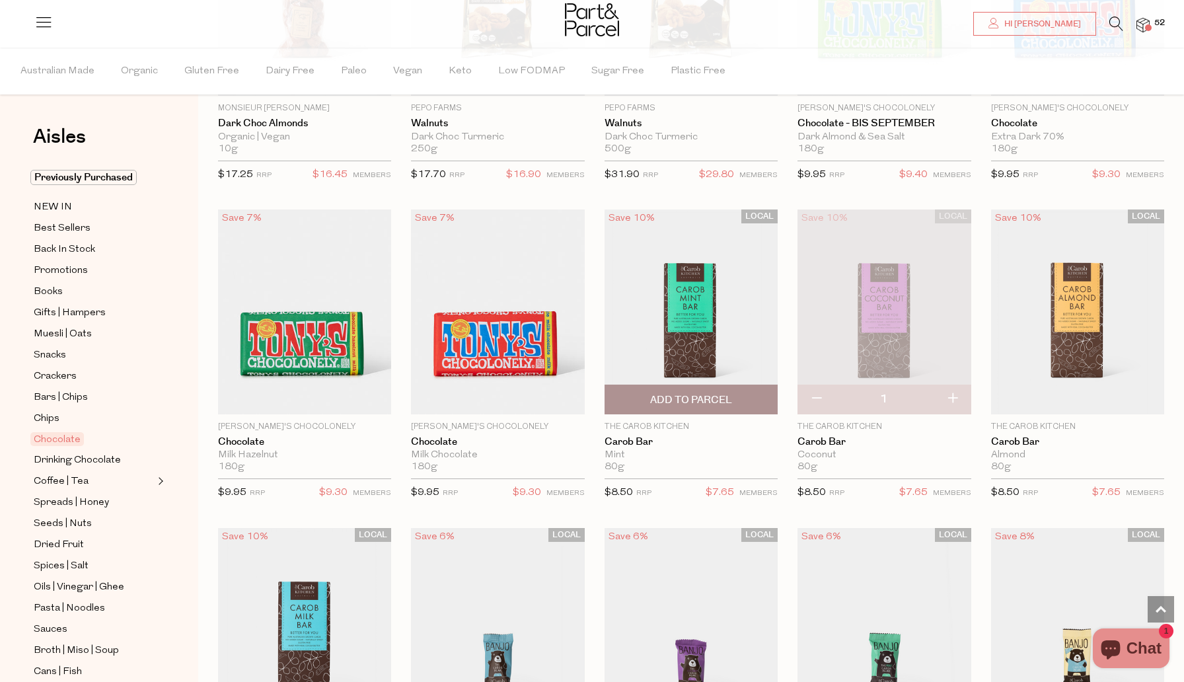
click at [710, 389] on span "Add To Parcel" at bounding box center [691, 399] width 165 height 28
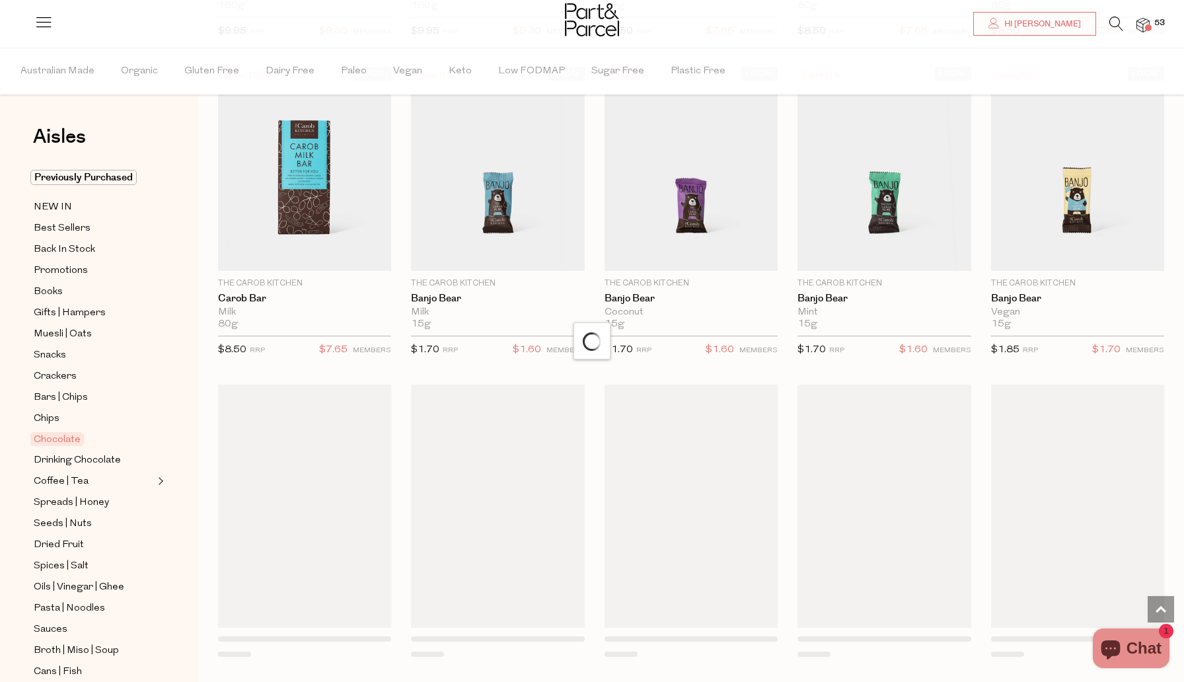
scroll to position [3092, 0]
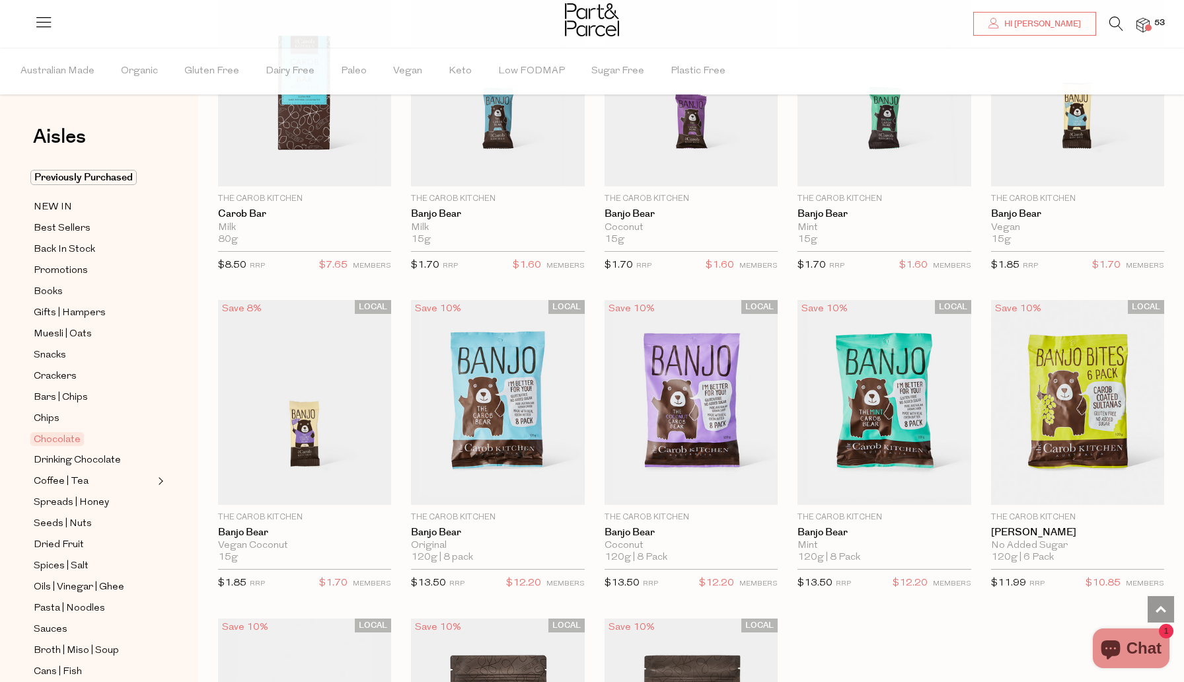
type input "2"
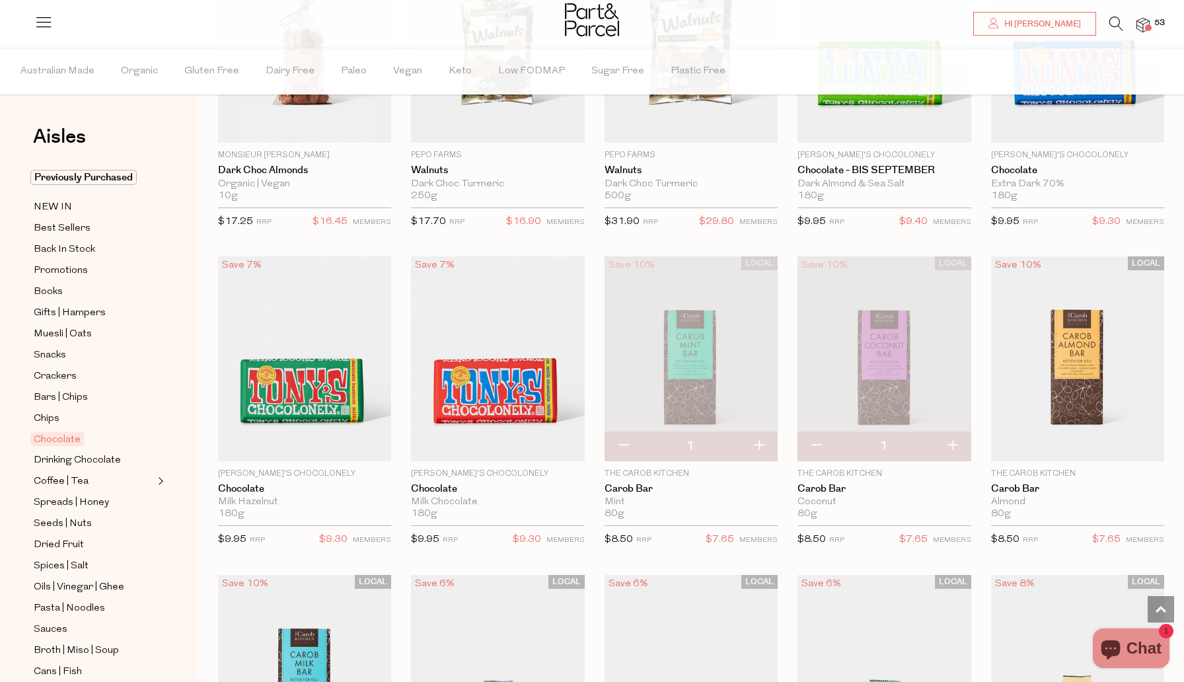
scroll to position [2450, 0]
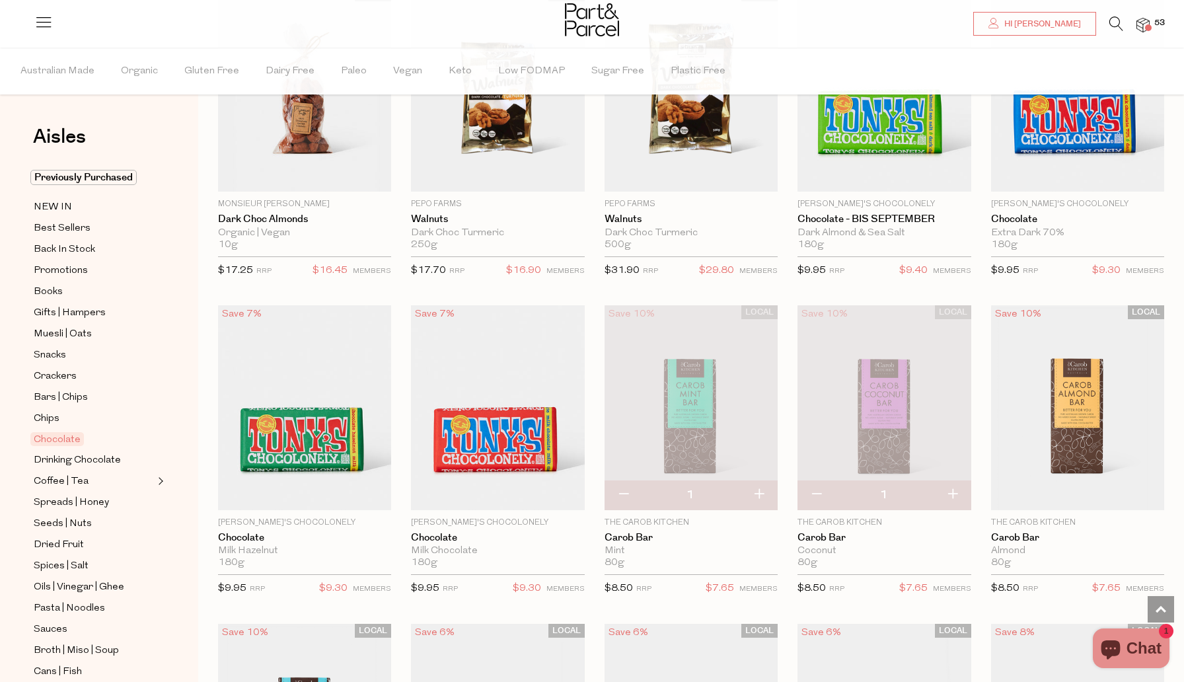
click at [615, 483] on button "button" at bounding box center [624, 494] width 38 height 29
type input "0"
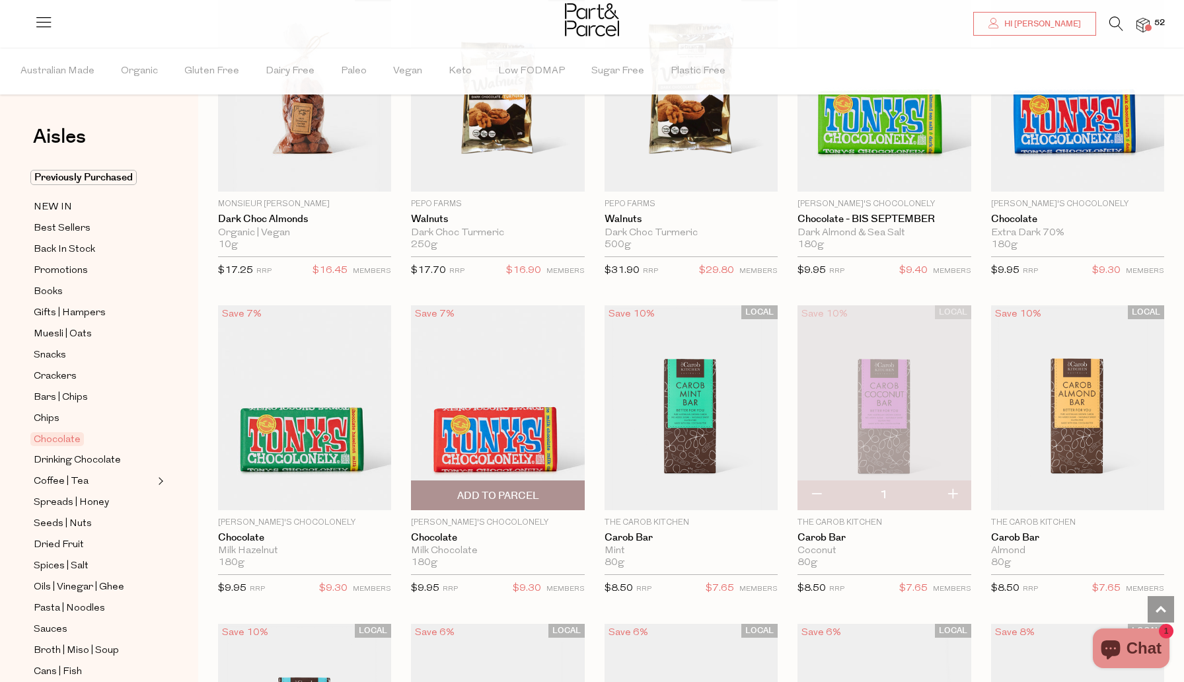
click at [507, 489] on span "Add To Parcel" at bounding box center [498, 496] width 82 height 14
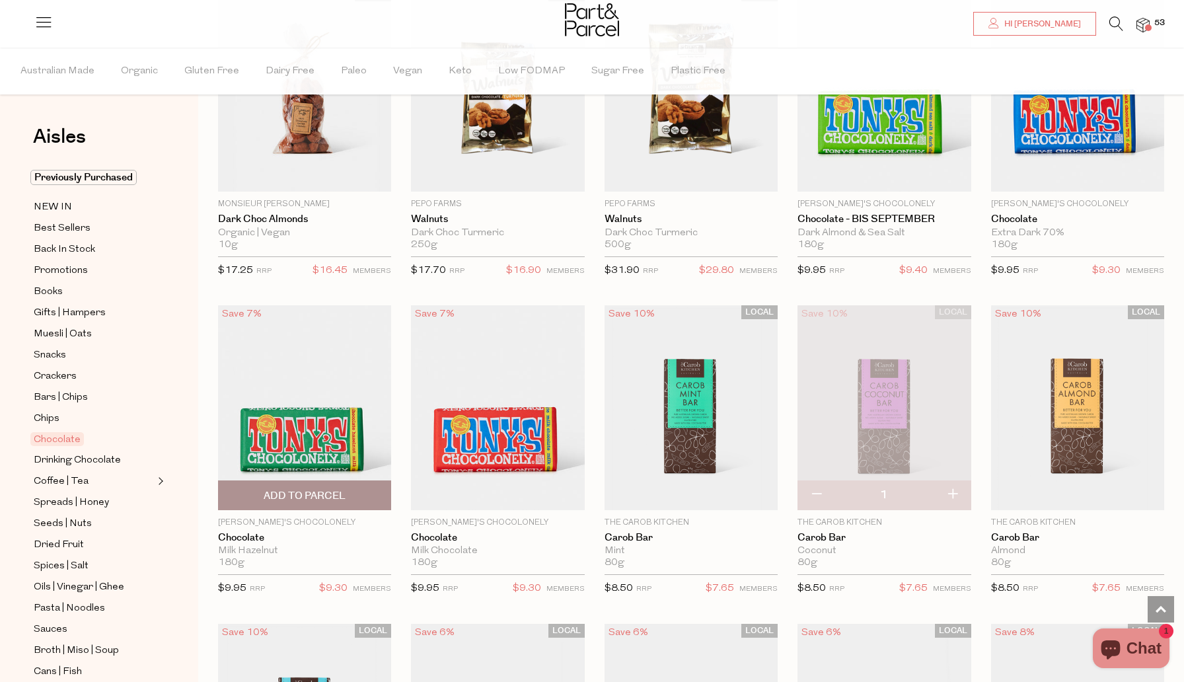
click at [324, 481] on span "Add To Parcel" at bounding box center [304, 495] width 165 height 28
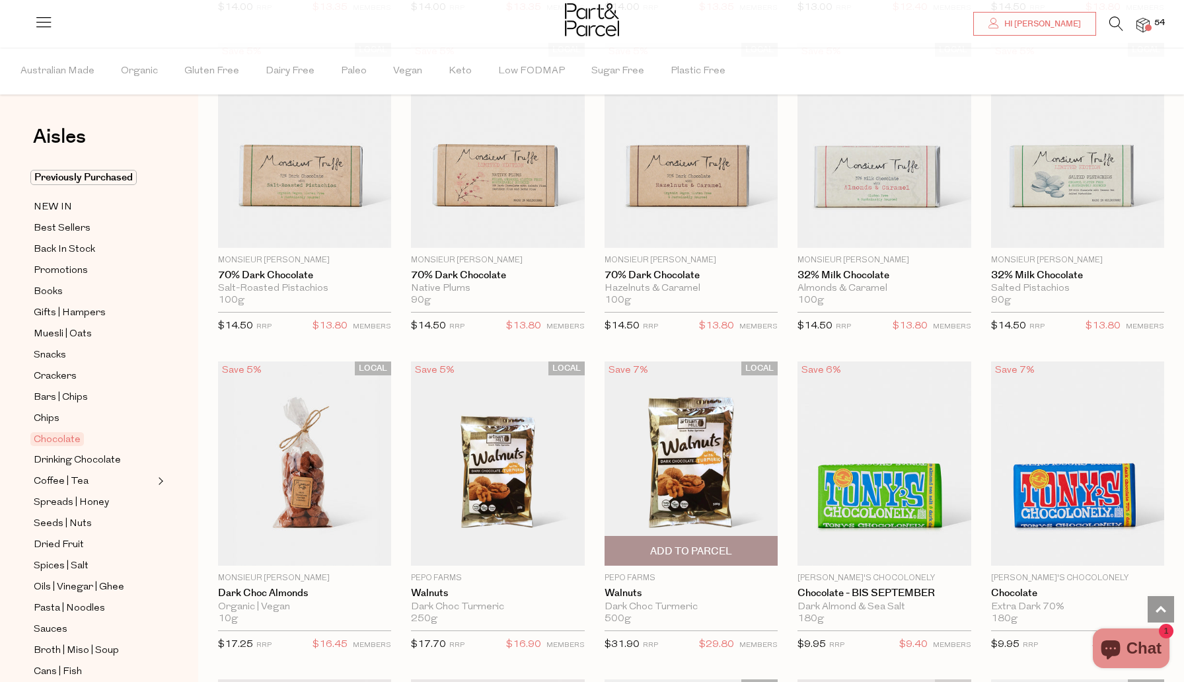
scroll to position [2054, 0]
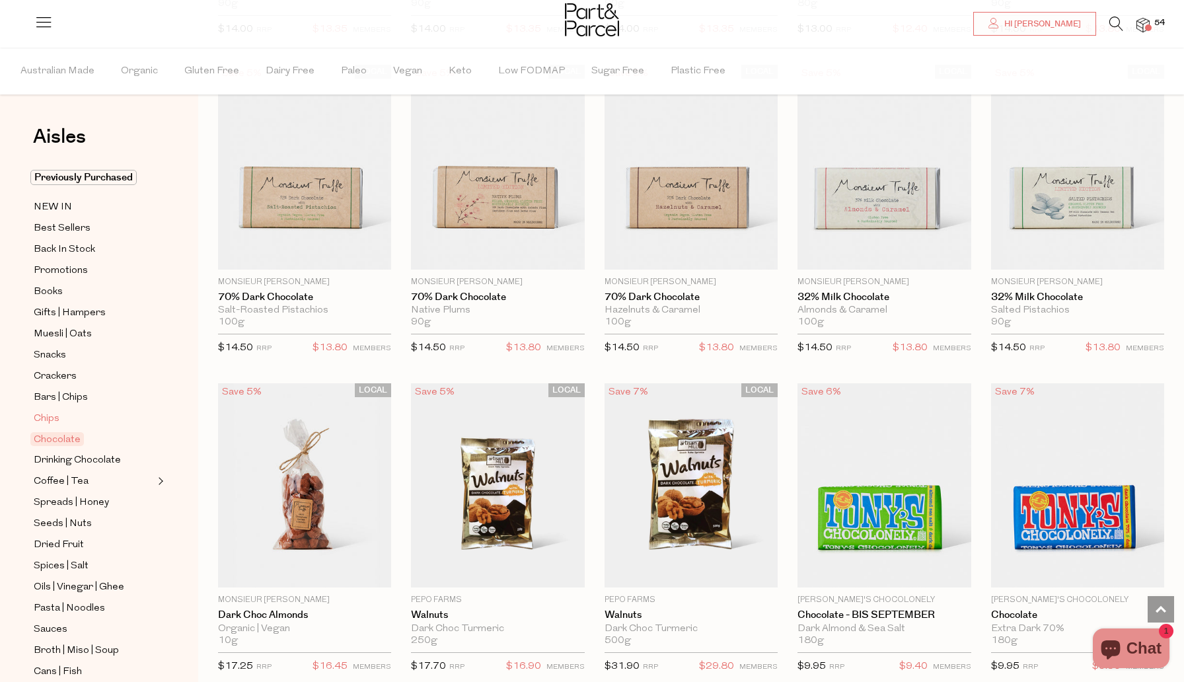
click at [42, 414] on span "Chips" at bounding box center [47, 419] width 26 height 16
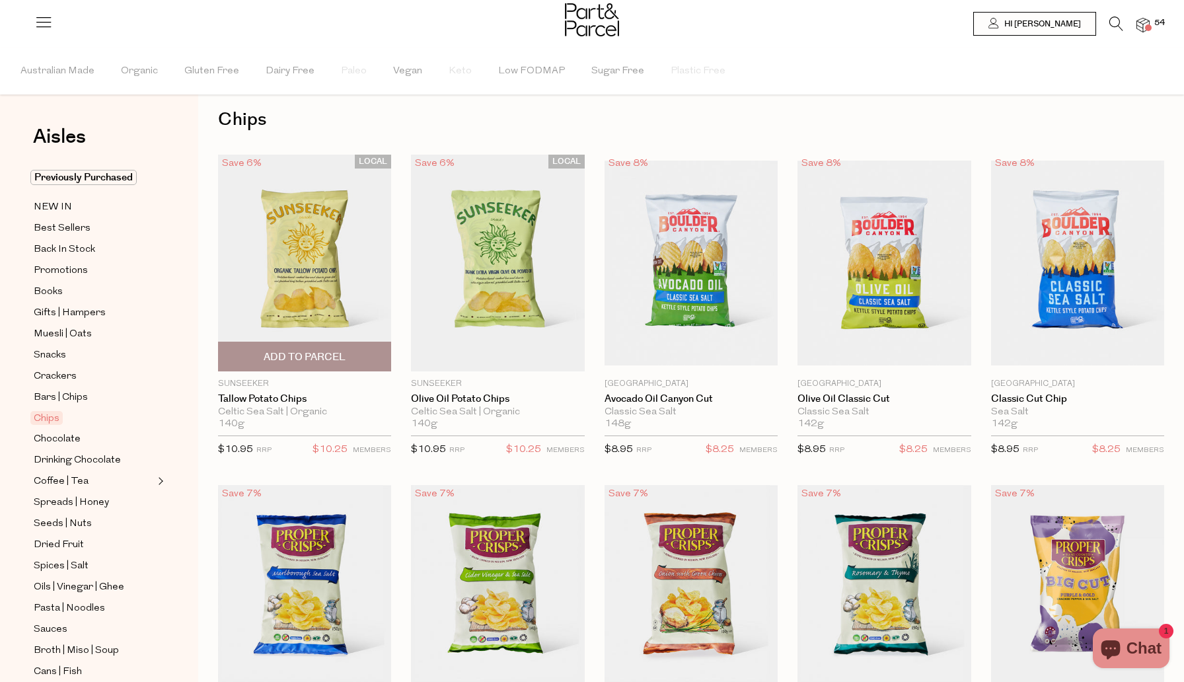
scroll to position [19, 0]
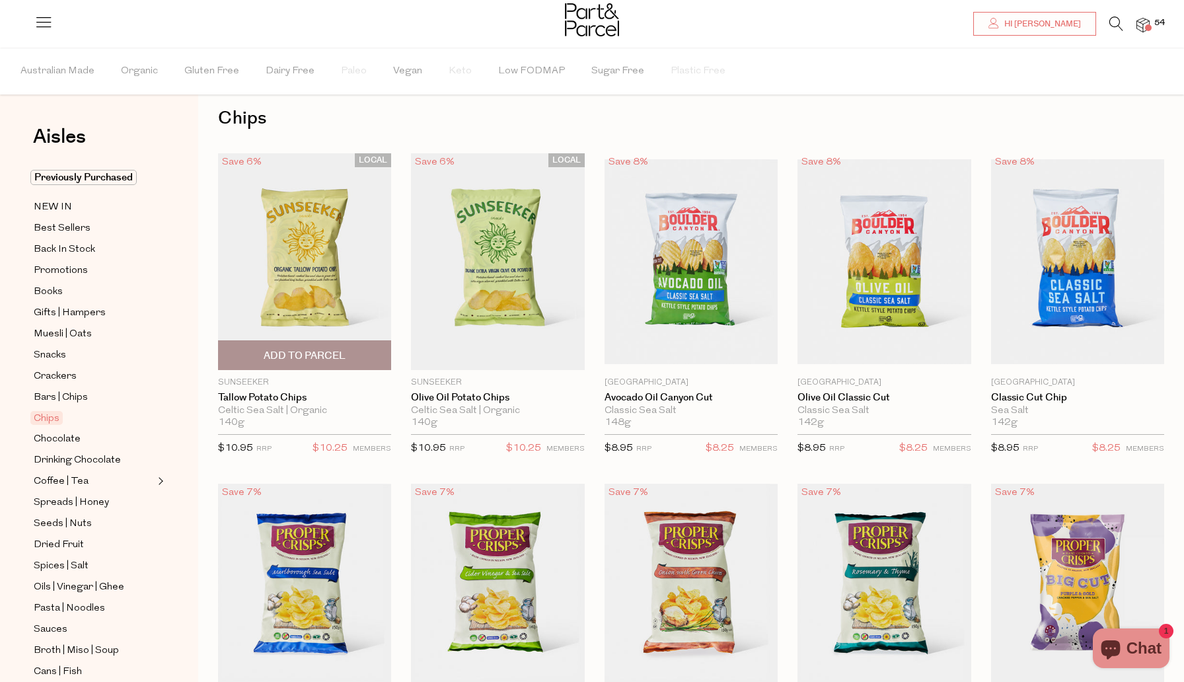
click at [341, 351] on span "Add To Parcel" at bounding box center [305, 356] width 82 height 14
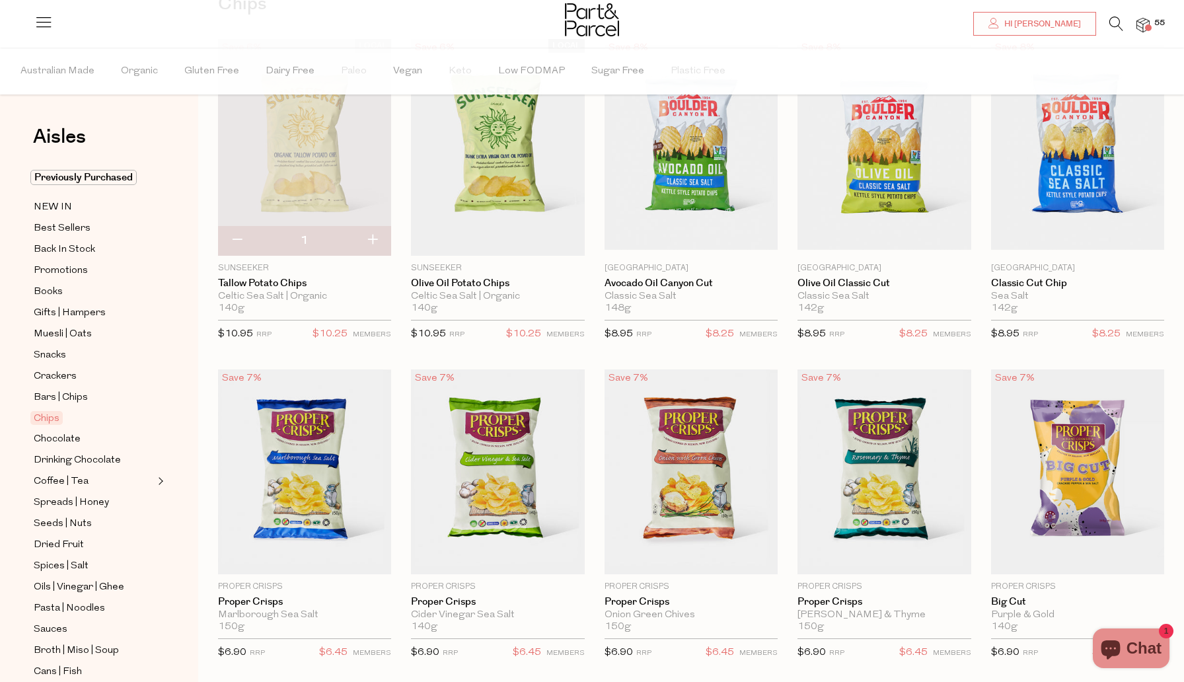
scroll to position [134, 0]
click at [716, 245] on span "Add To Parcel" at bounding box center [691, 241] width 82 height 14
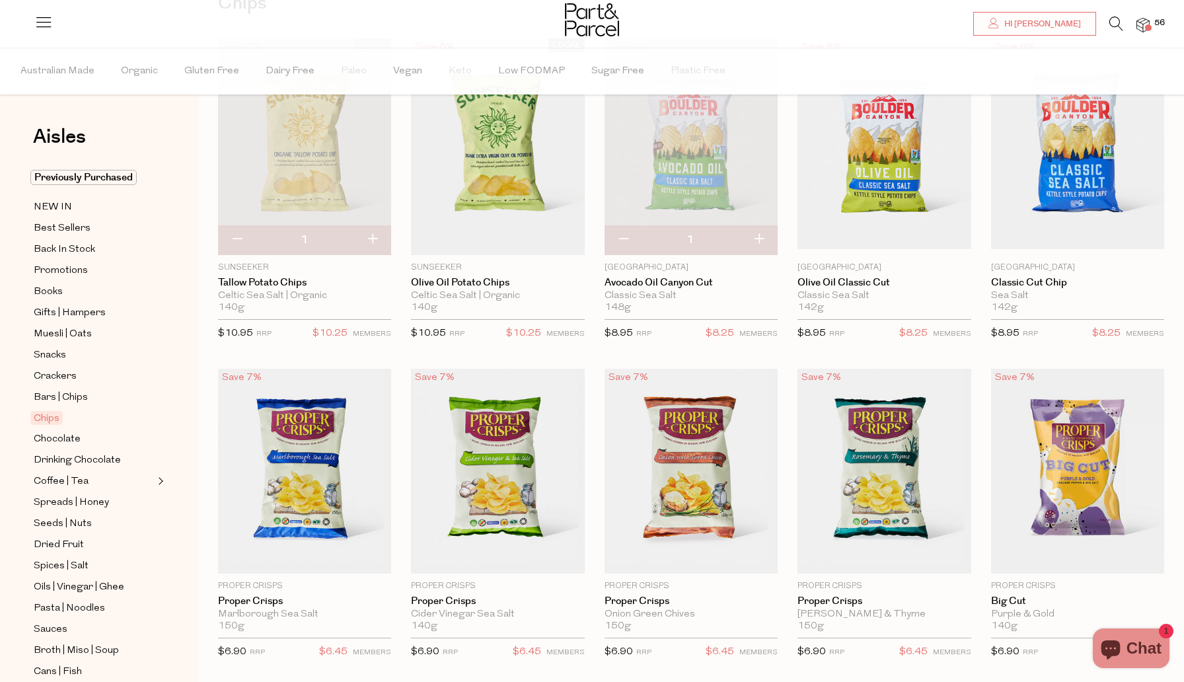
click at [763, 239] on button "button" at bounding box center [759, 239] width 38 height 29
type input "2"
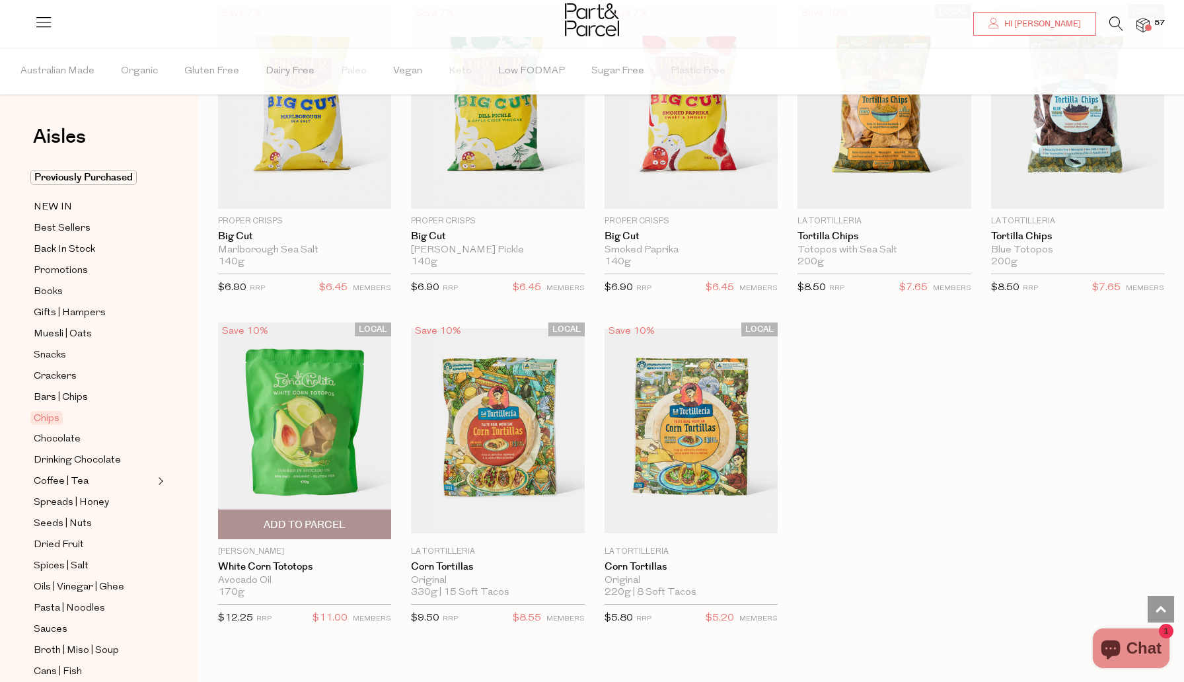
scroll to position [730, 0]
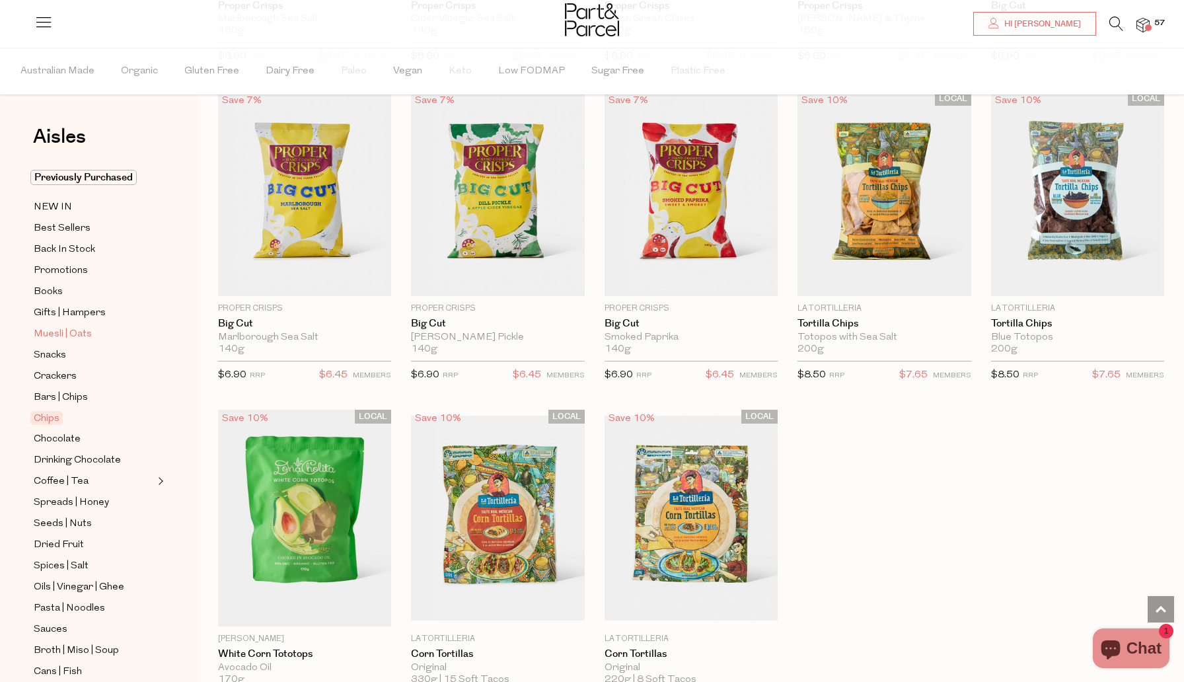
click at [45, 333] on span "Muesli | Oats" at bounding box center [63, 334] width 58 height 16
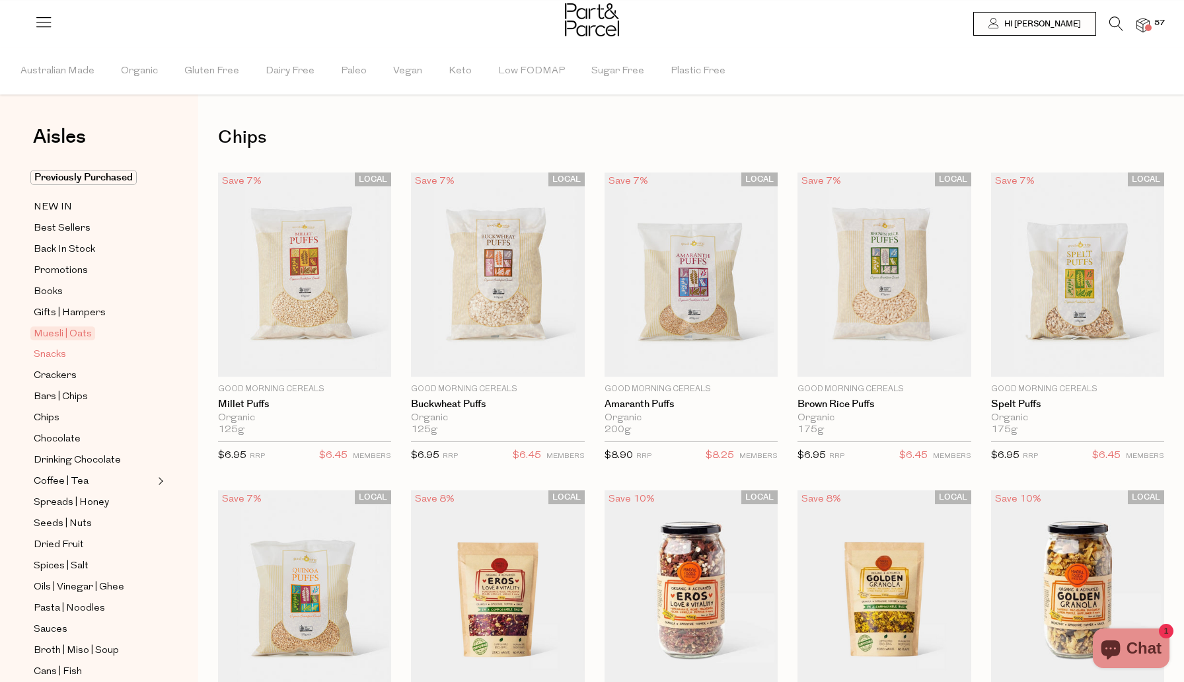
click at [48, 357] on span "Snacks" at bounding box center [50, 355] width 32 height 16
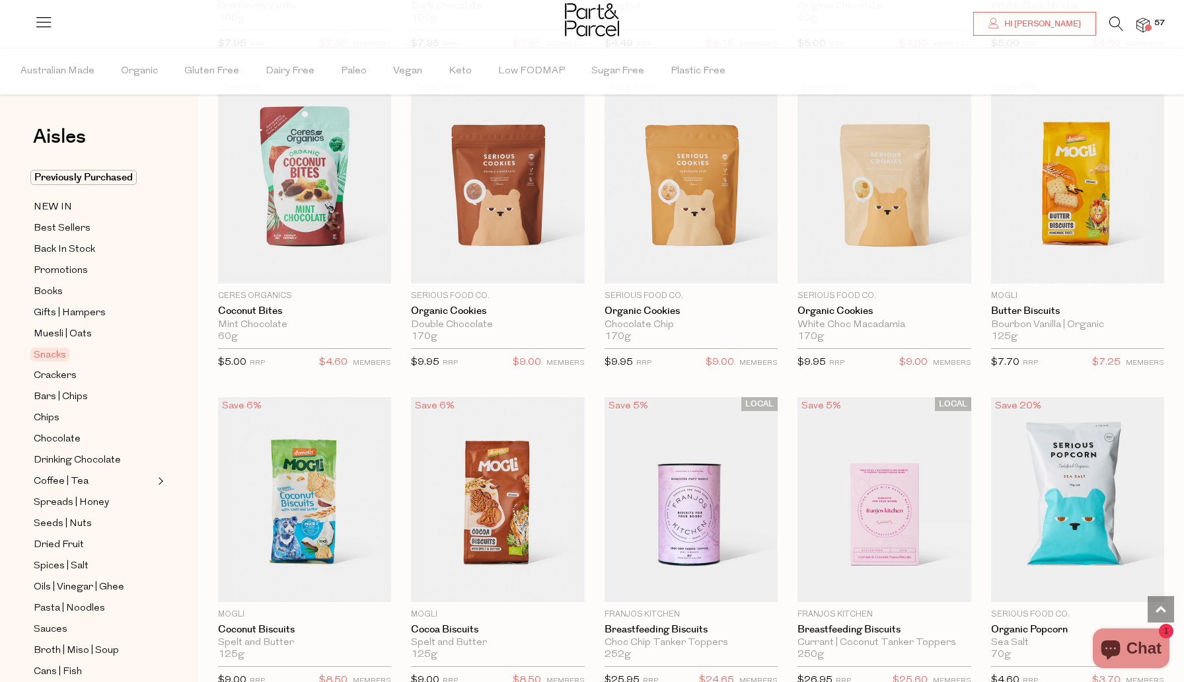
scroll to position [2084, 0]
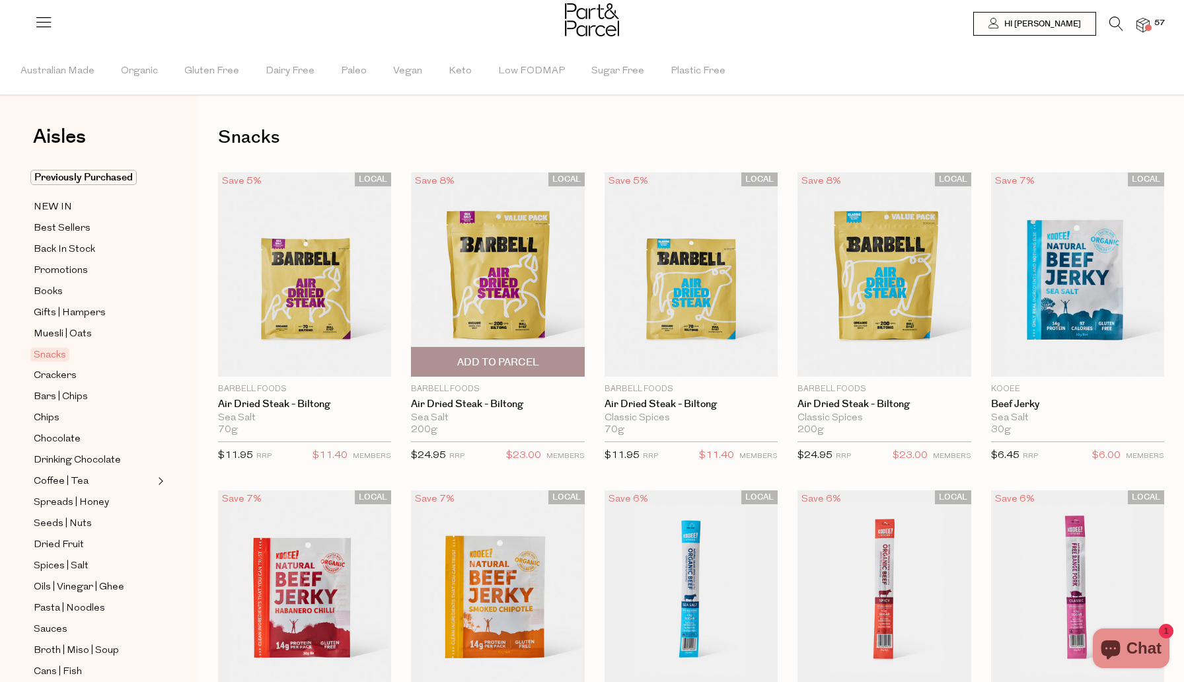
click at [471, 359] on span "Add To Parcel" at bounding box center [498, 363] width 82 height 14
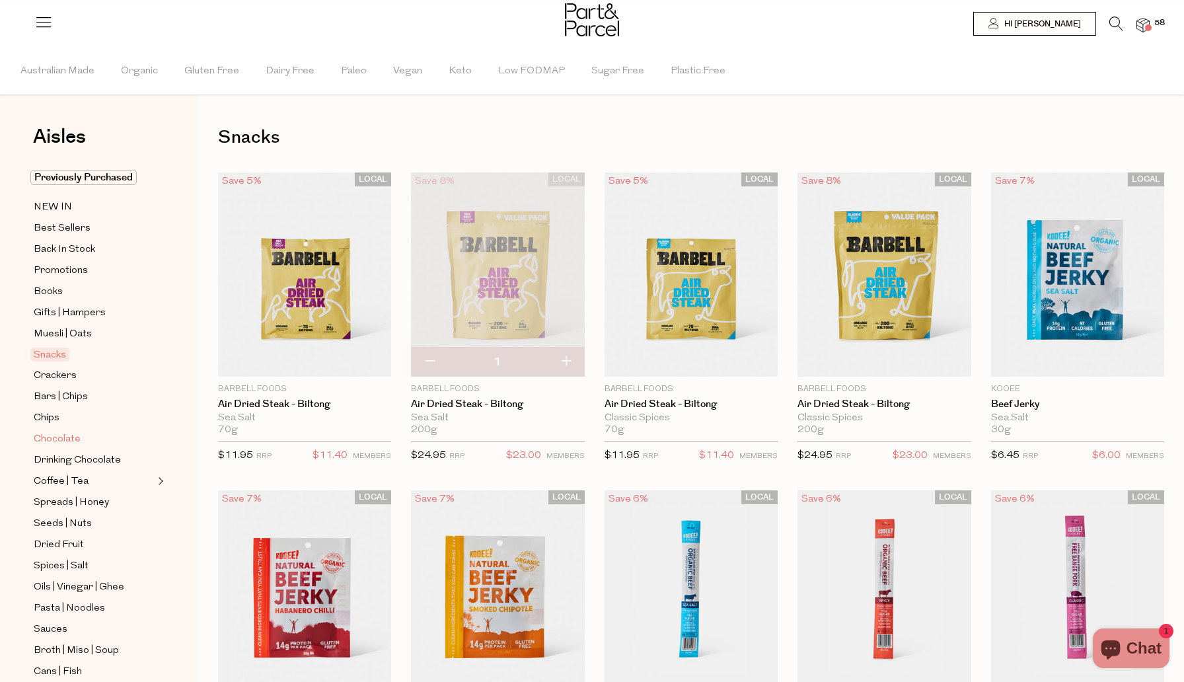
click at [58, 439] on span "Chocolate" at bounding box center [57, 440] width 47 height 16
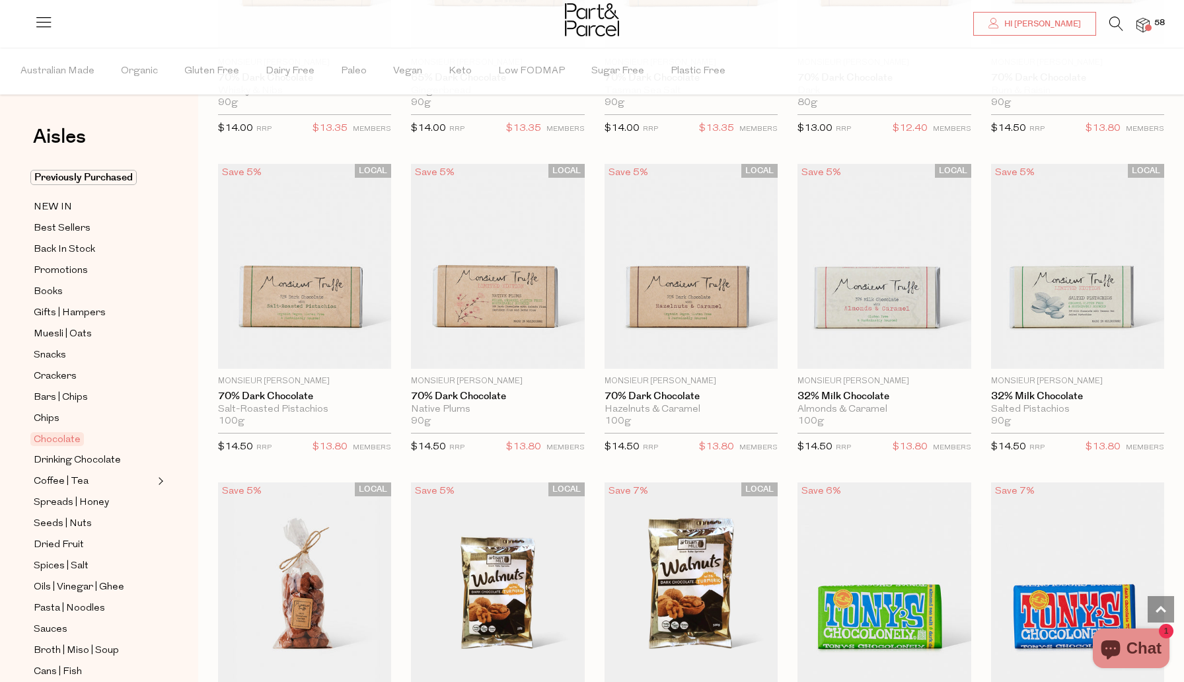
scroll to position [2082, 0]
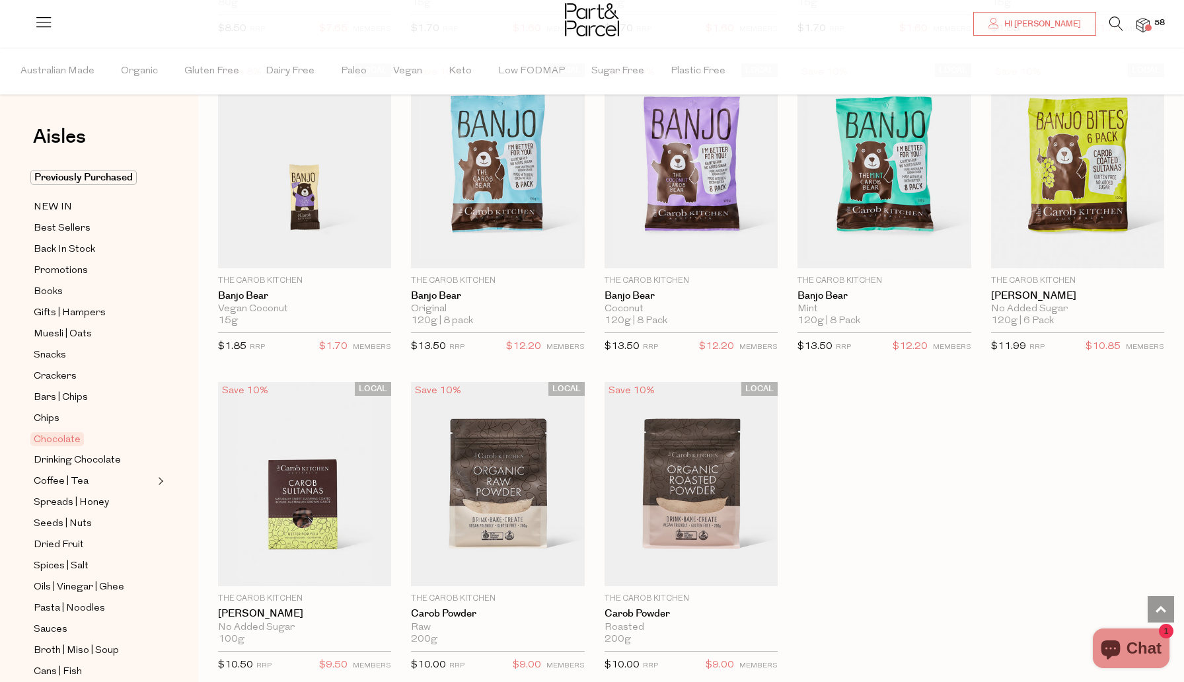
scroll to position [3365, 0]
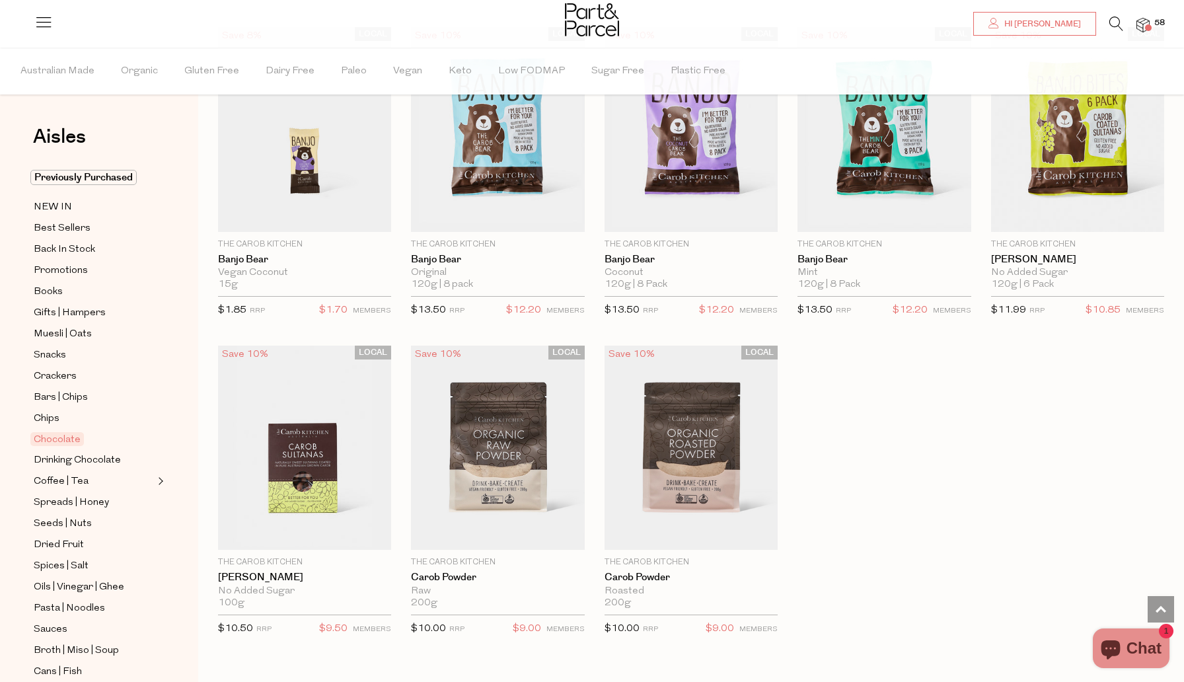
type input "2"
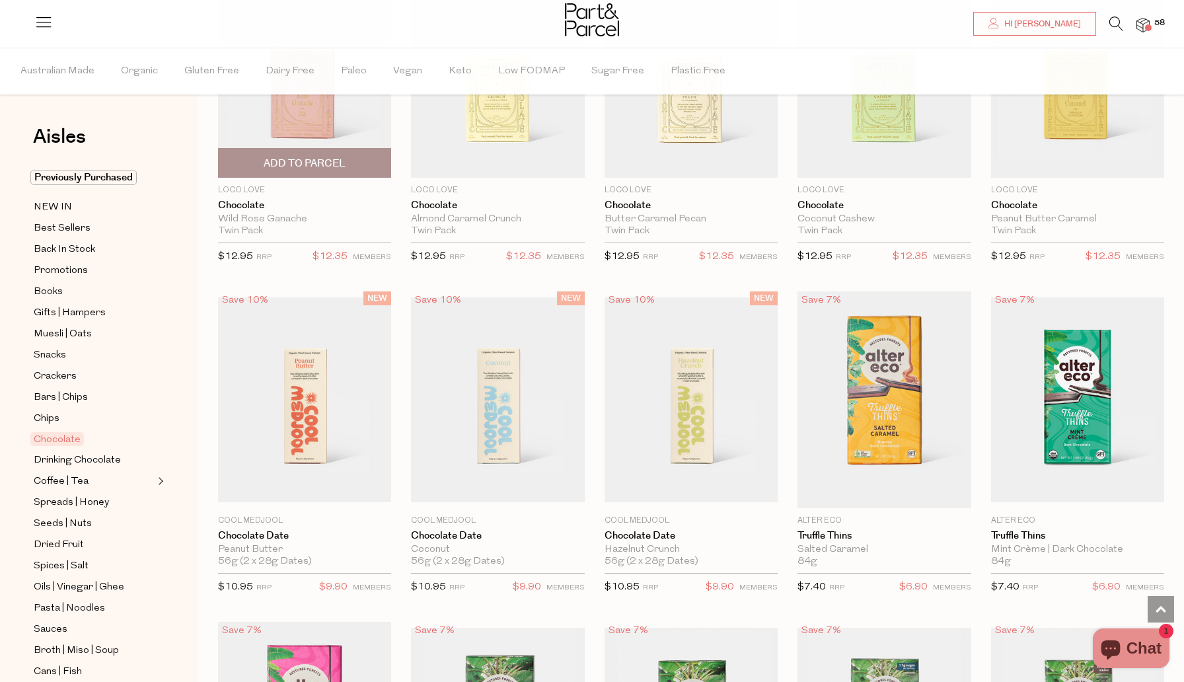
scroll to position [0, 0]
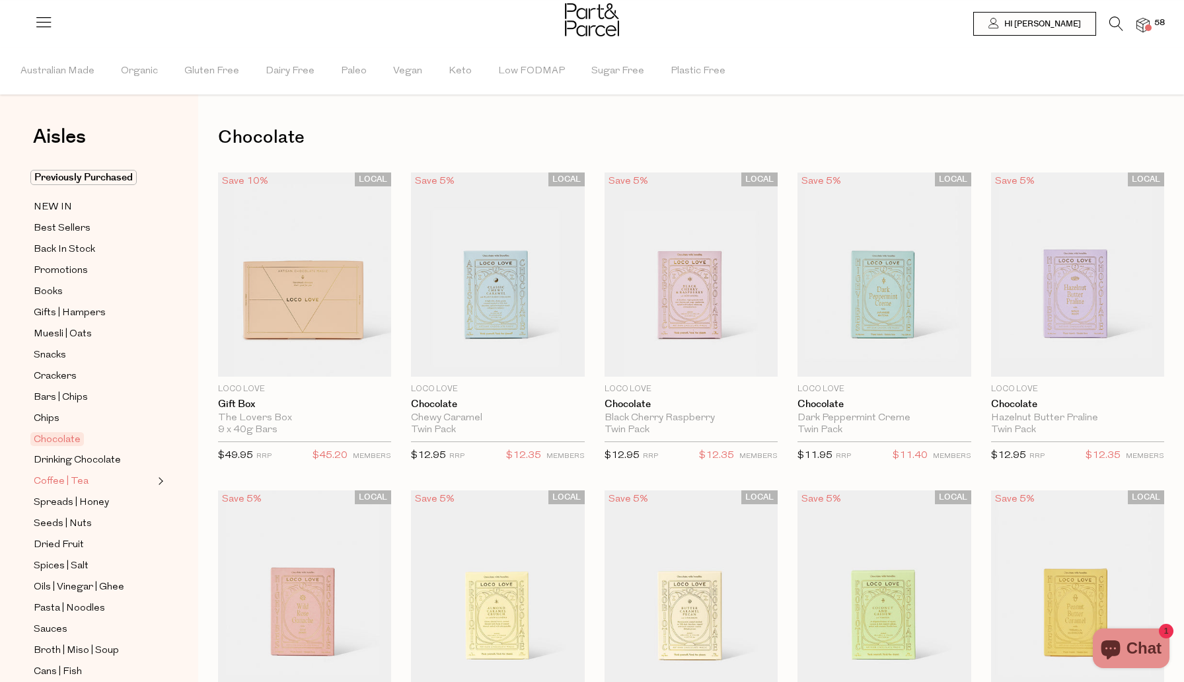
click at [61, 482] on span "Coffee | Tea" at bounding box center [61, 482] width 55 height 16
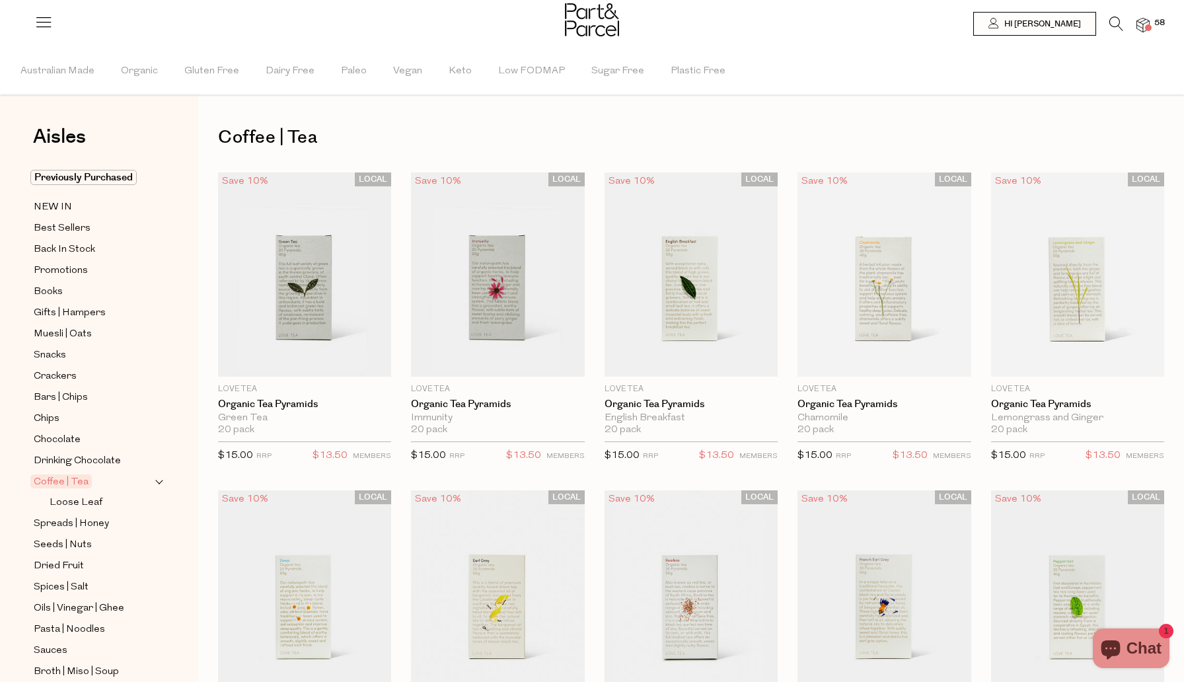
click at [1143, 28] on img at bounding box center [1143, 25] width 13 height 15
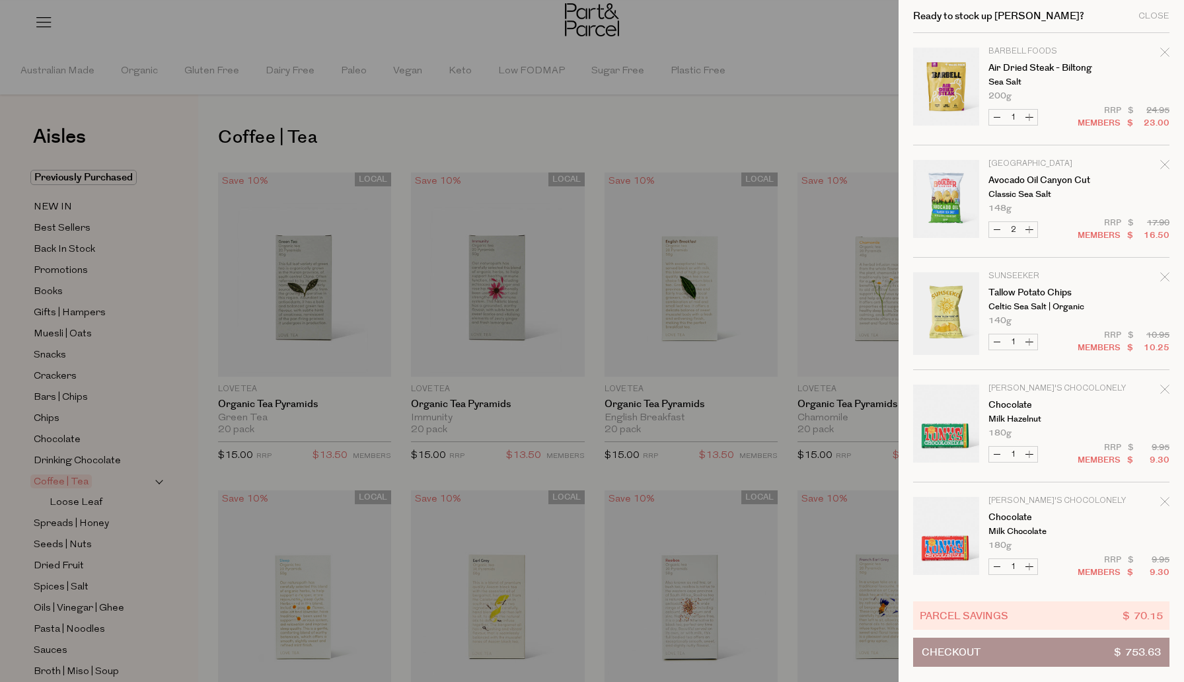
click at [971, 652] on span "Checkout" at bounding box center [951, 652] width 59 height 28
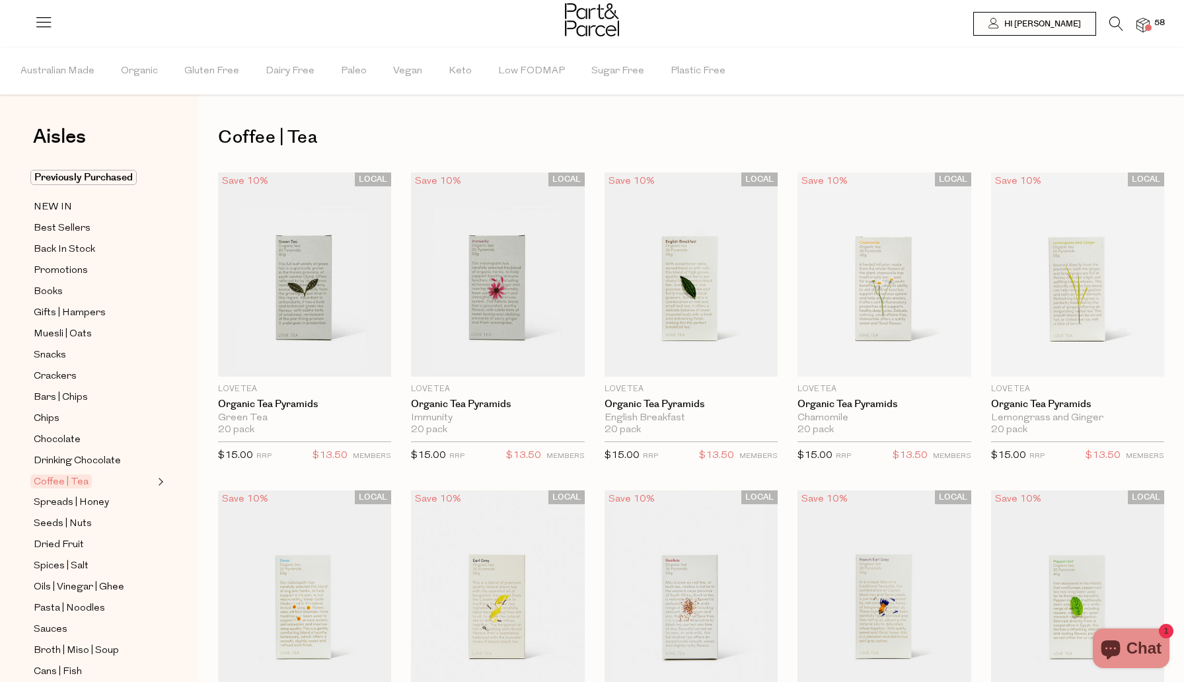
click at [1142, 27] on img at bounding box center [1143, 25] width 13 height 15
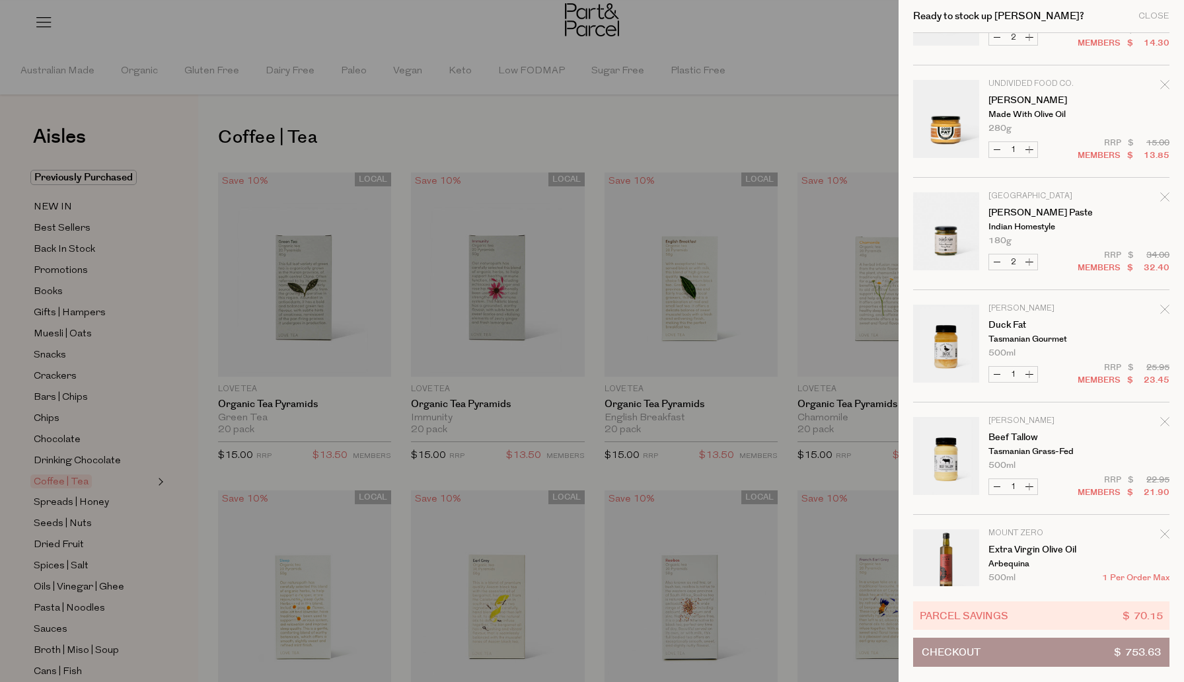
scroll to position [1573, 0]
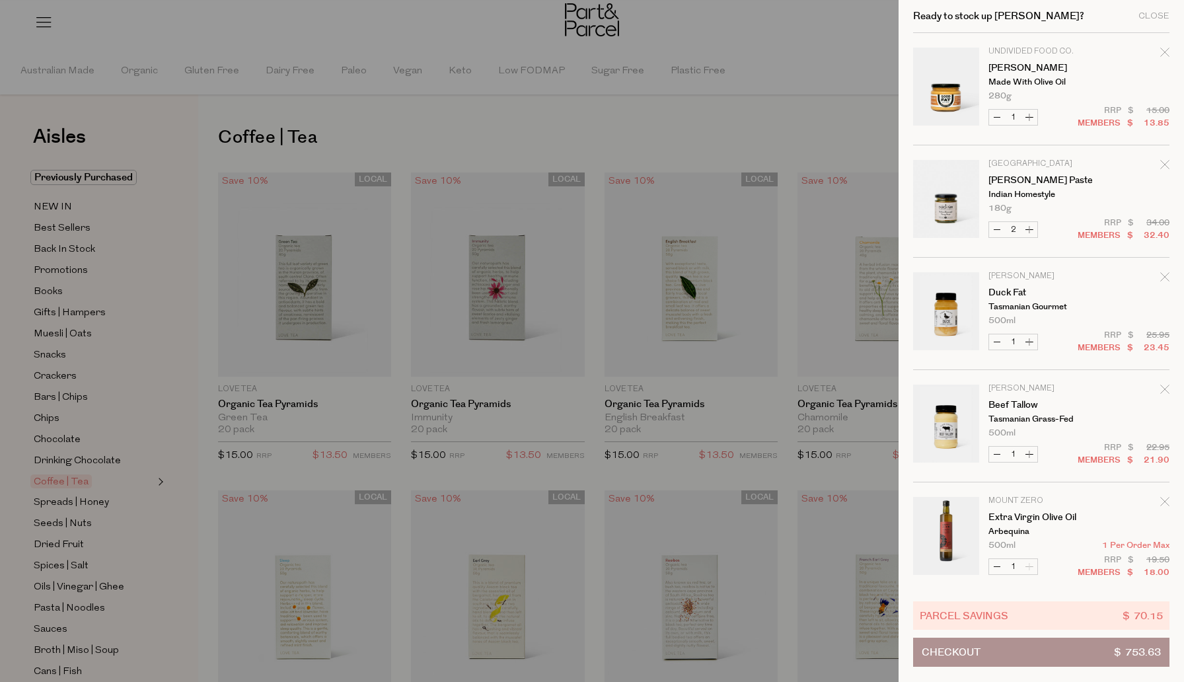
click at [1157, 276] on td "Tassie Tallow Duck Fat Tasmanian Gourmet 500ml Only 10 Available" at bounding box center [1079, 298] width 181 height 53
click at [1164, 278] on icon "Remove Duck Fat" at bounding box center [1165, 276] width 9 height 9
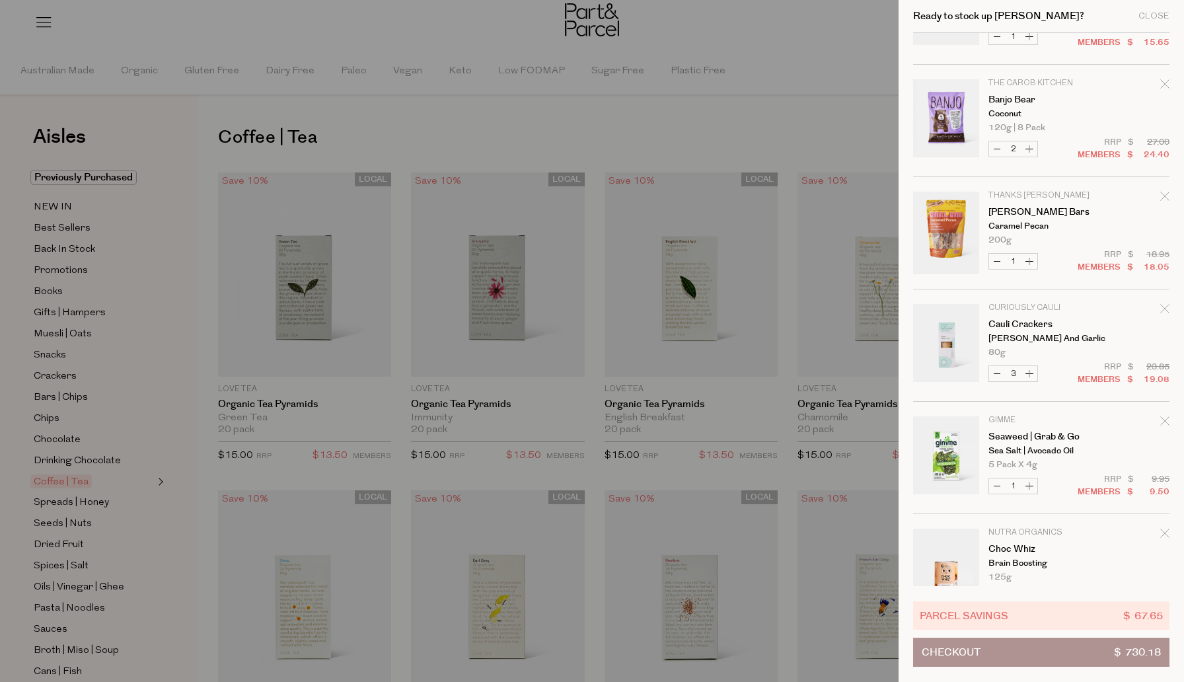
scroll to position [3716, 0]
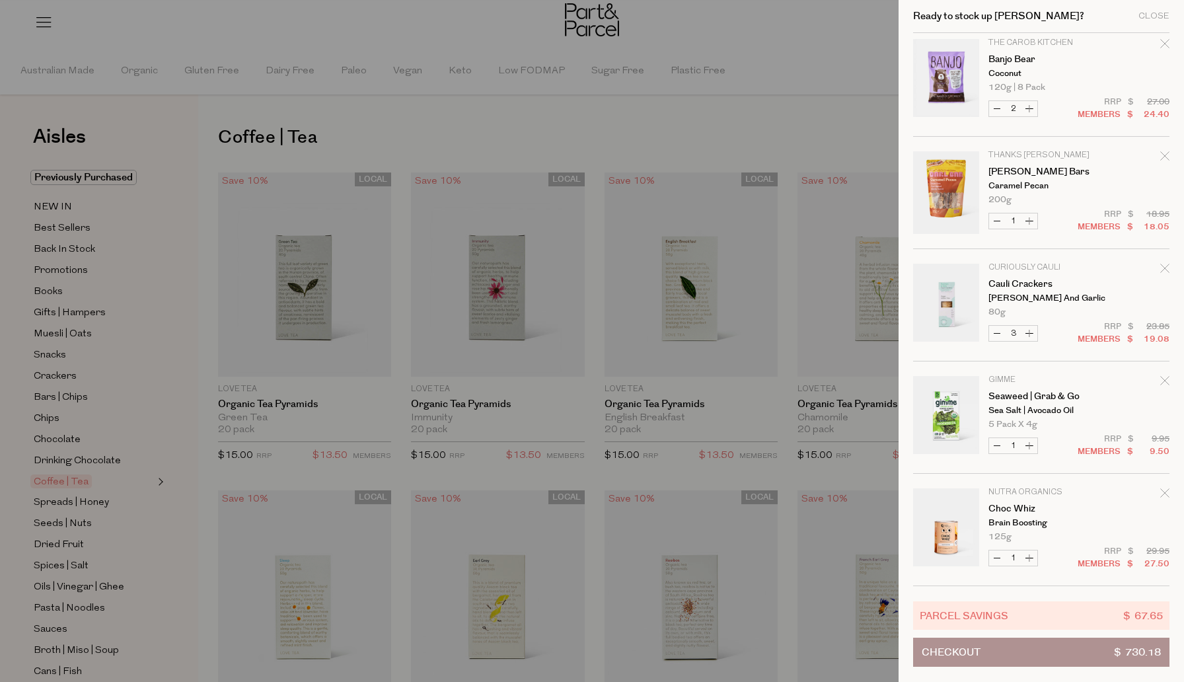
click at [998, 335] on button "Decrease Cauli Crackers" at bounding box center [997, 333] width 16 height 15
type input "2"
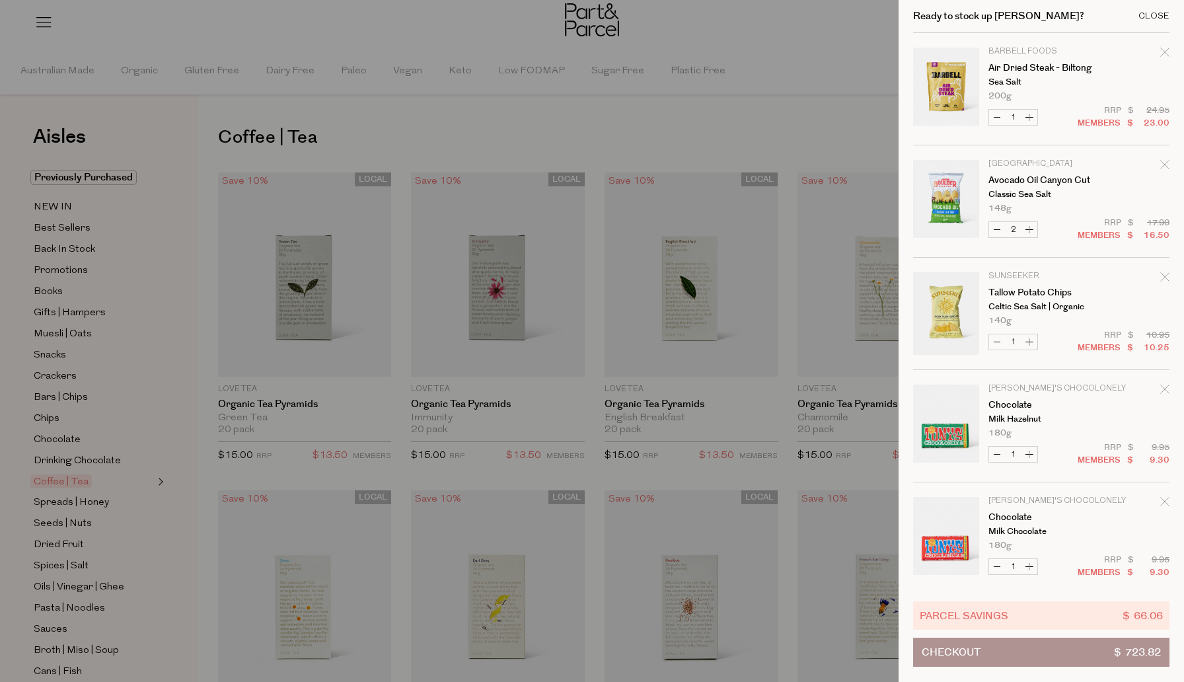
click at [1149, 15] on div "Close" at bounding box center [1154, 16] width 31 height 9
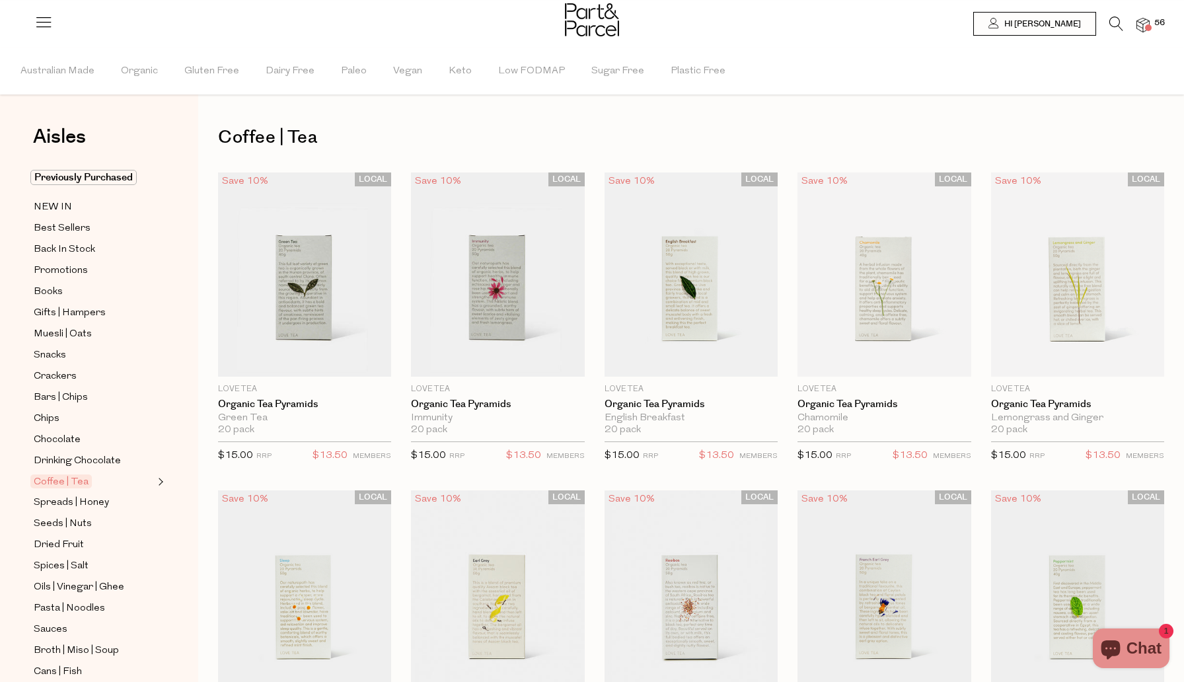
click at [1144, 30] on img at bounding box center [1143, 25] width 13 height 15
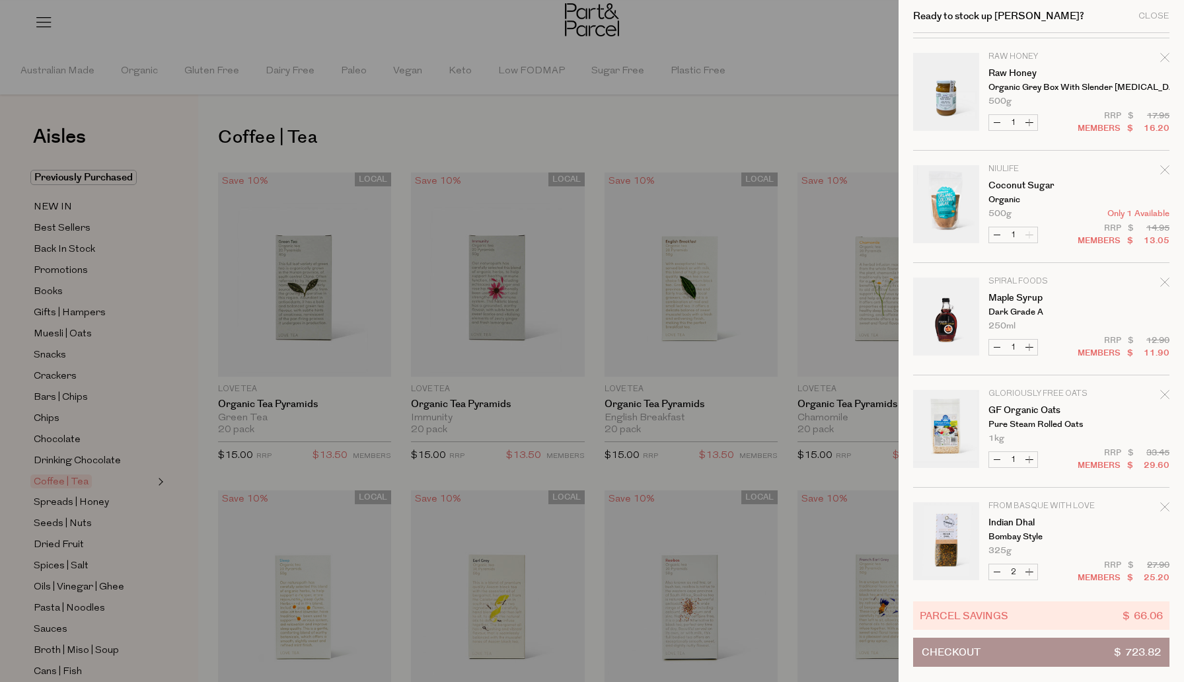
scroll to position [665, 0]
click at [1163, 171] on icon "Remove Coconut Sugar" at bounding box center [1165, 173] width 9 height 9
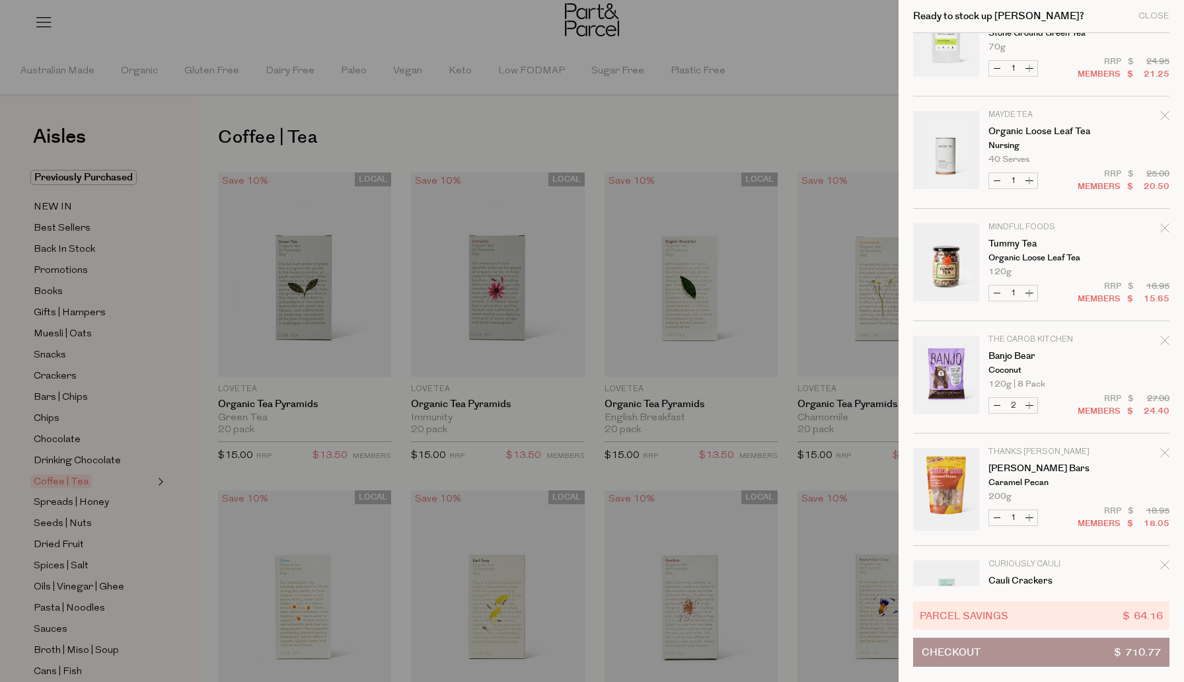
scroll to position [3604, 0]
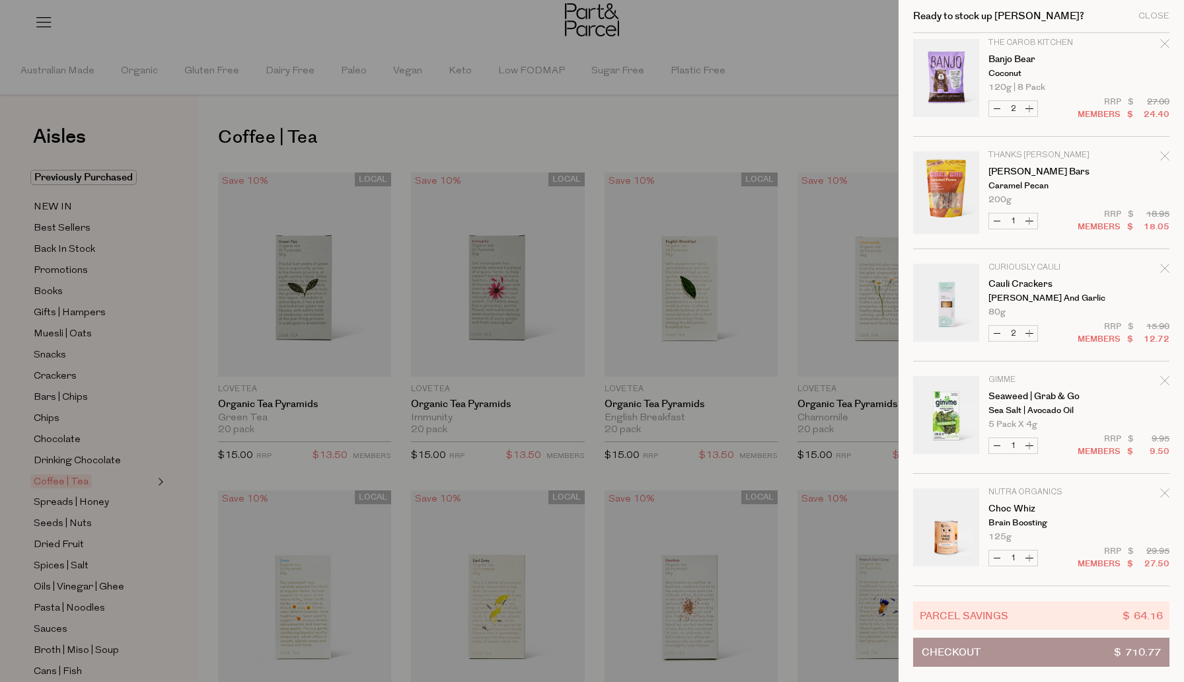
click at [981, 652] on button "Checkout $ 710.77" at bounding box center [1041, 652] width 256 height 29
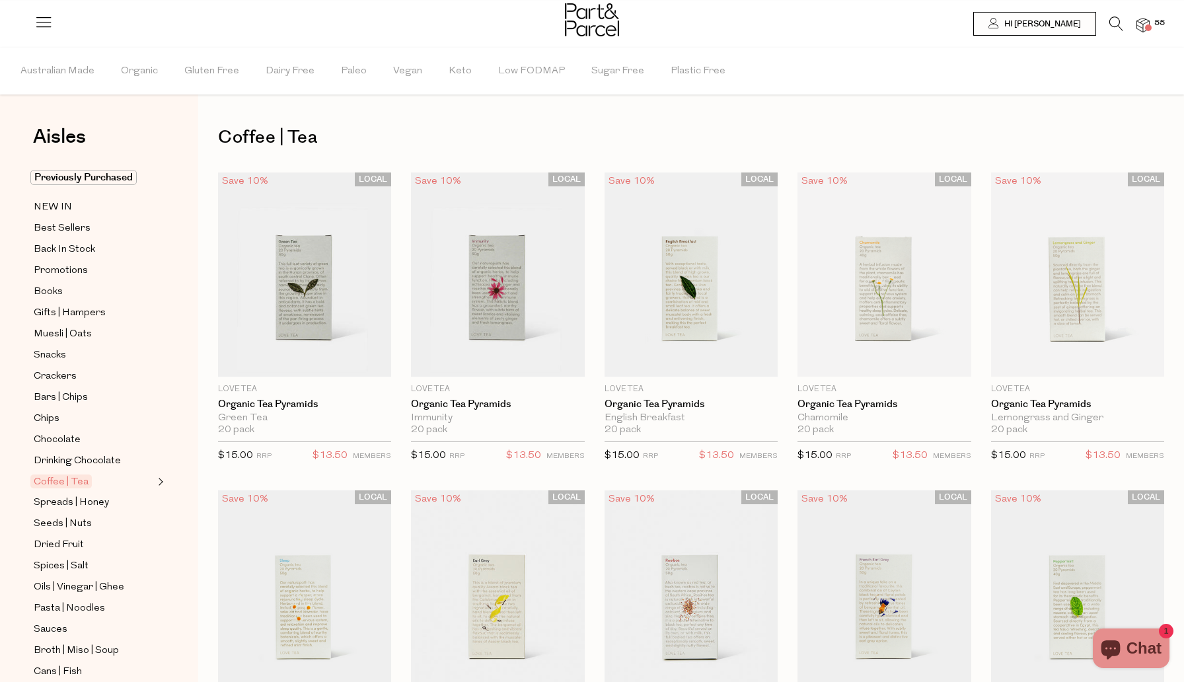
click at [1148, 17] on li "55" at bounding box center [1137, 26] width 26 height 18
click at [1139, 26] on img at bounding box center [1143, 25] width 13 height 15
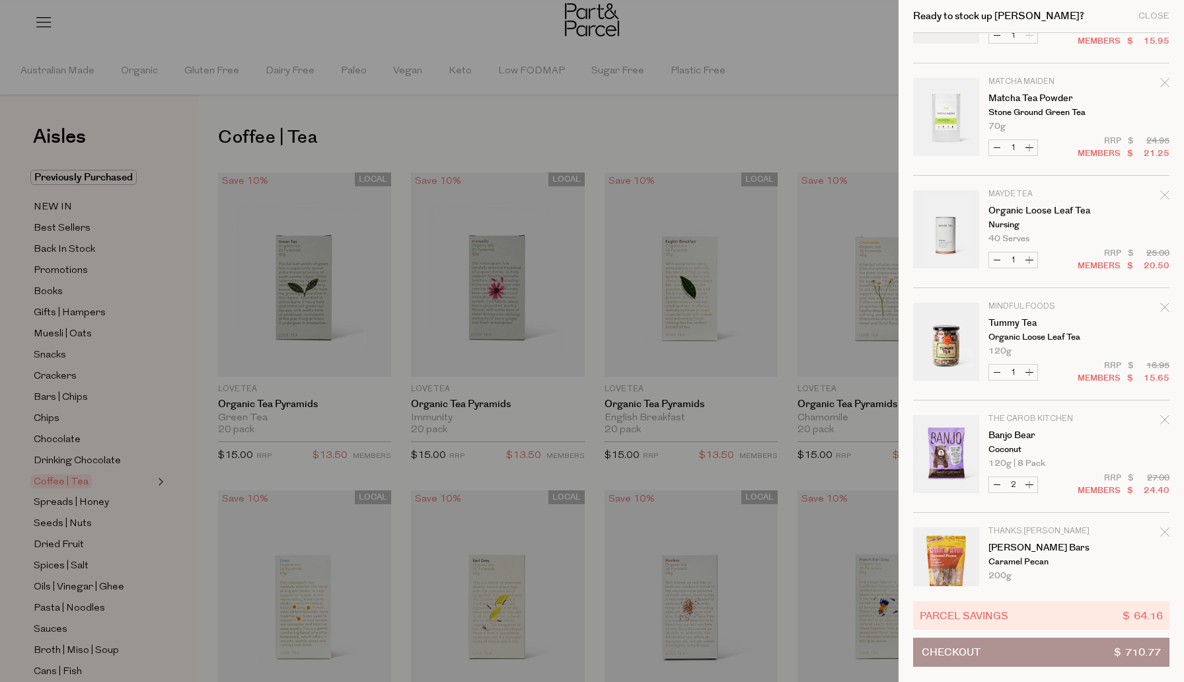
scroll to position [3228, 0]
click at [1161, 304] on icon "Remove Tummy tea" at bounding box center [1165, 306] width 9 height 9
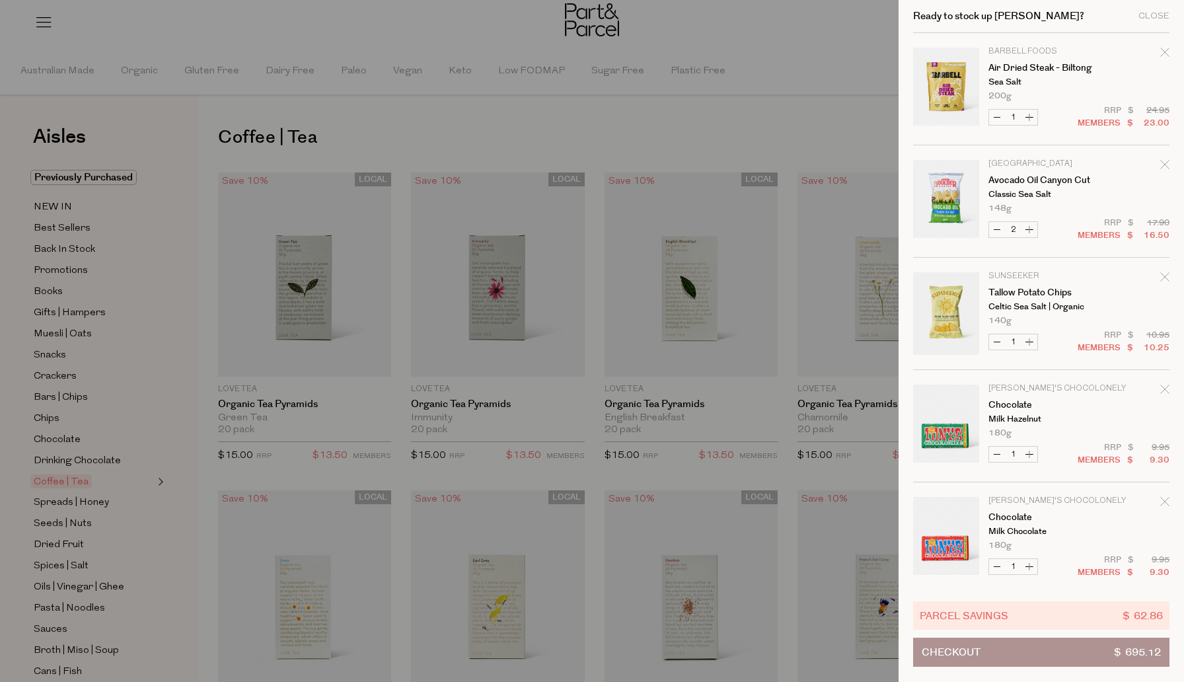
click at [1002, 652] on button "Checkout $ 695.12" at bounding box center [1041, 652] width 256 height 29
